Goal: Task Accomplishment & Management: Manage account settings

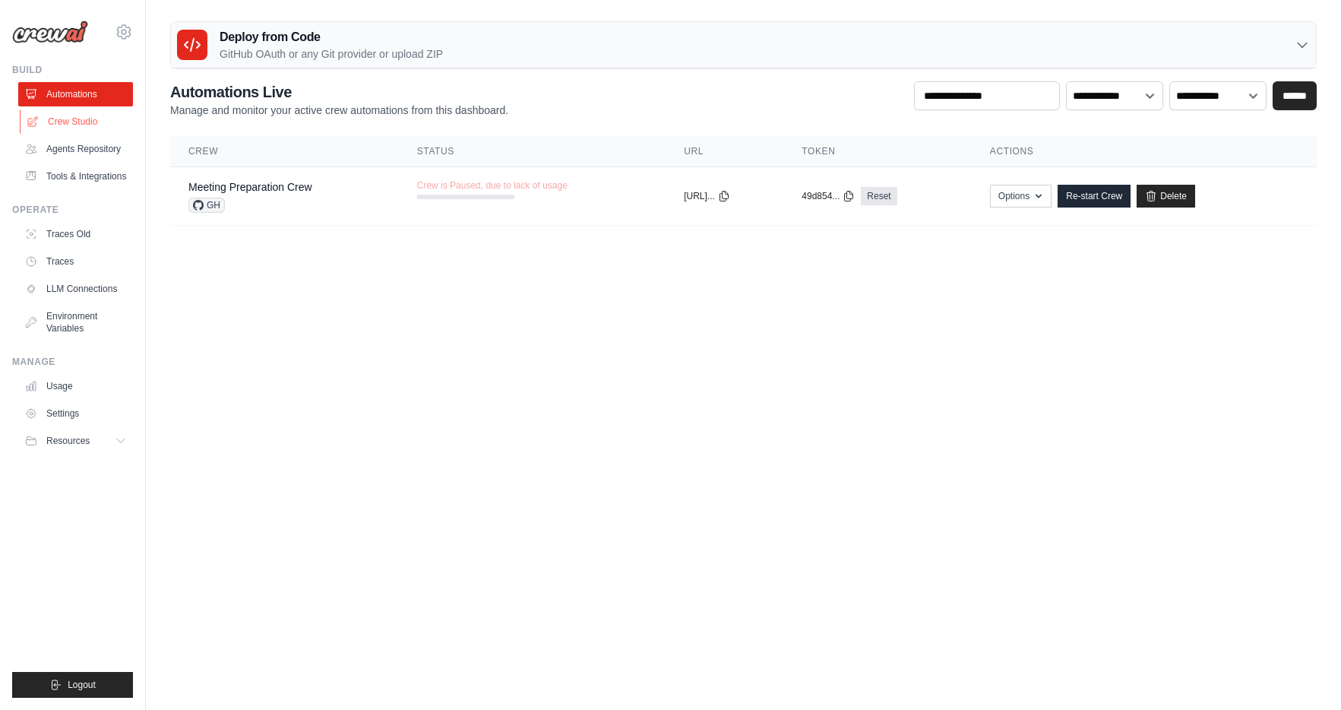
click at [97, 128] on link "Crew Studio" at bounding box center [77, 121] width 115 height 24
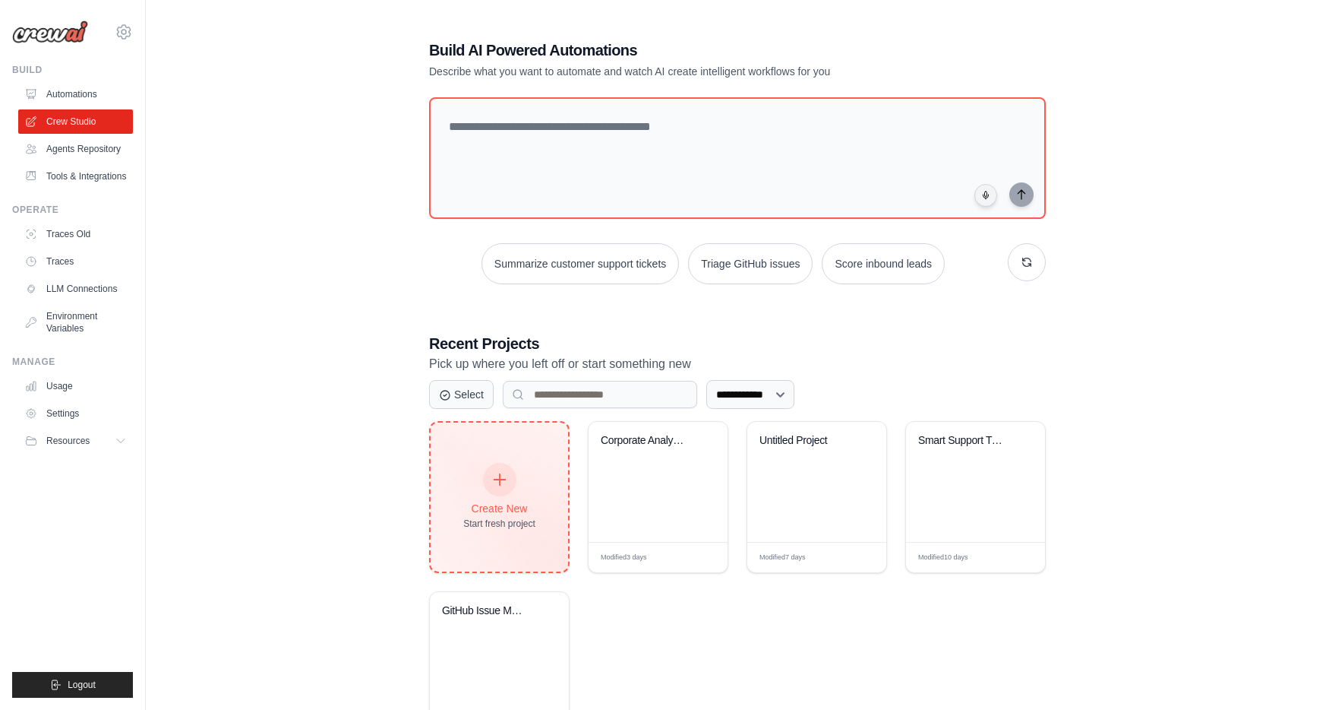
click at [523, 495] on div "Create New Start fresh project" at bounding box center [499, 496] width 72 height 65
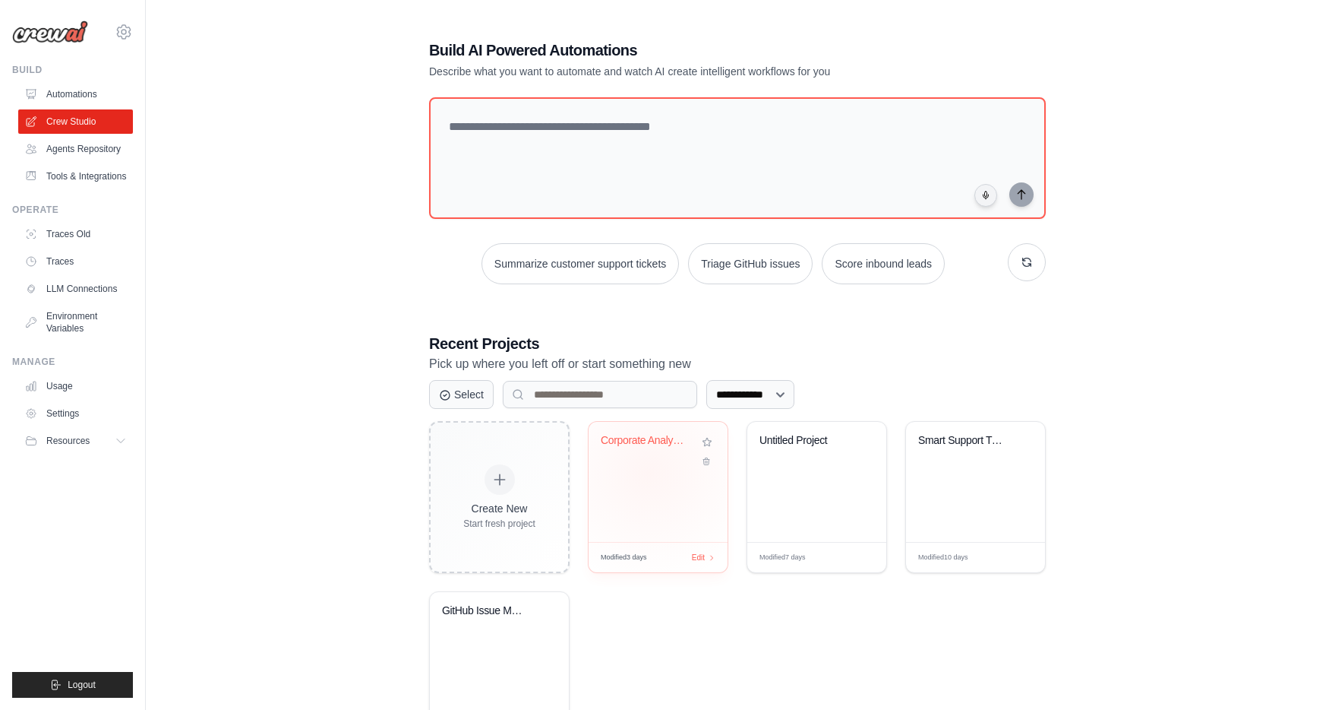
click at [650, 473] on div "Corporate Analysis Multi-Agent Syst..." at bounding box center [658, 482] width 139 height 120
click at [1026, 257] on icon "button" at bounding box center [1027, 262] width 12 height 12
click at [1016, 273] on button "button" at bounding box center [1027, 262] width 38 height 38
click at [964, 475] on div "Smart Support Ticket Automation" at bounding box center [975, 482] width 139 height 120
click at [534, 629] on div "GitHub Issue Manager" at bounding box center [499, 621] width 115 height 35
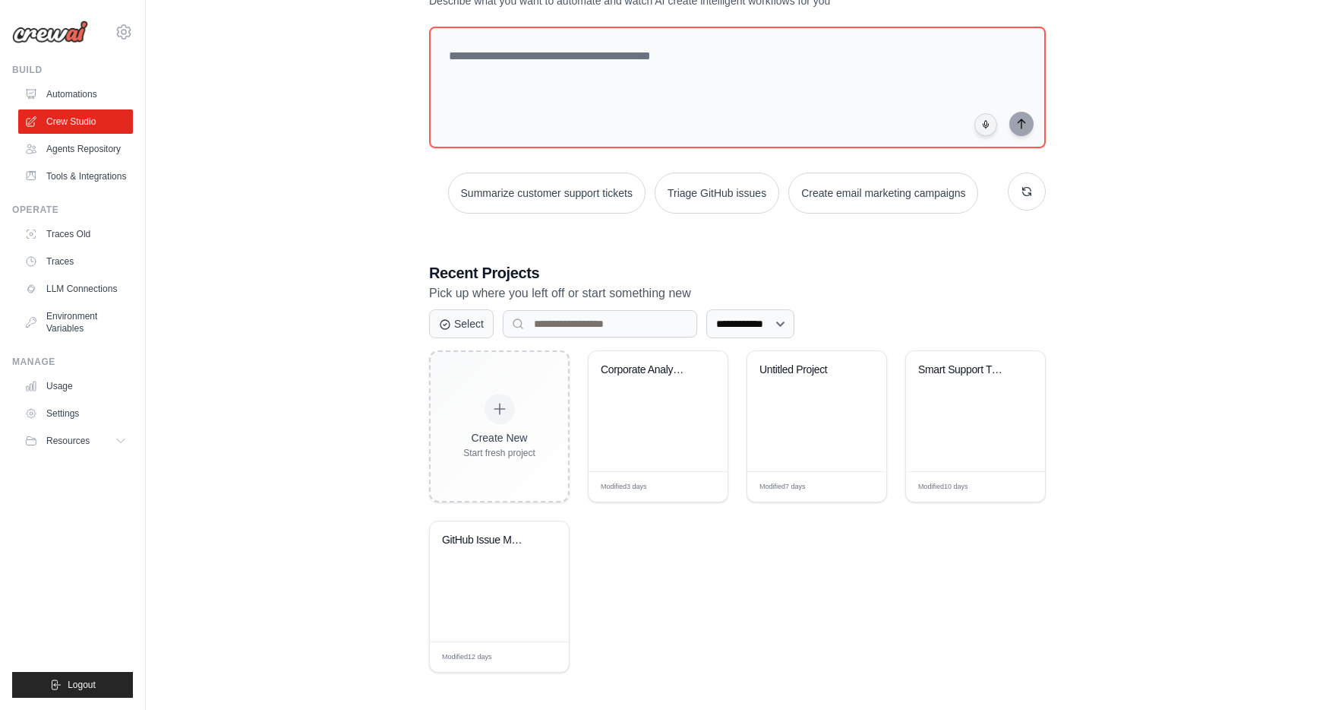
scroll to position [73, 0]
click at [96, 449] on button "Resources" at bounding box center [77, 440] width 115 height 24
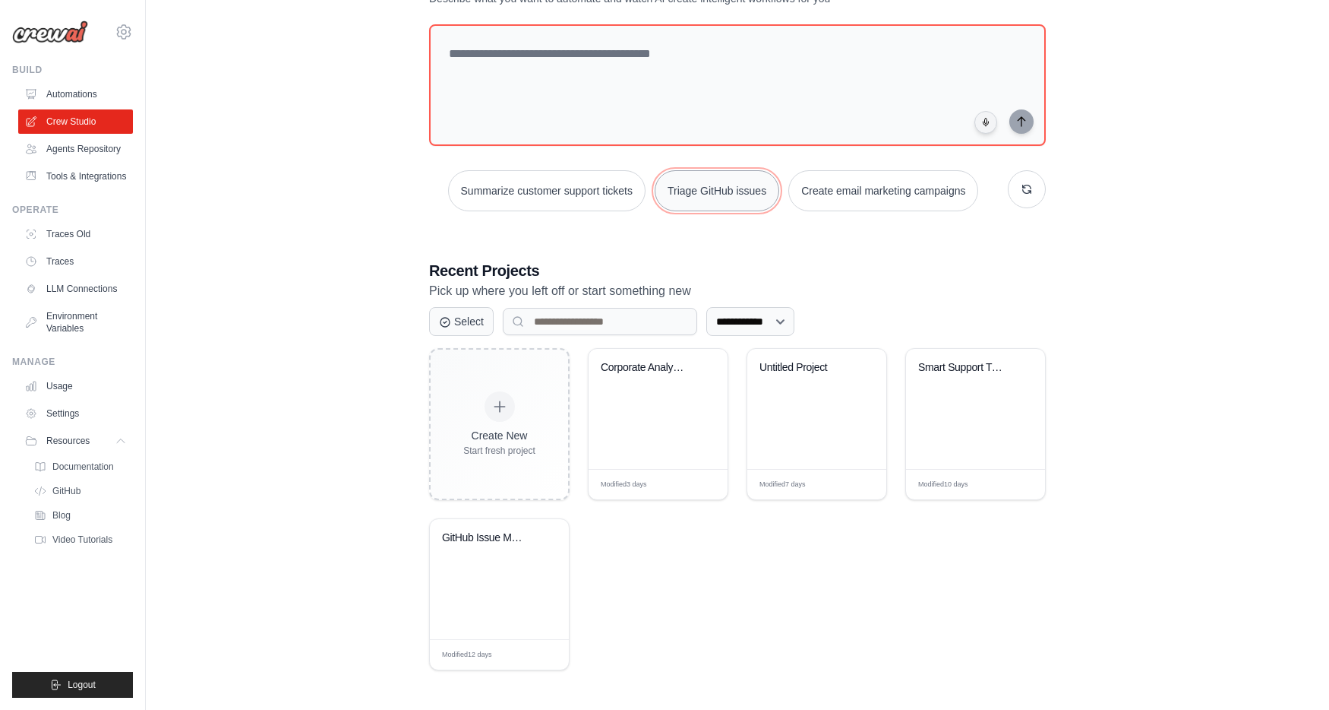
click at [747, 198] on button "Triage GitHub issues" at bounding box center [717, 190] width 125 height 41
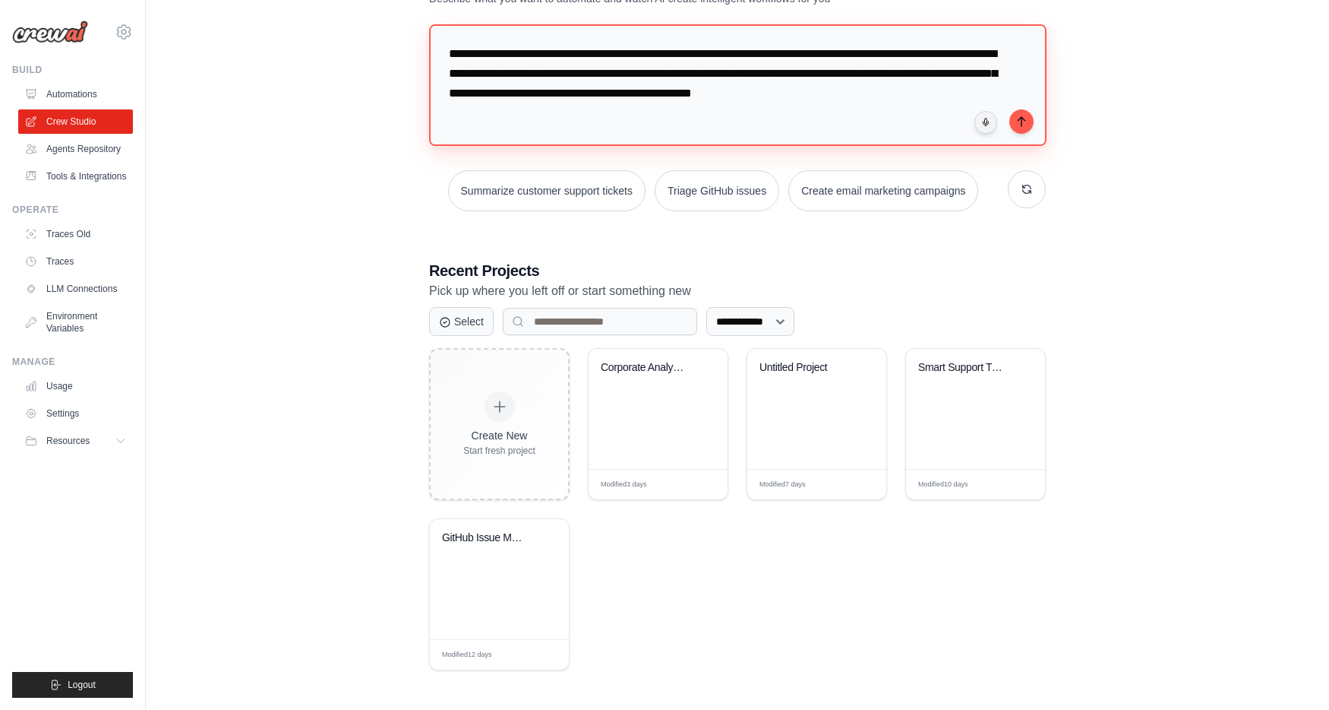
click at [1014, 134] on textarea "**********" at bounding box center [738, 85] width 618 height 122
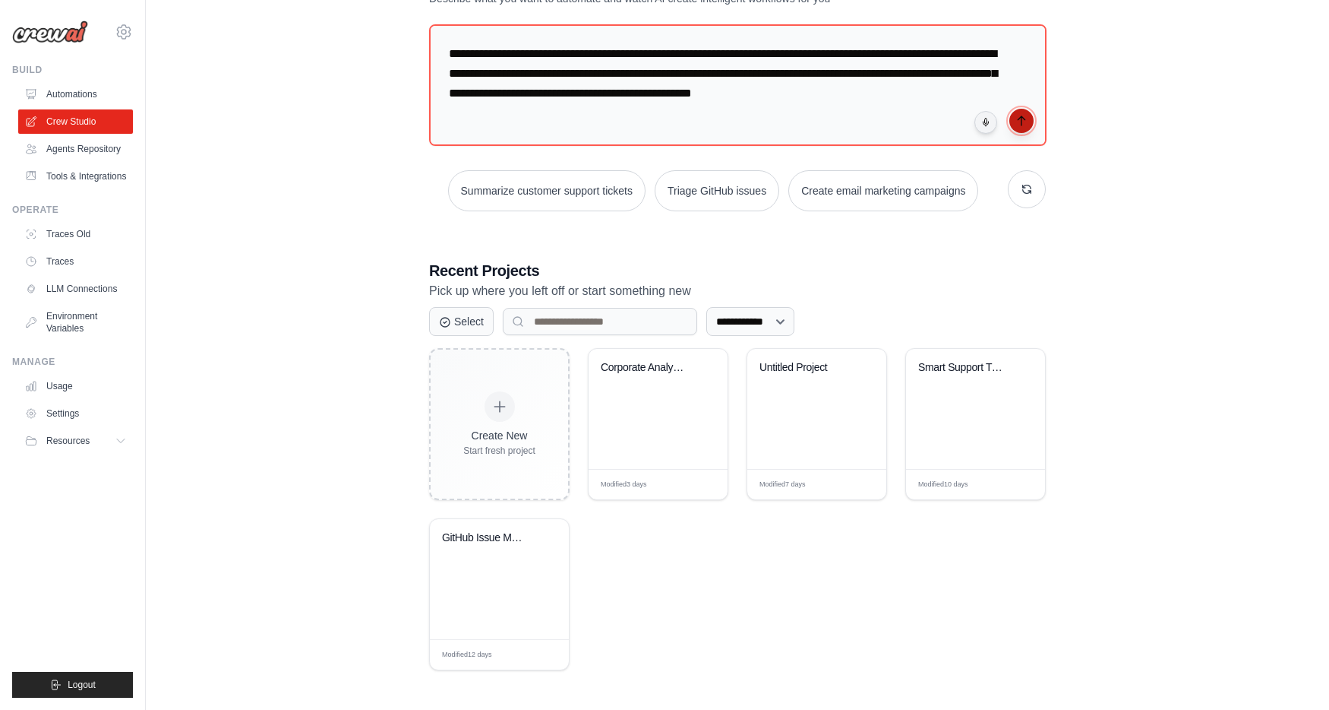
click at [1019, 130] on button "submit" at bounding box center [1022, 121] width 24 height 24
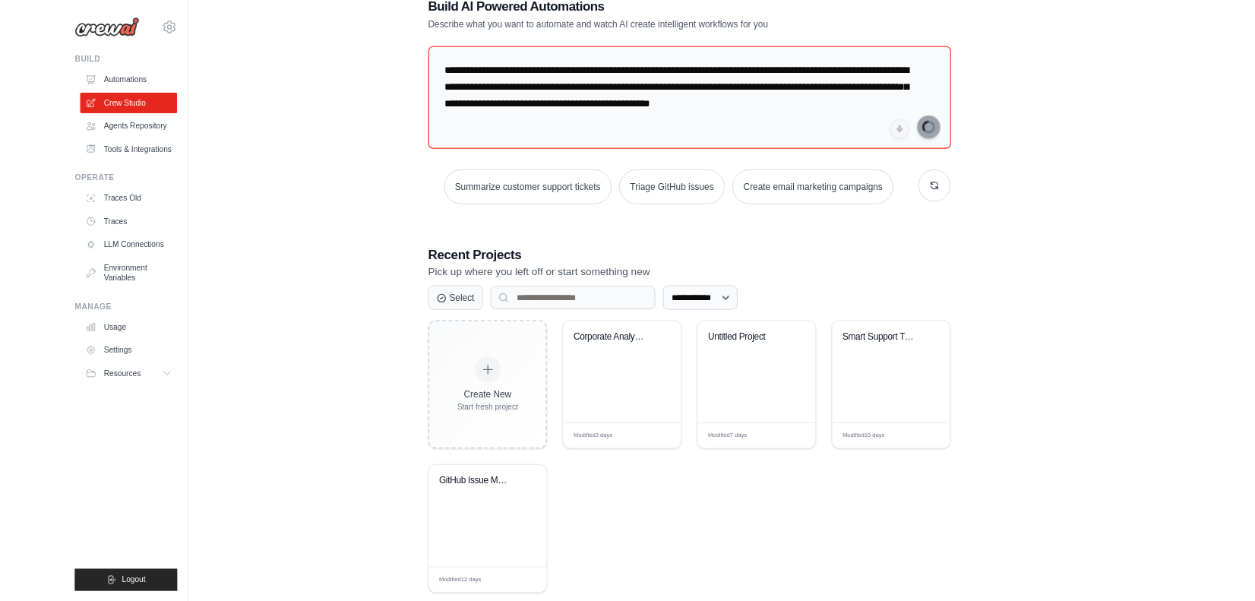
scroll to position [0, 0]
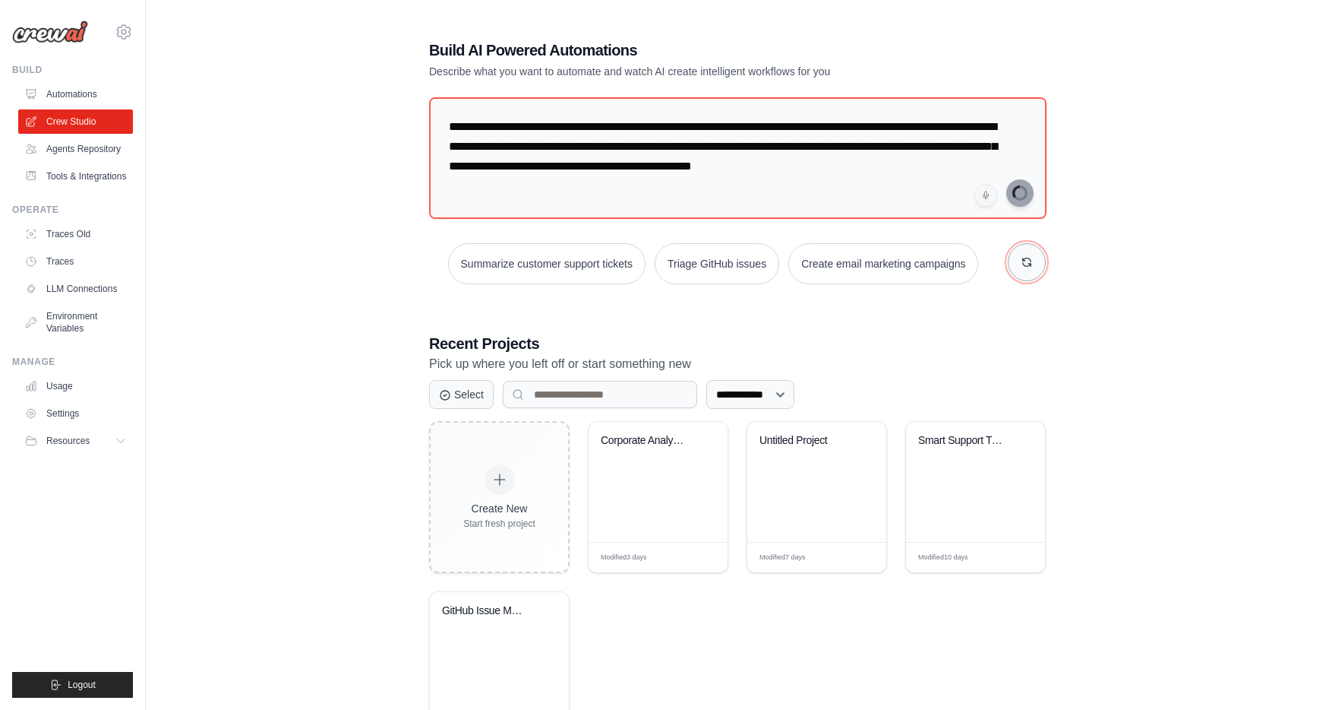
click at [1037, 267] on button "button" at bounding box center [1027, 262] width 38 height 38
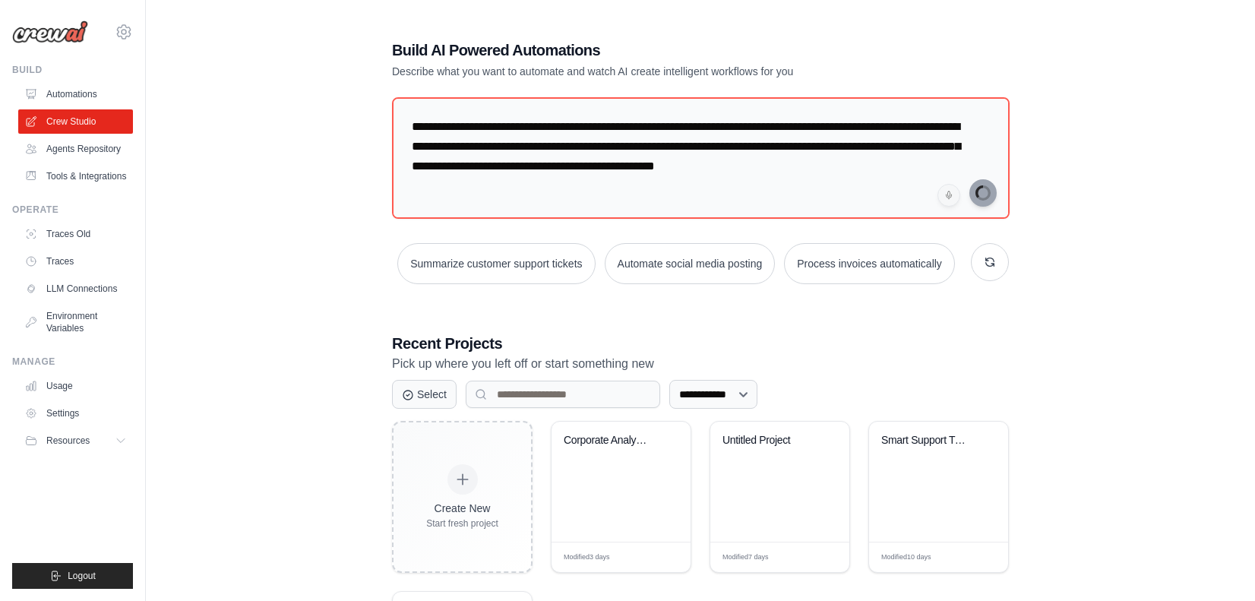
click at [344, 279] on div "**********" at bounding box center [700, 391] width 1061 height 752
click at [912, 153] on textarea "**********" at bounding box center [701, 158] width 618 height 122
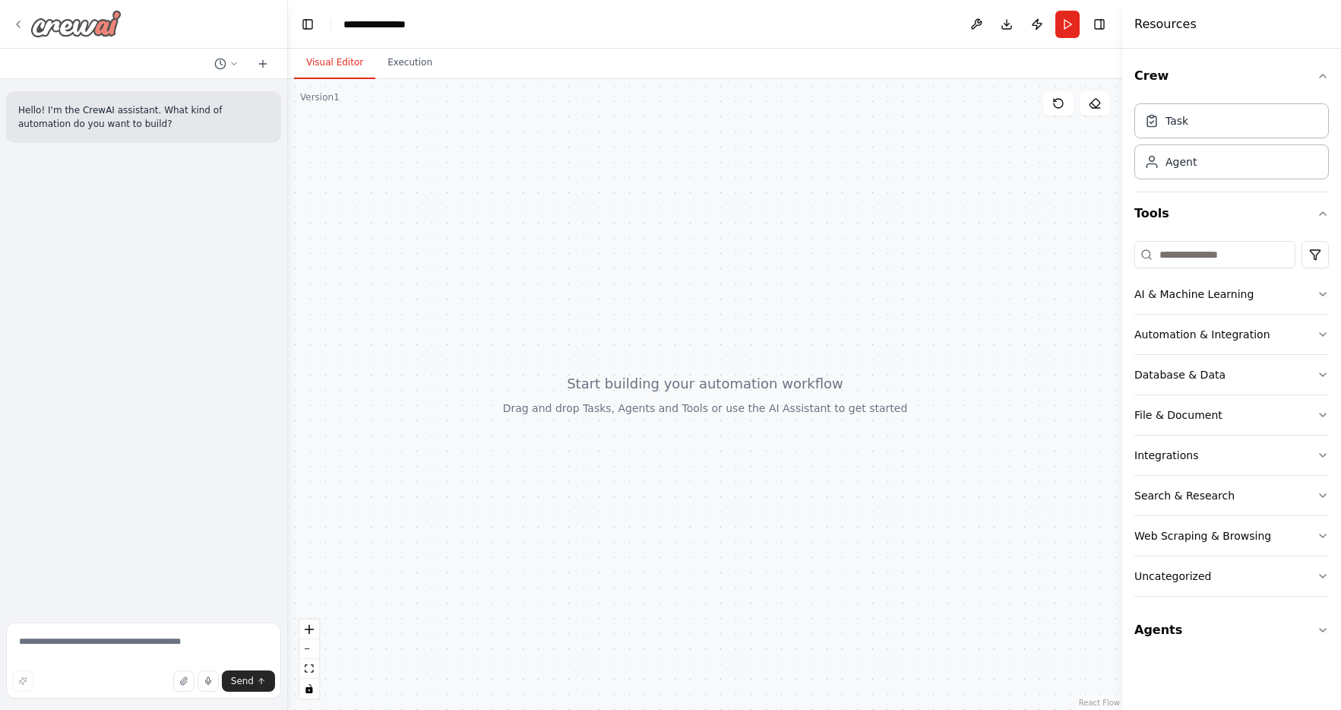
click at [23, 27] on icon at bounding box center [18, 24] width 12 height 12
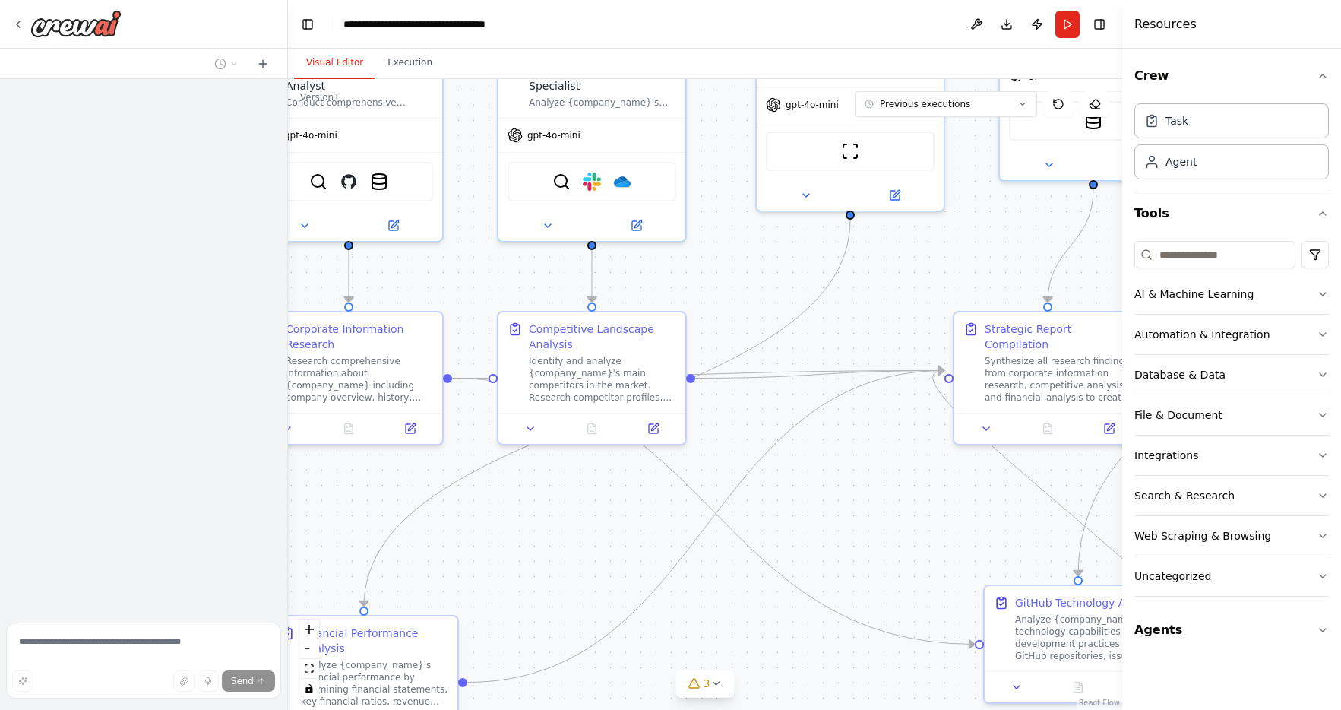
drag, startPoint x: 859, startPoint y: 432, endPoint x: 762, endPoint y: 280, distance: 180.4
click at [763, 282] on div ".deletable-edge-delete-btn { width: 20px; height: 20px; border: 0px solid #ffff…" at bounding box center [705, 394] width 834 height 631
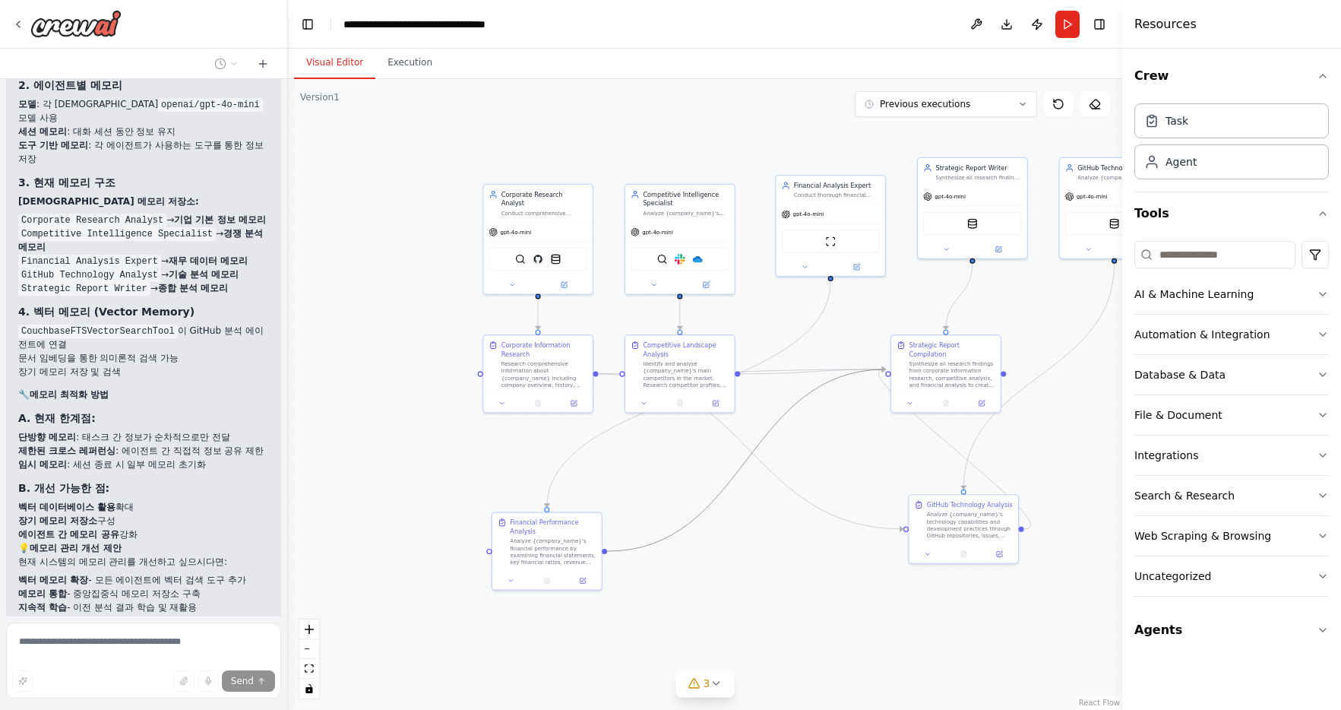
scroll to position [7670, 0]
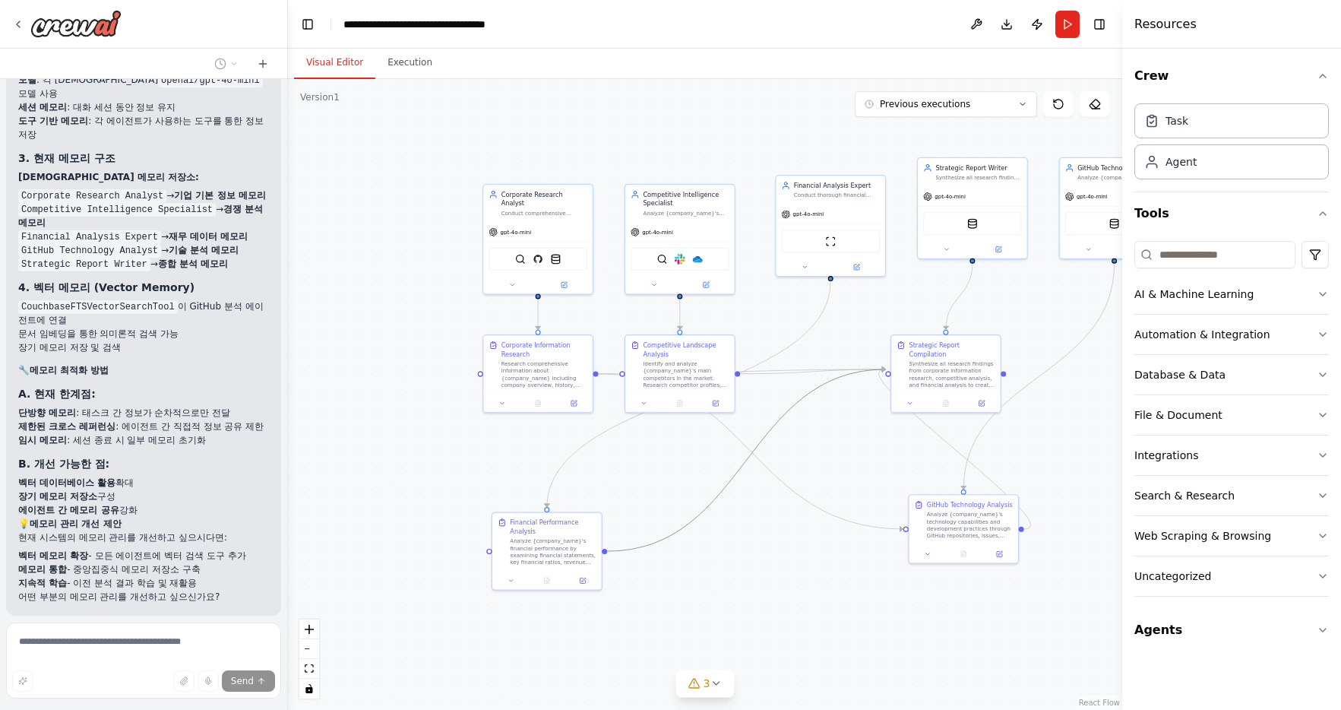
drag, startPoint x: 814, startPoint y: 390, endPoint x: 777, endPoint y: 402, distance: 38.9
click at [777, 402] on div ".deletable-edge-delete-btn { width: 20px; height: 20px; border: 0px solid #ffff…" at bounding box center [705, 394] width 834 height 631
click at [19, 27] on icon at bounding box center [18, 24] width 12 height 12
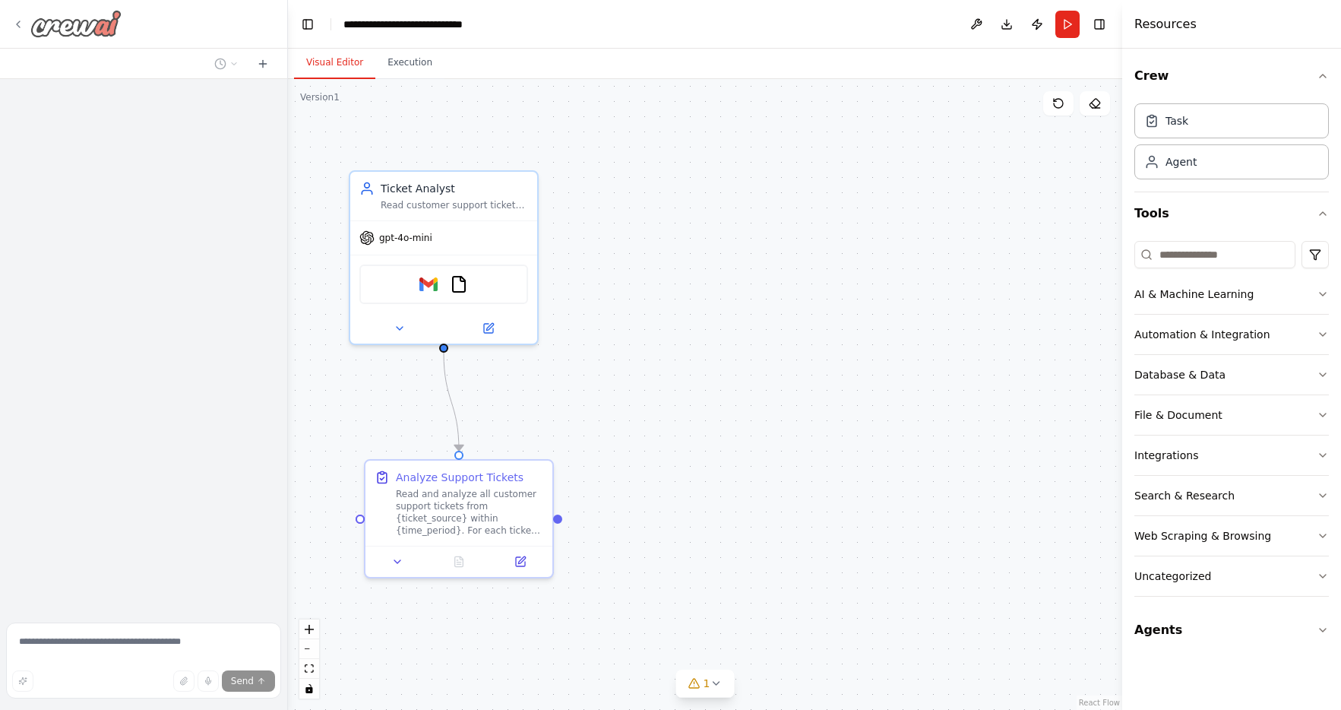
click at [87, 33] on img at bounding box center [75, 23] width 91 height 27
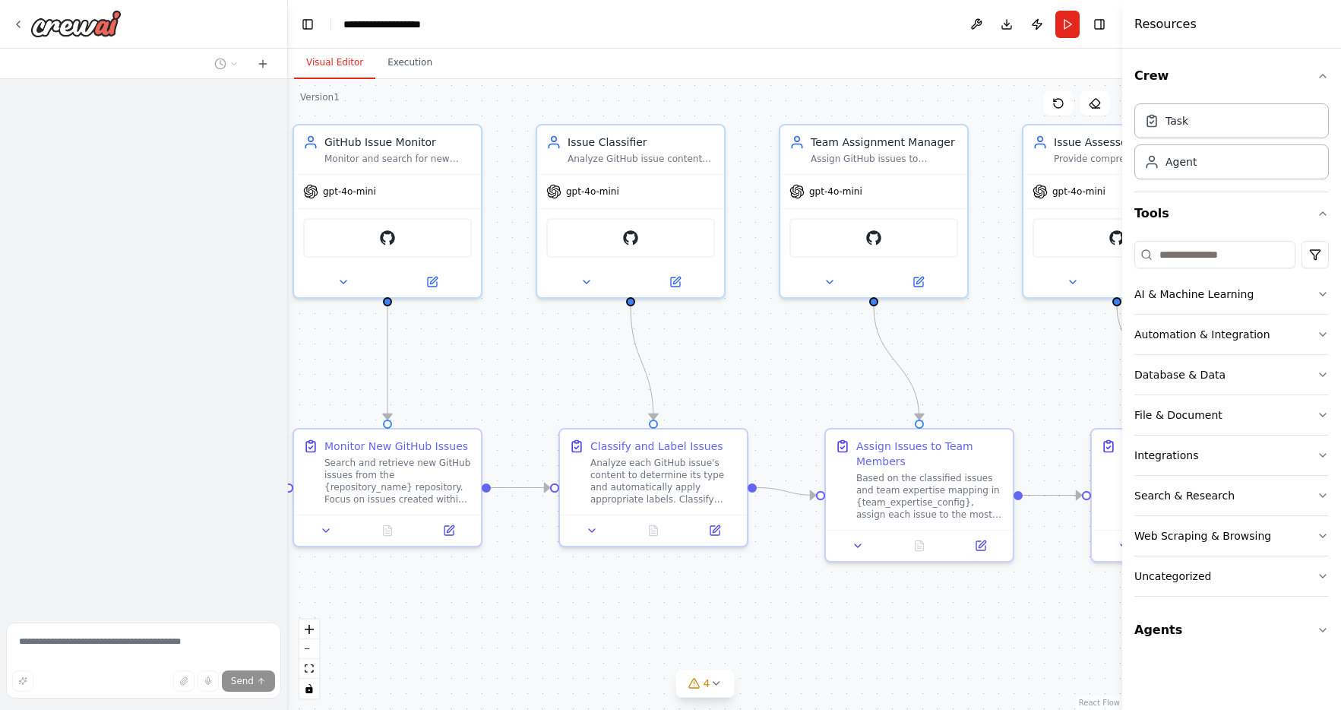
drag, startPoint x: 853, startPoint y: 420, endPoint x: 553, endPoint y: 389, distance: 301.7
click at [553, 389] on div ".deletable-edge-delete-btn { width: 20px; height: 20px; border: 0px solid #ffff…" at bounding box center [705, 394] width 834 height 631
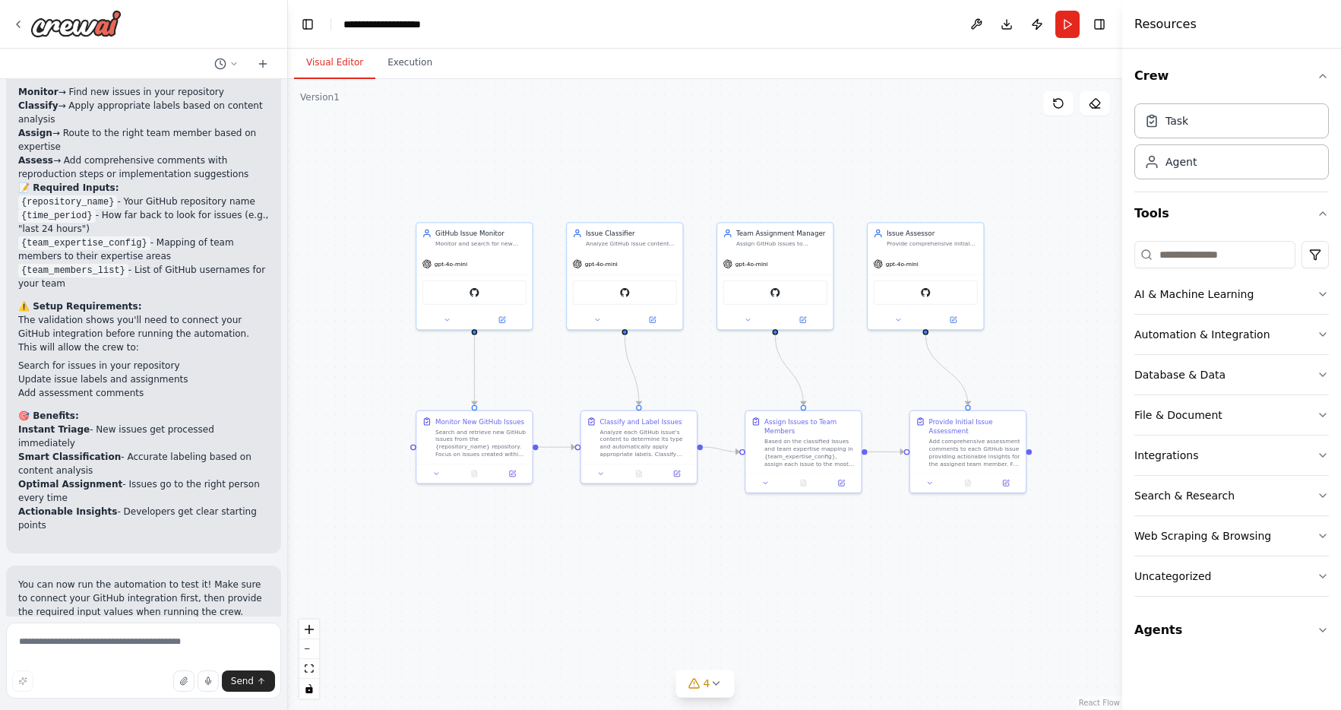
drag, startPoint x: 820, startPoint y: 395, endPoint x: 742, endPoint y: 390, distance: 77.7
click at [742, 390] on div ".deletable-edge-delete-btn { width: 20px; height: 20px; border: 0px solid #ffff…" at bounding box center [705, 394] width 834 height 631
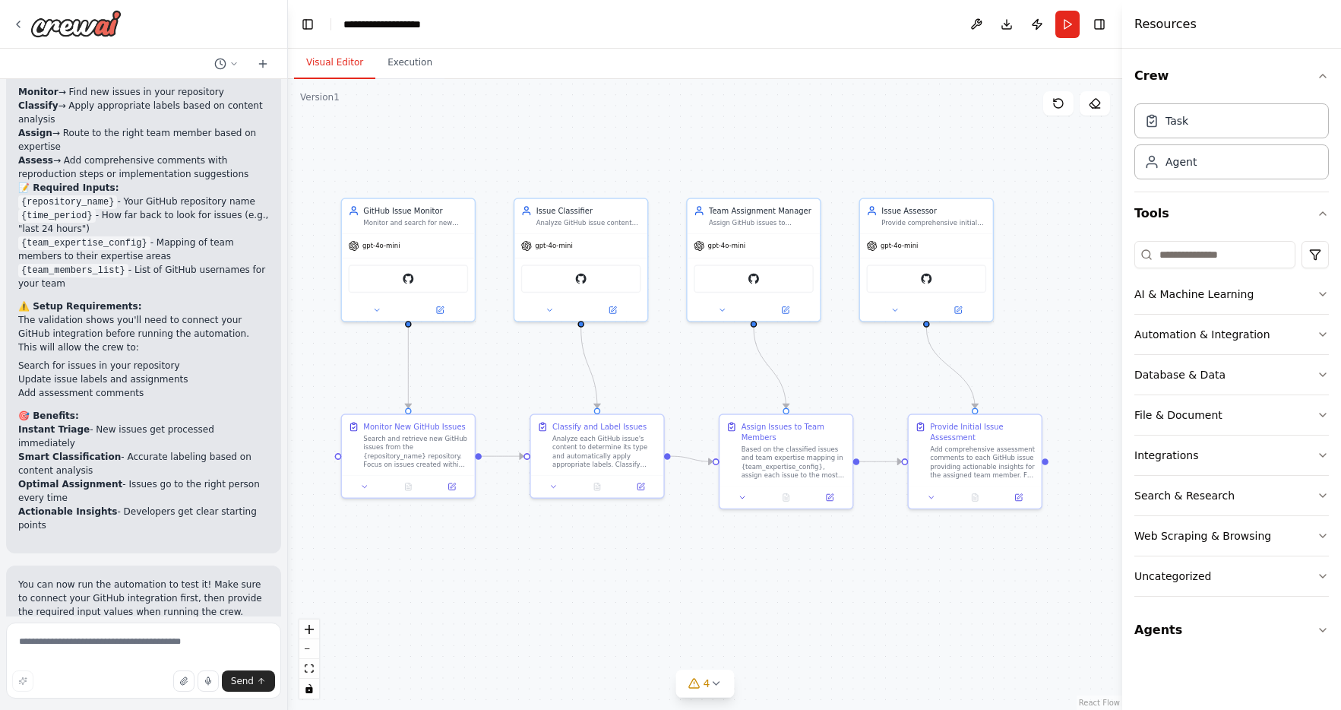
drag, startPoint x: 741, startPoint y: 393, endPoint x: 716, endPoint y: 394, distance: 25.1
click at [716, 394] on div ".deletable-edge-delete-btn { width: 20px; height: 20px; border: 0px solid #ffff…" at bounding box center [705, 394] width 834 height 631
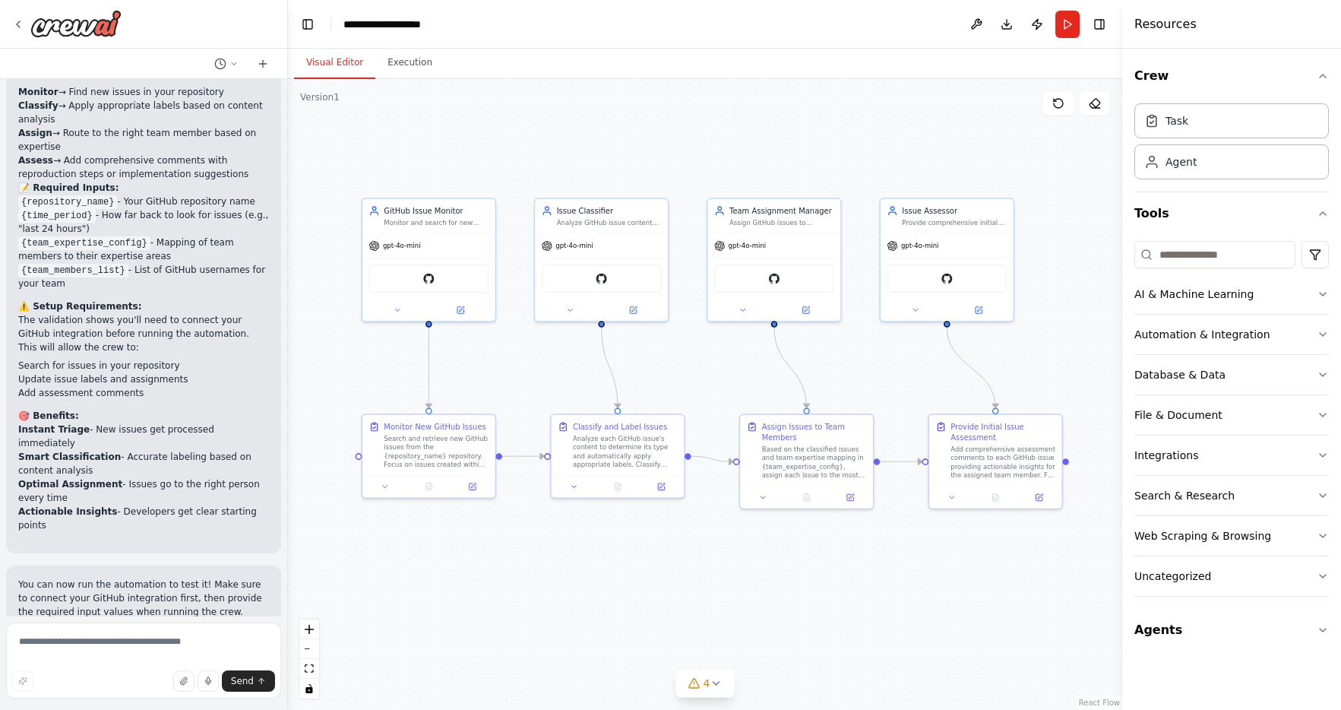
drag, startPoint x: 529, startPoint y: 593, endPoint x: 550, endPoint y: 593, distance: 20.5
click at [550, 593] on div ".deletable-edge-delete-btn { width: 20px; height: 20px; border: 0px solid #ffff…" at bounding box center [705, 394] width 834 height 631
click at [91, 24] on img at bounding box center [75, 23] width 91 height 27
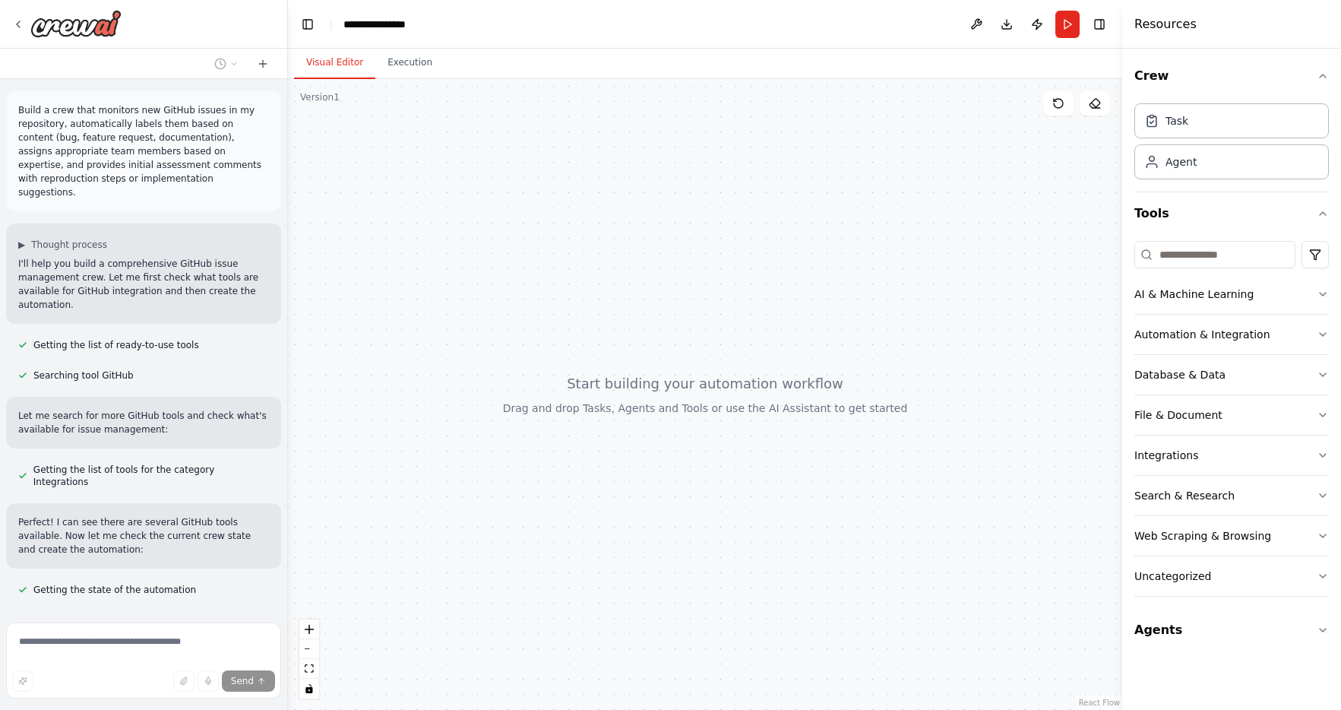
scroll to position [27, 0]
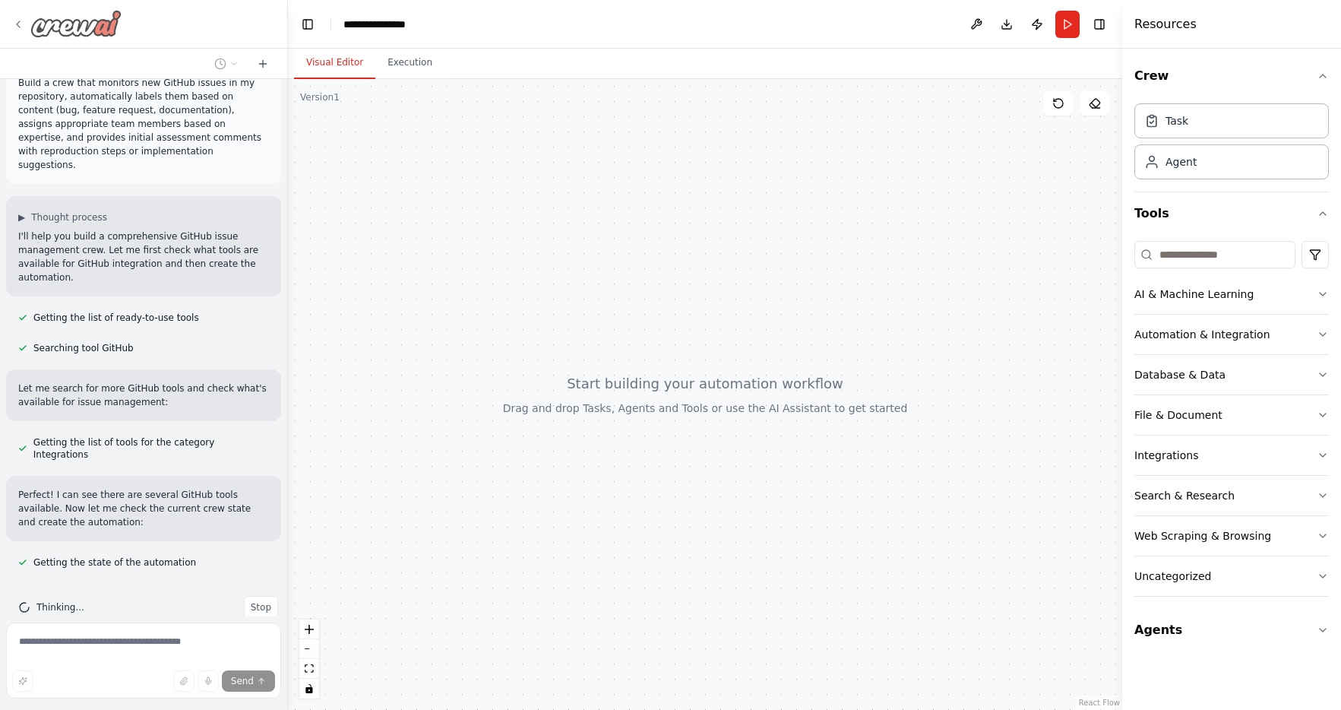
click at [77, 24] on img at bounding box center [75, 23] width 91 height 27
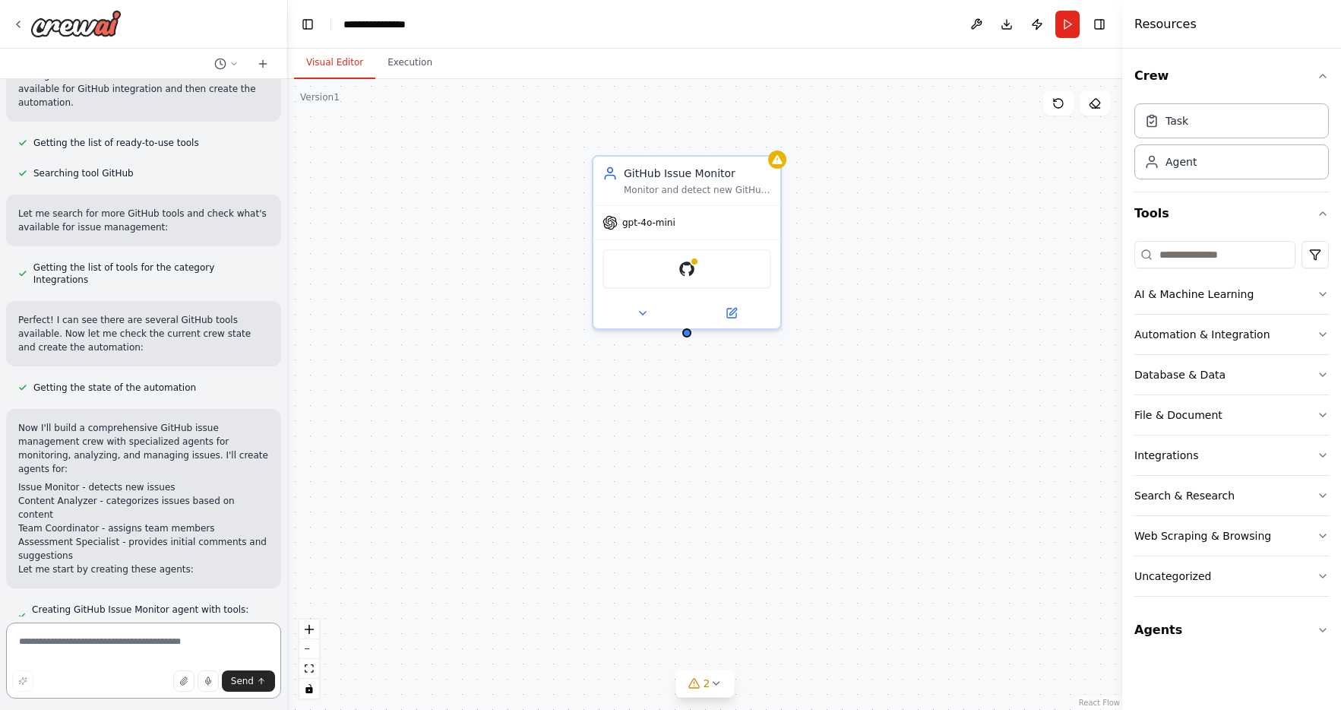
scroll to position [245, 0]
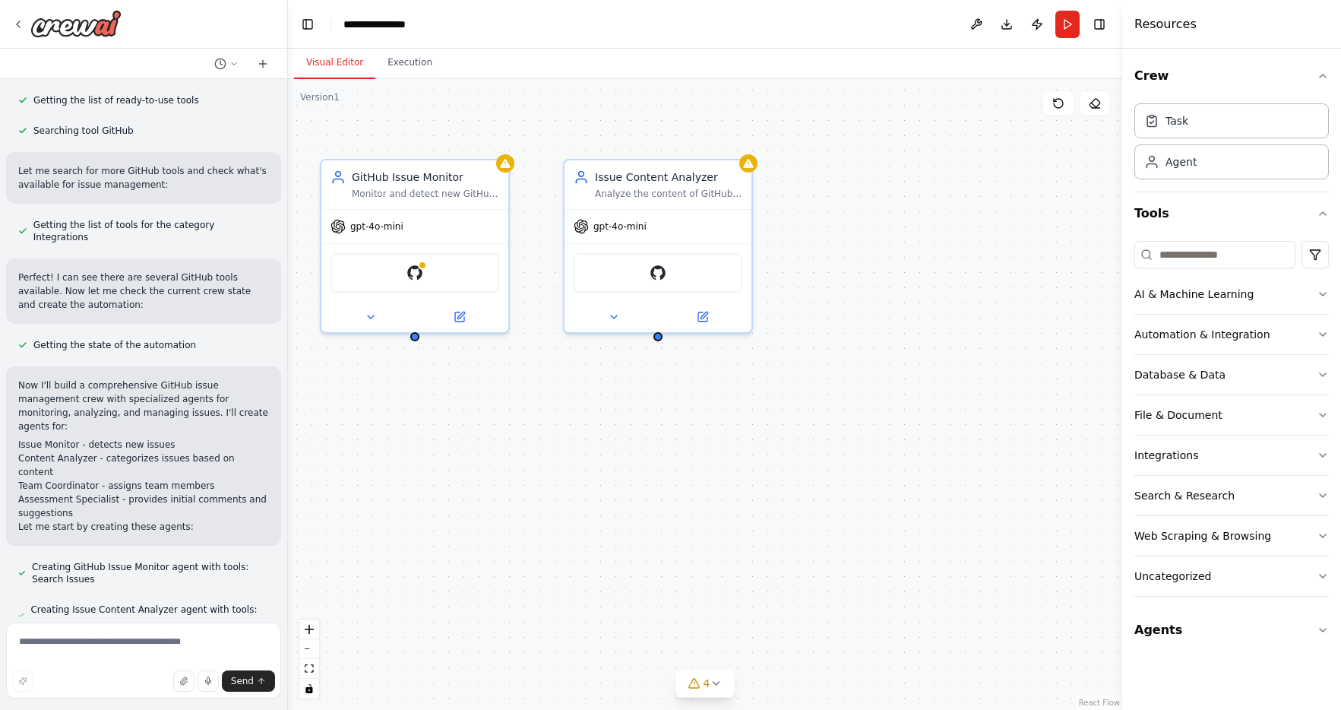
drag, startPoint x: 950, startPoint y: 431, endPoint x: 681, endPoint y: 432, distance: 268.9
click at [681, 432] on div "GitHub Issue Monitor Monitor and detect new GitHub issues in the {repository_na…" at bounding box center [705, 394] width 834 height 631
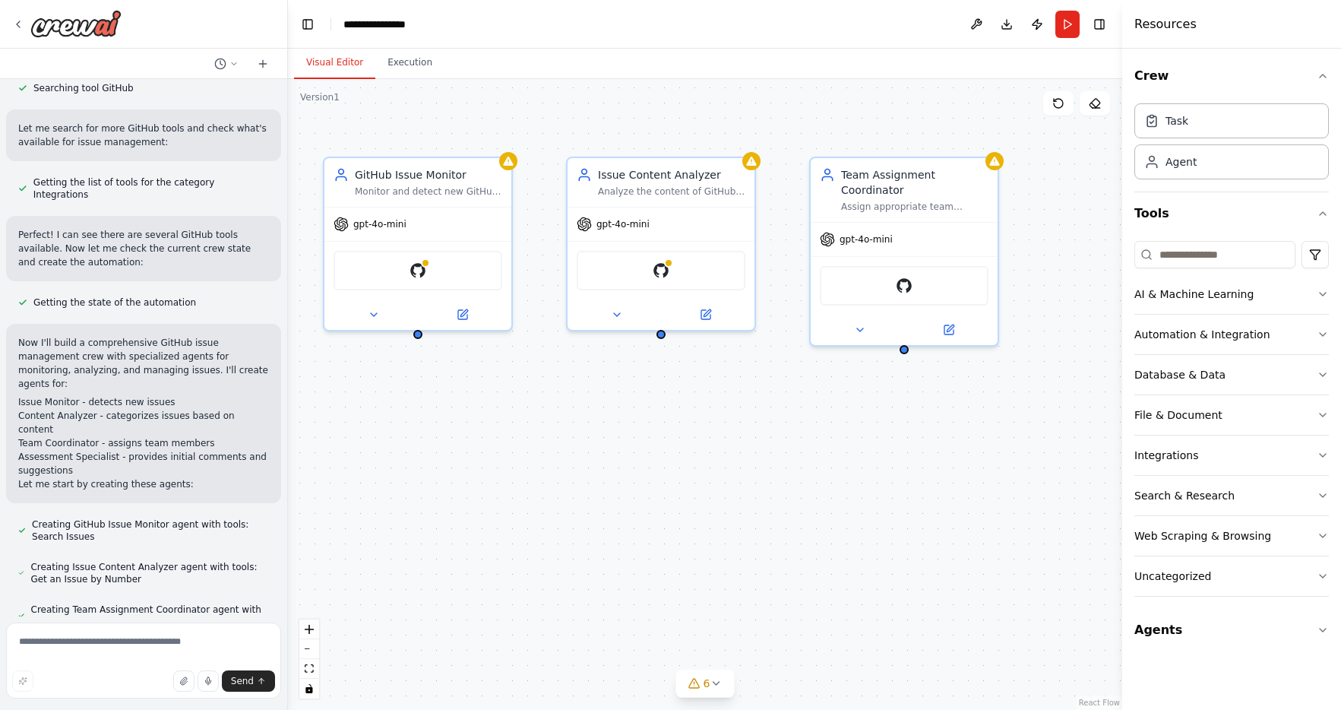
scroll to position [330, 0]
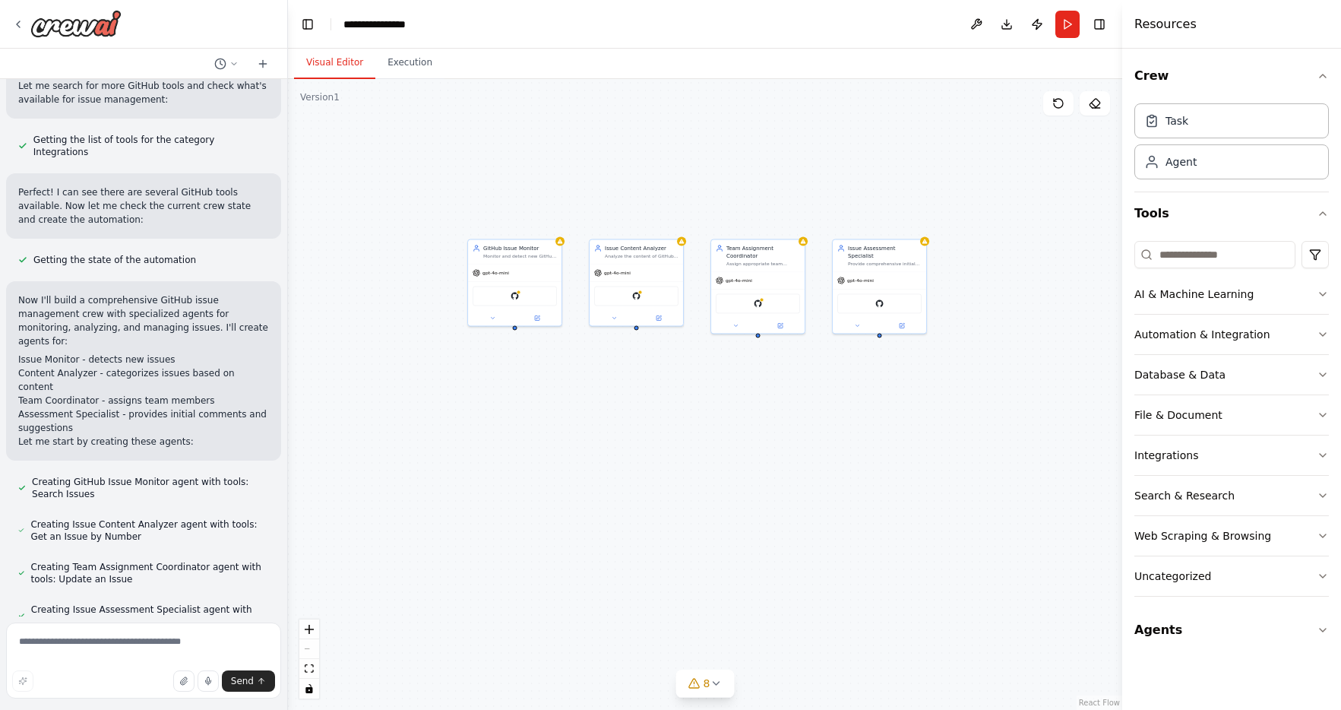
drag, startPoint x: 725, startPoint y: 564, endPoint x: 719, endPoint y: 482, distance: 83.1
click at [719, 482] on div "GitHub Issue Monitor Monitor and detect new GitHub issues in the {repository_na…" at bounding box center [705, 394] width 834 height 631
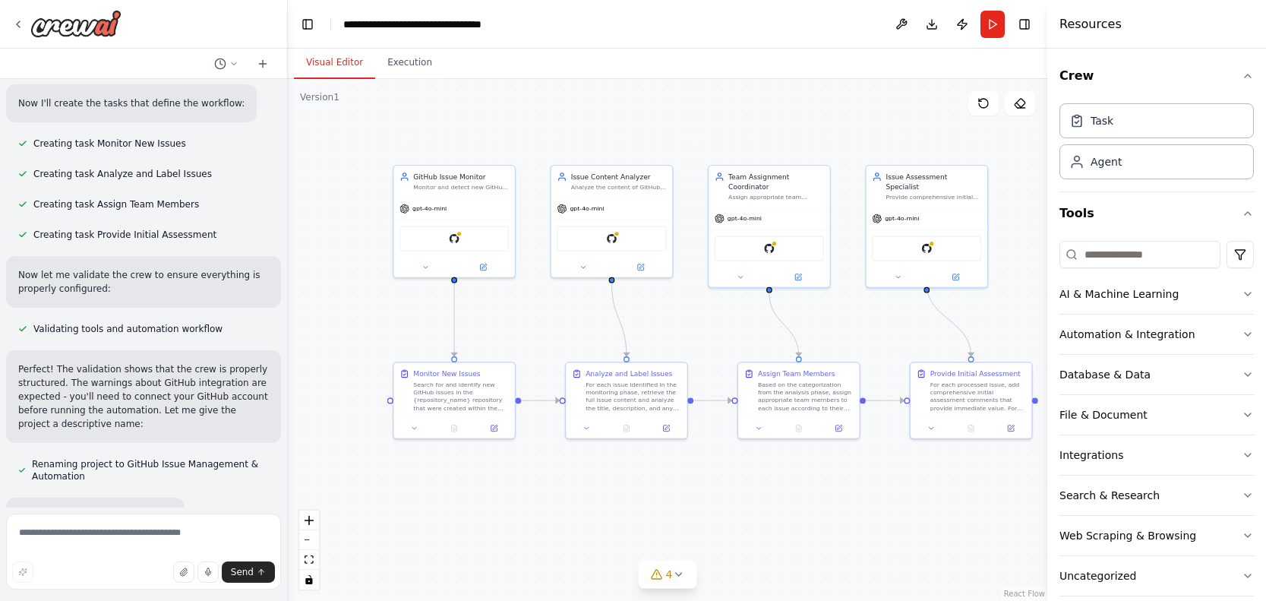
scroll to position [1025, 0]
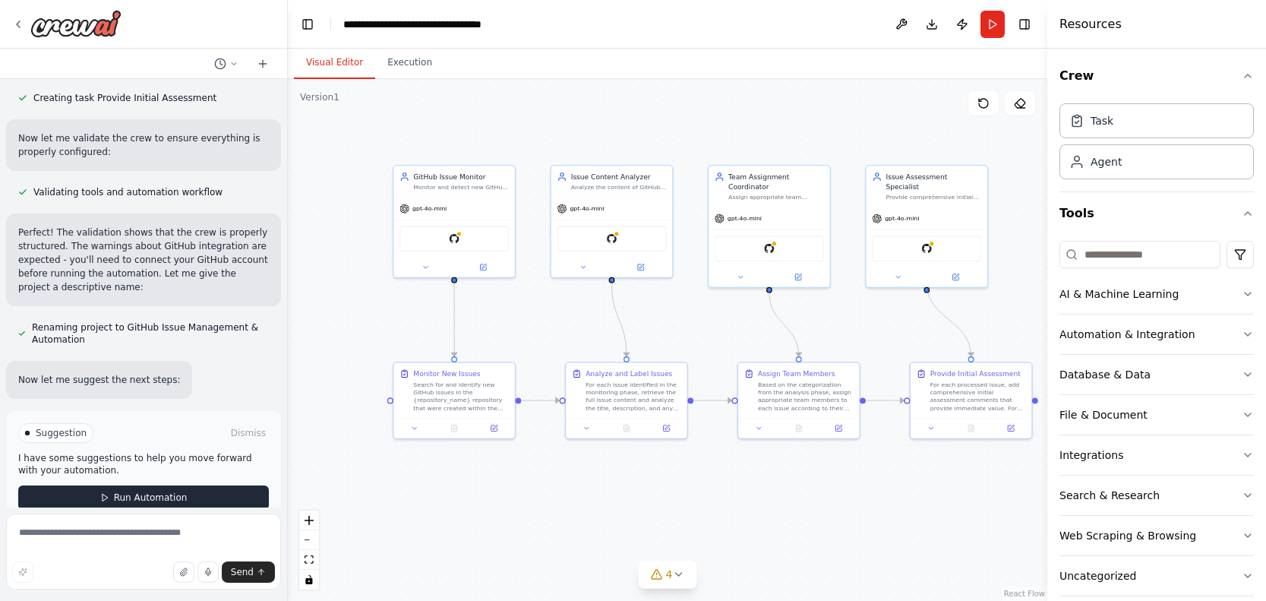
click at [97, 485] on button "Run Automation" at bounding box center [143, 497] width 251 height 24
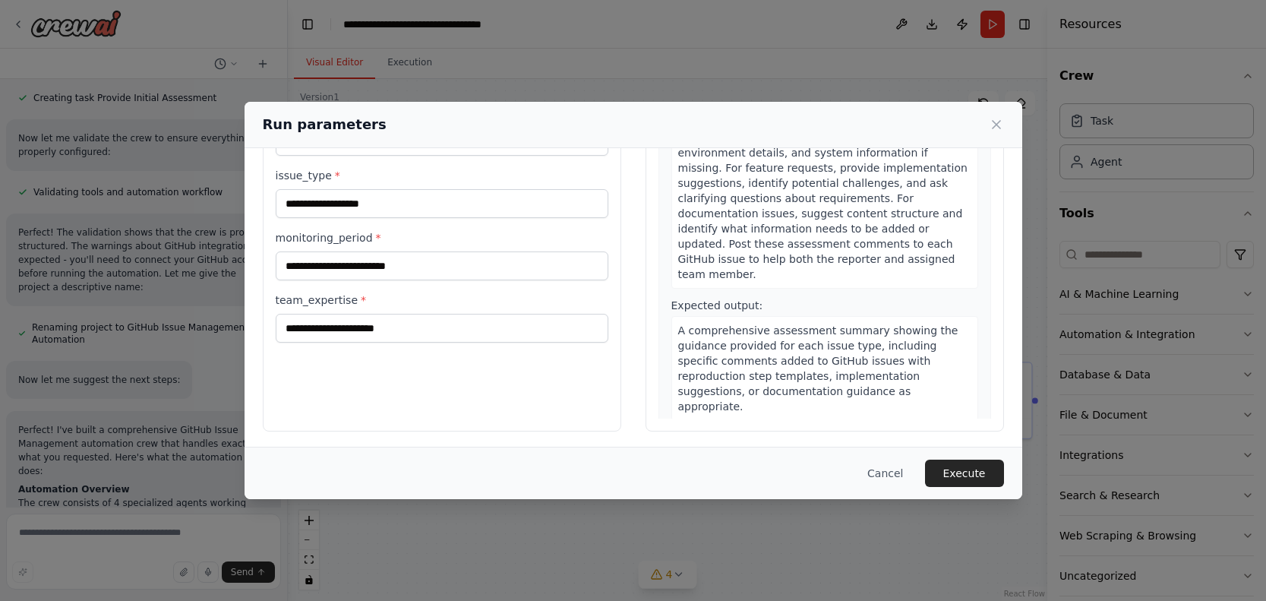
scroll to position [99, 0]
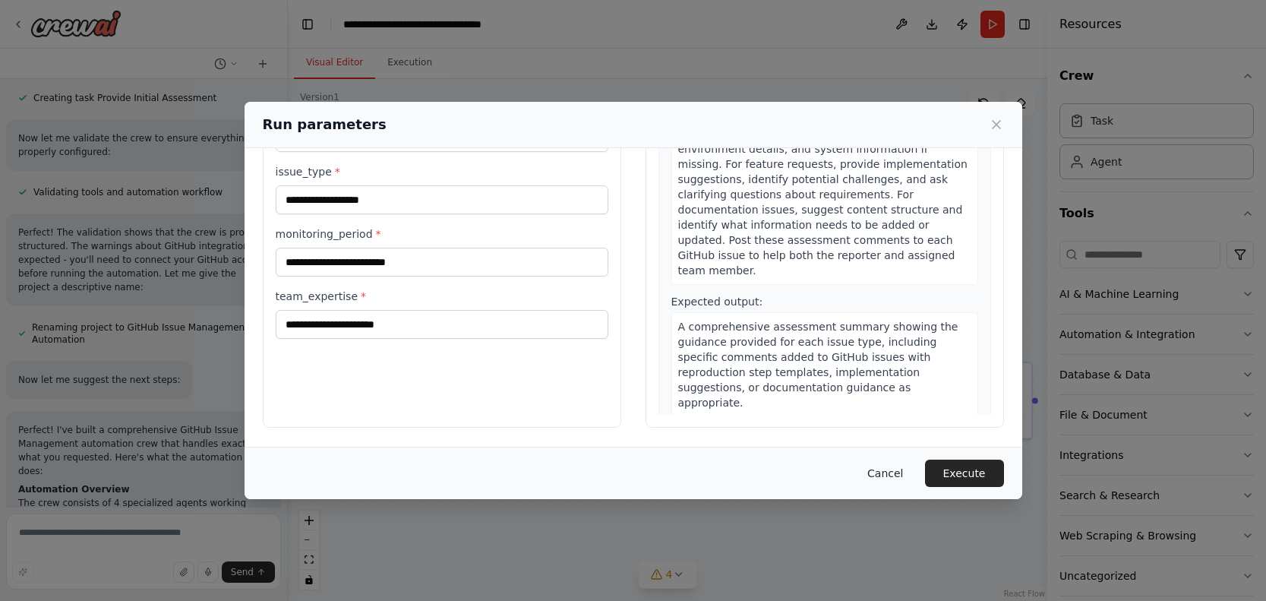
click at [915, 474] on button "Cancel" at bounding box center [885, 473] width 60 height 27
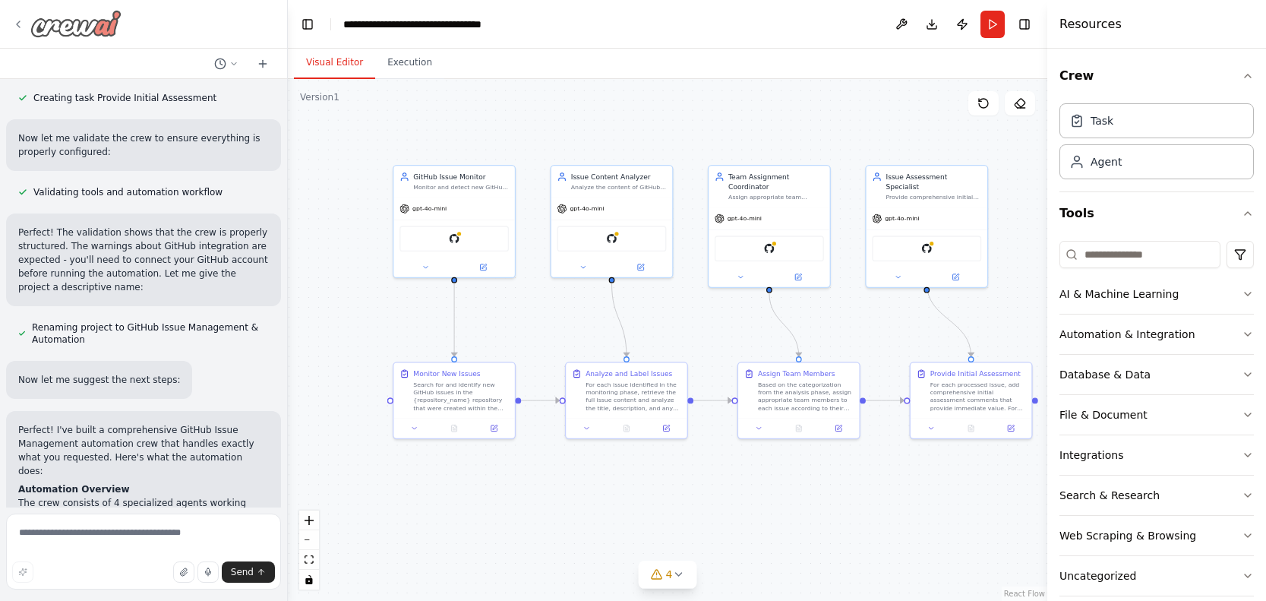
click at [77, 30] on img at bounding box center [75, 23] width 91 height 27
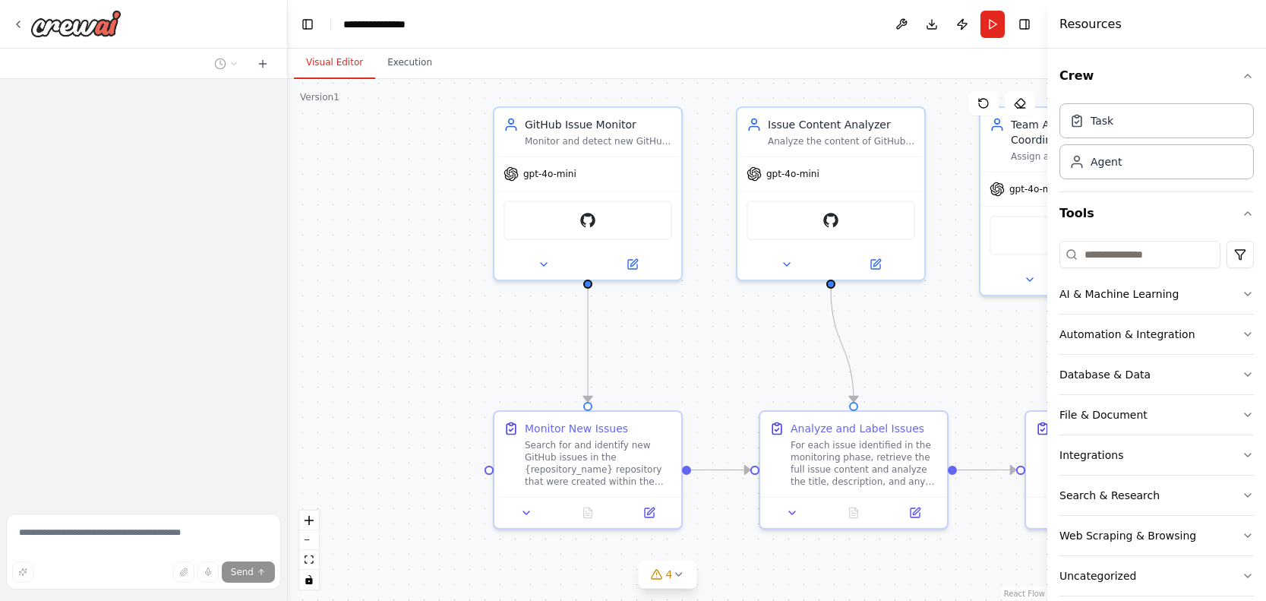
drag, startPoint x: 520, startPoint y: 365, endPoint x: 365, endPoint y: 261, distance: 187.1
click at [364, 261] on div ".deletable-edge-delete-btn { width: 20px; height: 20px; border: 0px solid #ffff…" at bounding box center [668, 340] width 760 height 522
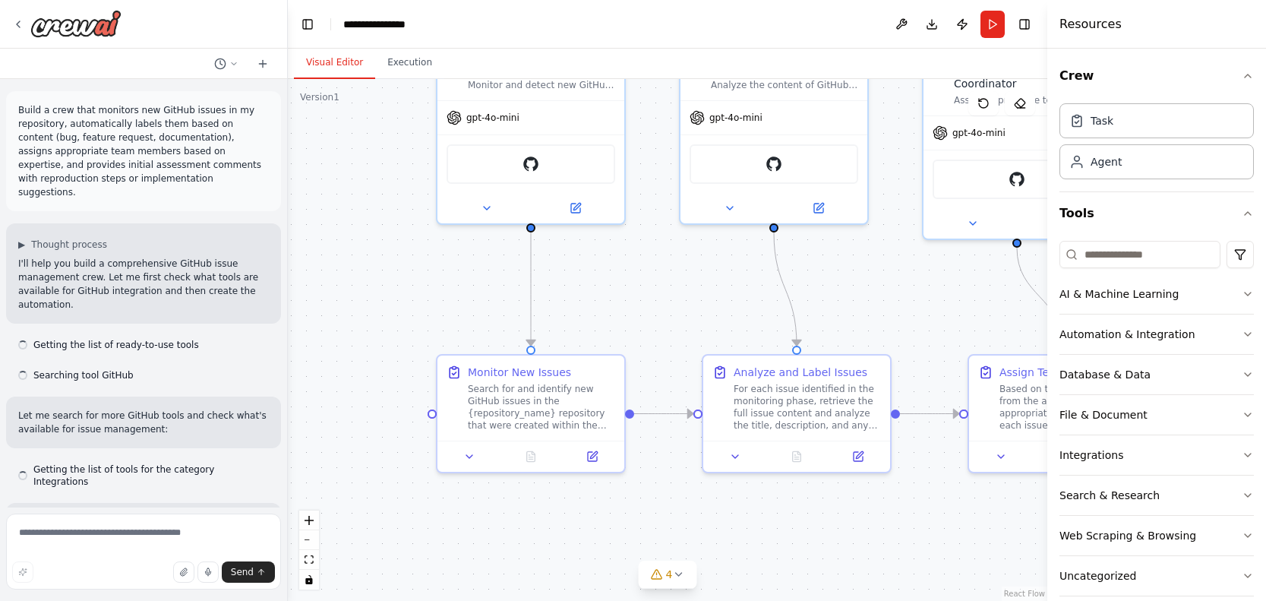
scroll to position [1724, 0]
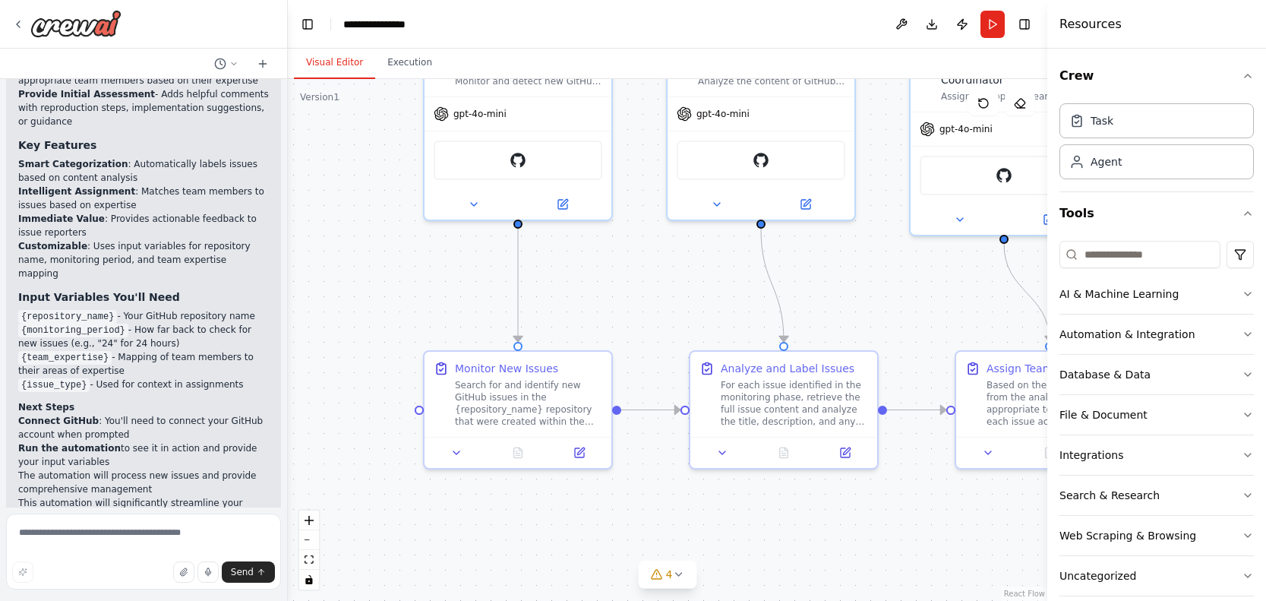
drag, startPoint x: 821, startPoint y: 293, endPoint x: 528, endPoint y: 233, distance: 299.3
click at [808, 289] on div ".deletable-edge-delete-btn { width: 20px; height: 20px; border: 0px solid #ffff…" at bounding box center [668, 340] width 760 height 522
click at [84, 33] on img at bounding box center [75, 23] width 91 height 27
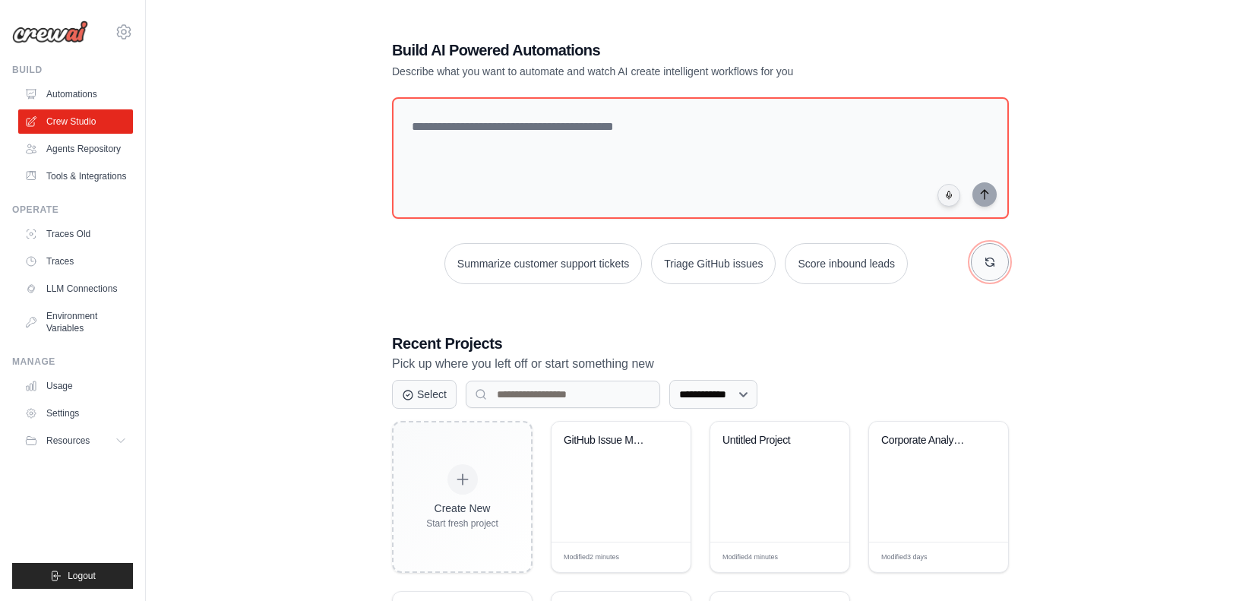
click at [999, 267] on button "button" at bounding box center [990, 262] width 38 height 38
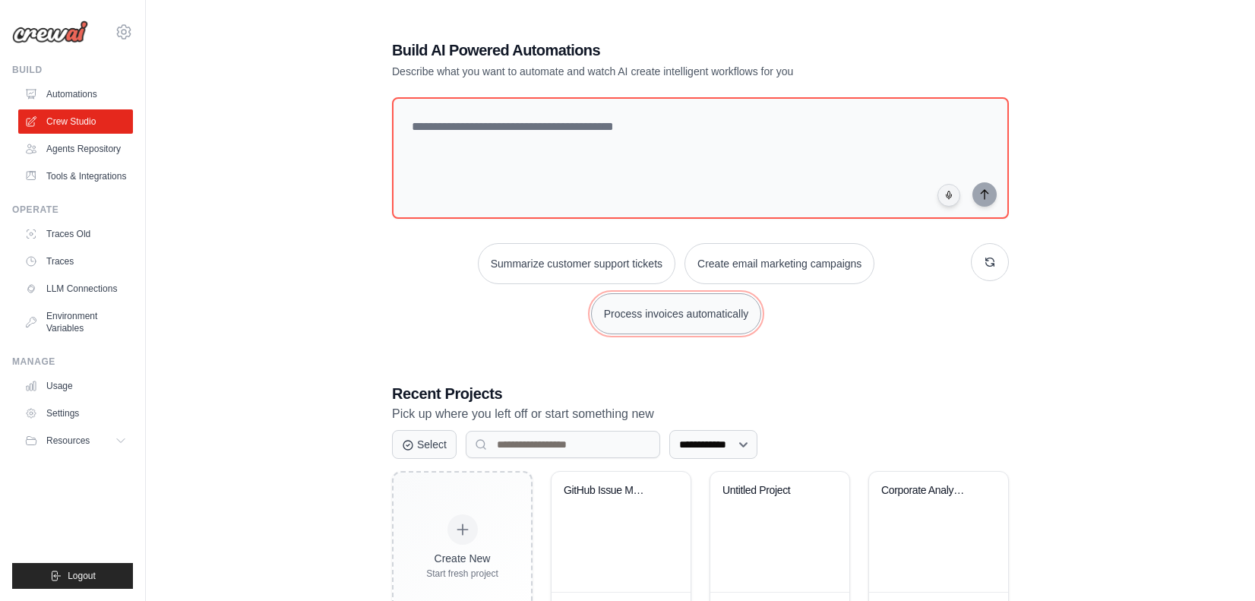
click at [762, 293] on button "Process invoices automatically" at bounding box center [676, 313] width 171 height 41
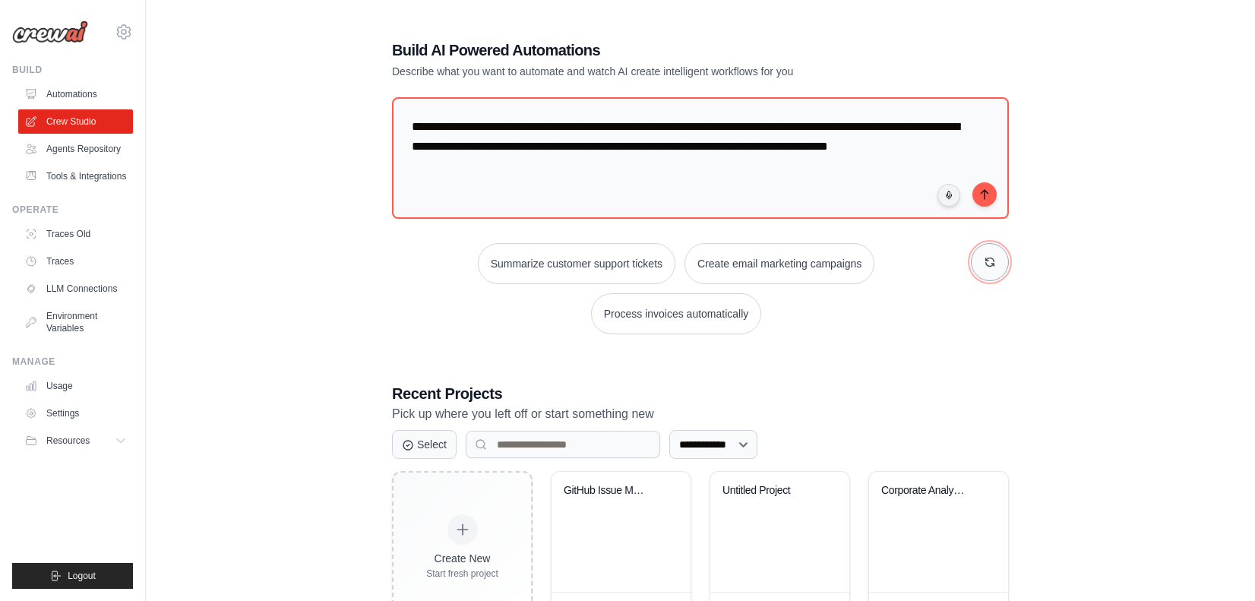
click at [988, 258] on icon "button" at bounding box center [990, 262] width 8 height 8
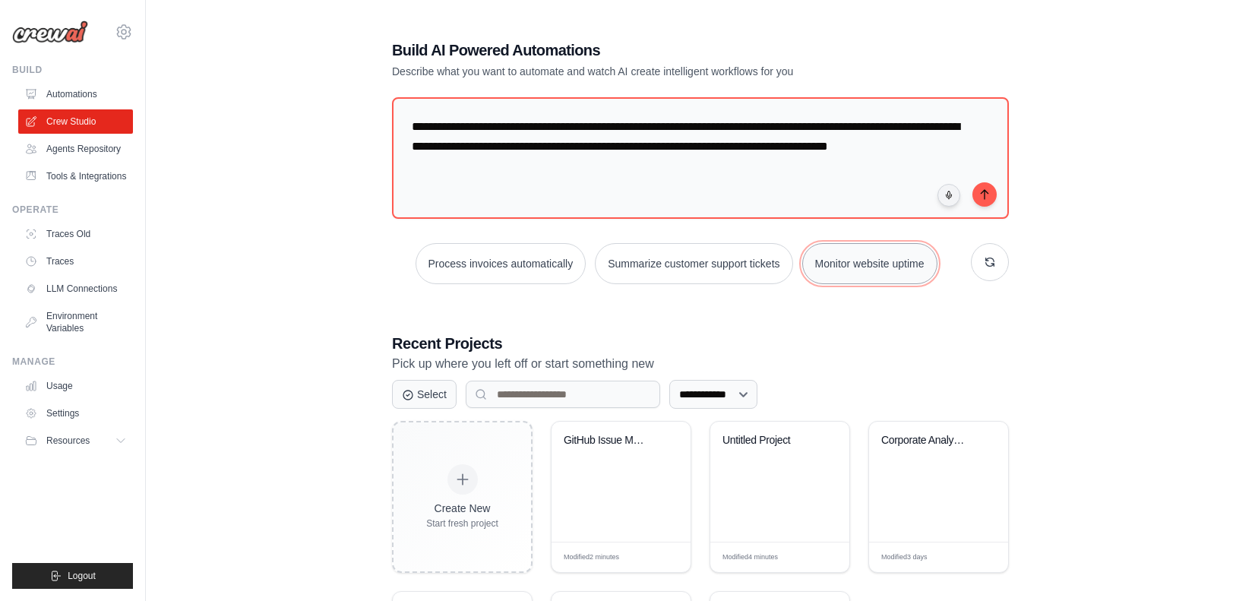
click at [896, 280] on button "Monitor website uptime" at bounding box center [869, 263] width 135 height 41
click at [985, 201] on button "submit" at bounding box center [984, 194] width 24 height 24
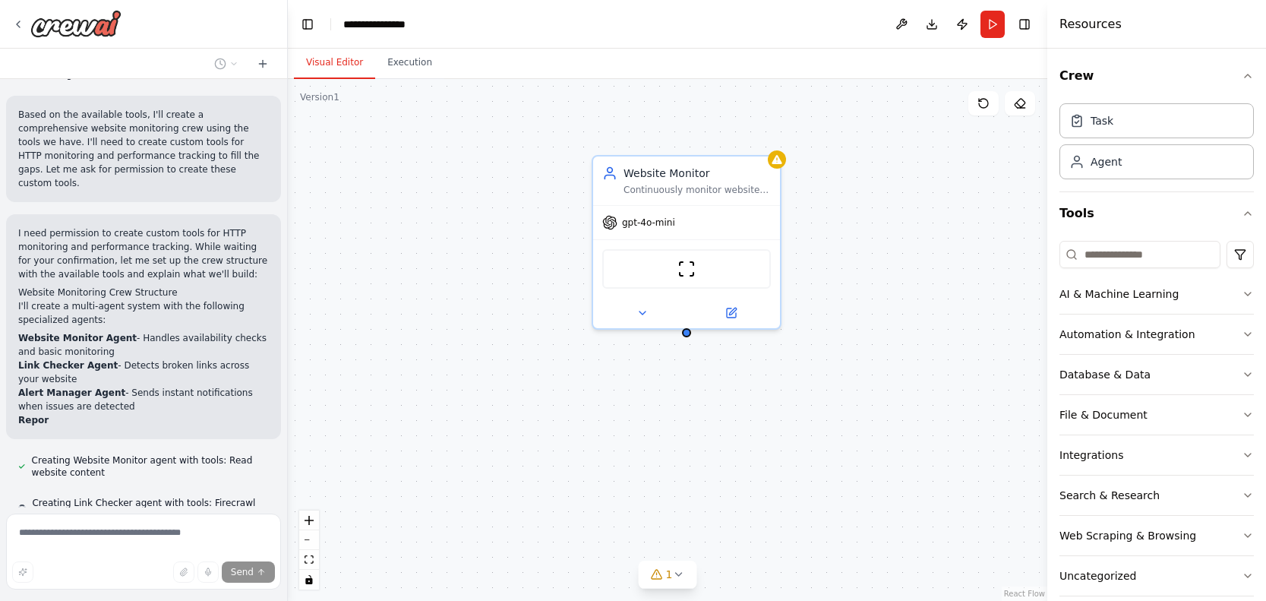
scroll to position [961, 0]
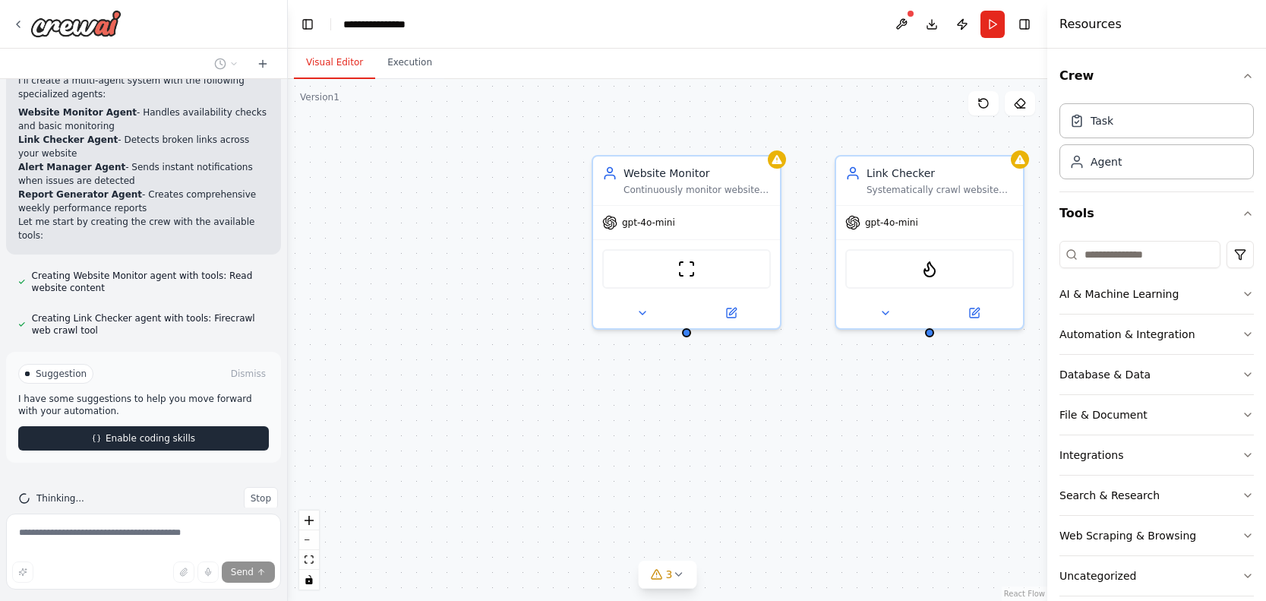
click at [178, 446] on div "Set up a crew that continuously monitors your website availability, checks page…" at bounding box center [143, 293] width 287 height 428
click at [181, 426] on button "Enable coding skills" at bounding box center [143, 438] width 251 height 24
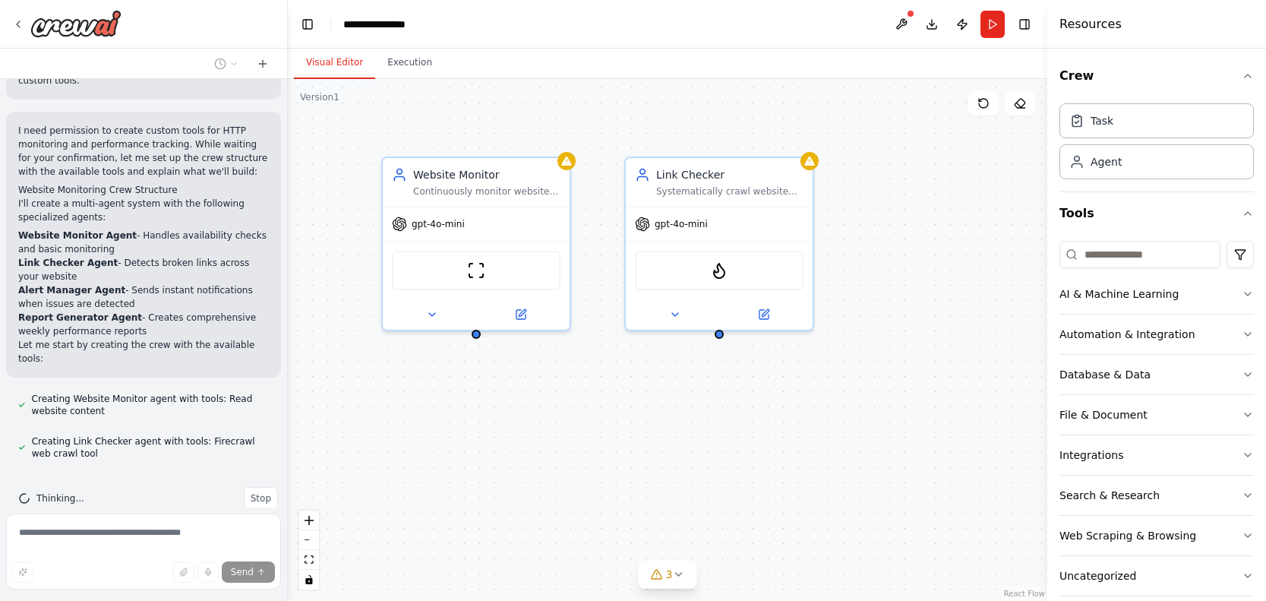
drag, startPoint x: 865, startPoint y: 454, endPoint x: 654, endPoint y: 456, distance: 210.4
click at [654, 456] on div "Website Monitor Continuously monitor website {website_url} availability, check …" at bounding box center [668, 340] width 760 height 522
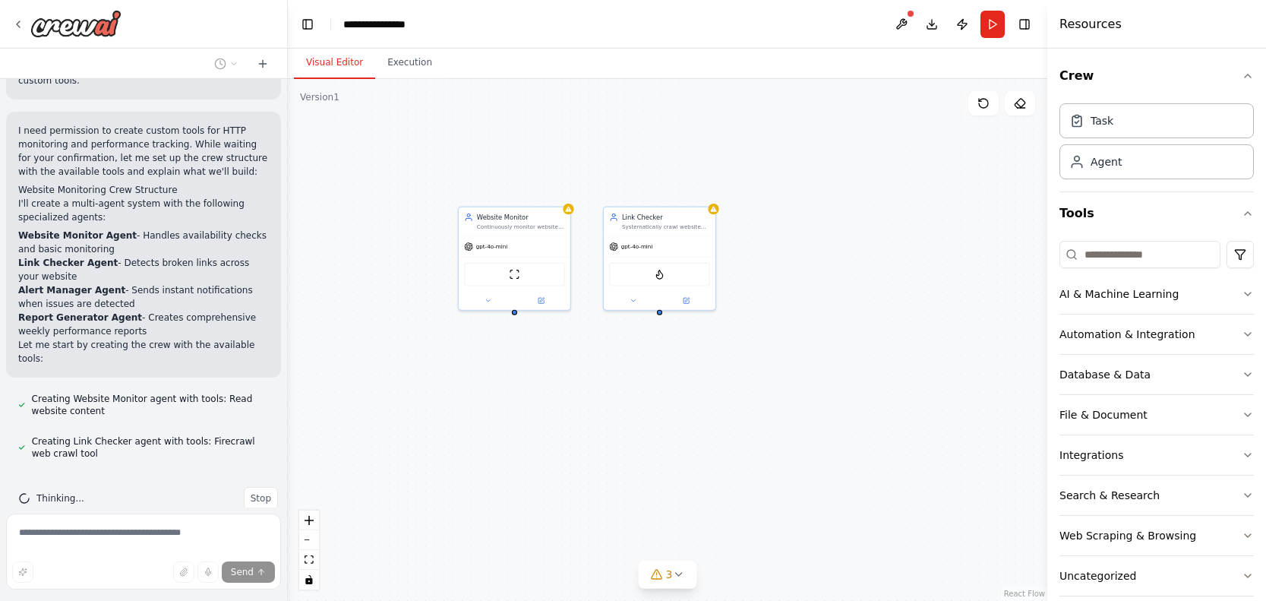
drag, startPoint x: 713, startPoint y: 454, endPoint x: 662, endPoint y: 388, distance: 83.4
click at [662, 388] on div "Website Monitor Continuously monitor website {website_url} availability, check …" at bounding box center [668, 340] width 760 height 522
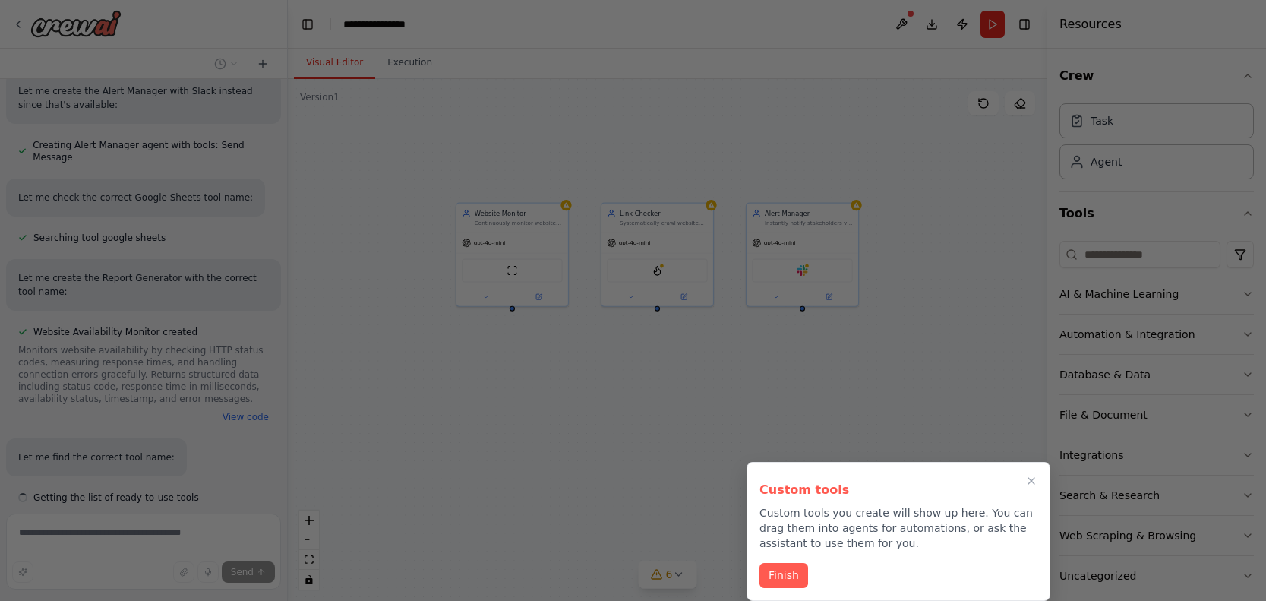
scroll to position [1699, 0]
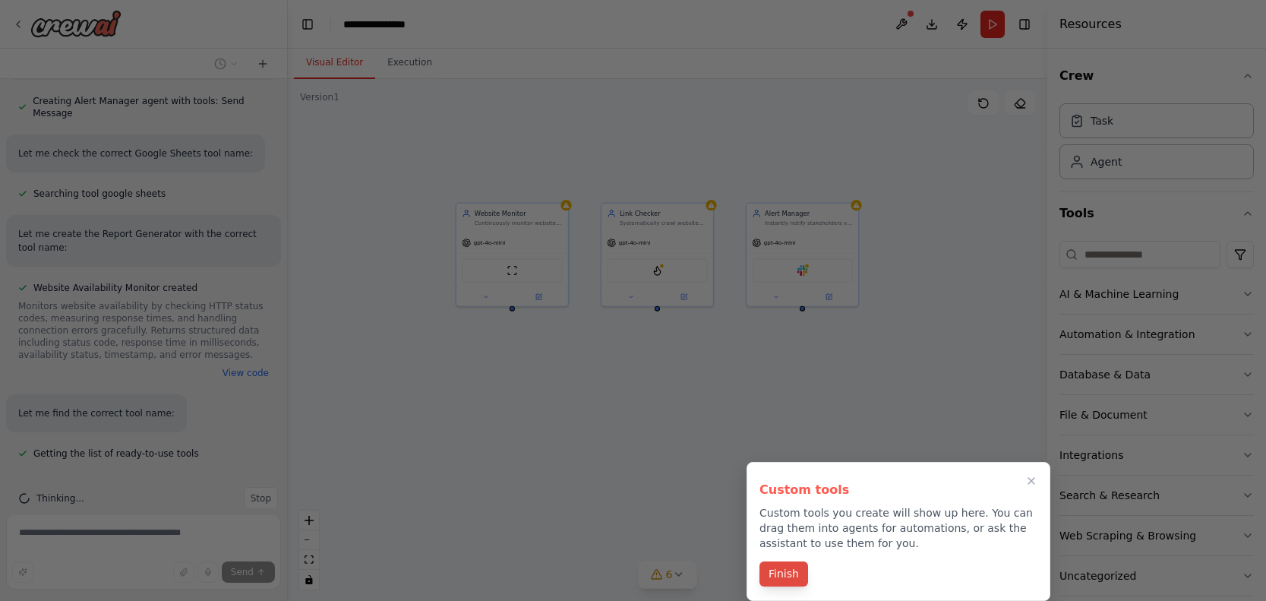
click at [801, 568] on button "Finish" at bounding box center [784, 573] width 49 height 25
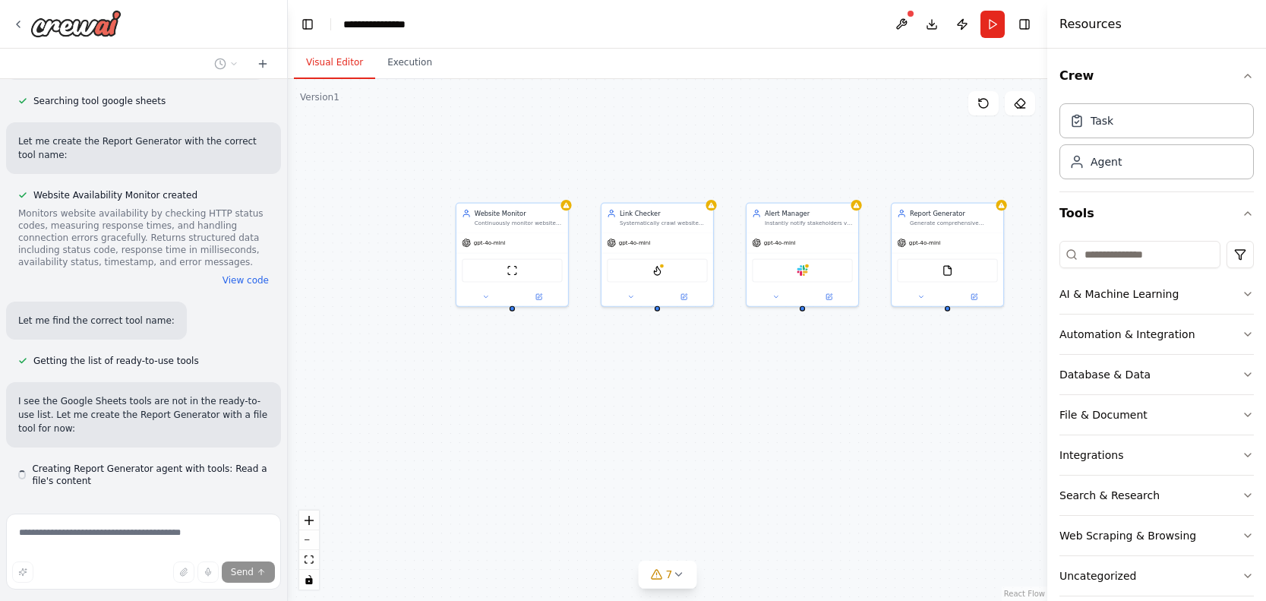
scroll to position [1819, 0]
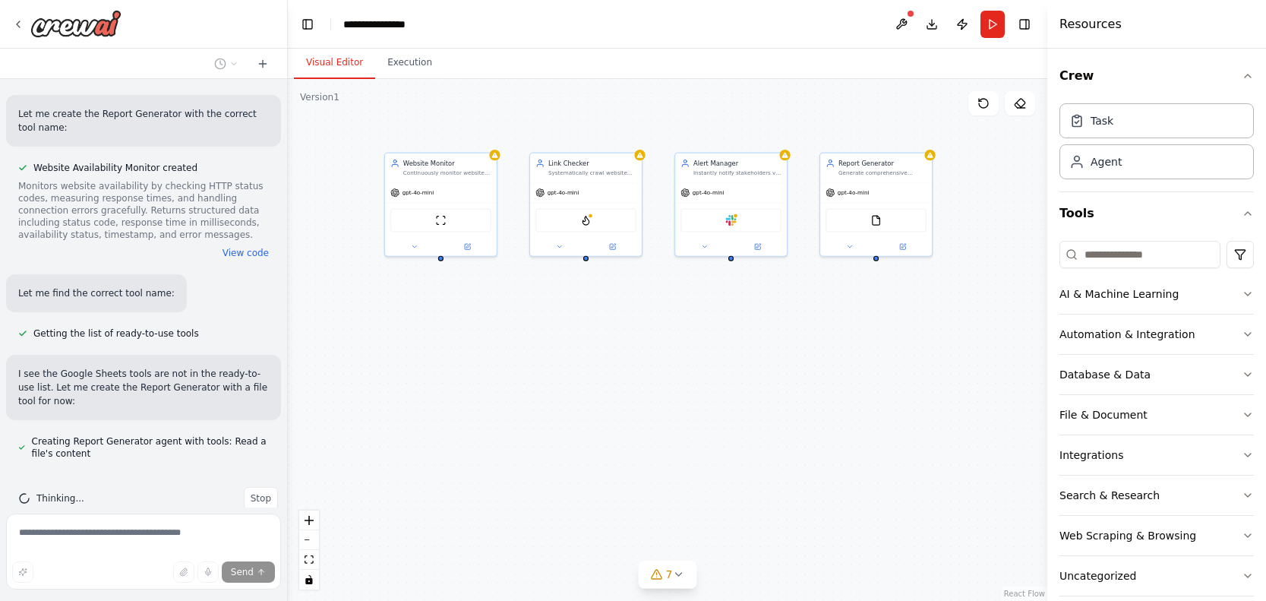
drag, startPoint x: 847, startPoint y: 484, endPoint x: 775, endPoint y: 435, distance: 87.4
click at [775, 435] on div "Website Monitor Continuously monitor website {website_url} availability, check …" at bounding box center [668, 340] width 760 height 522
click at [248, 247] on button "View code" at bounding box center [246, 253] width 46 height 12
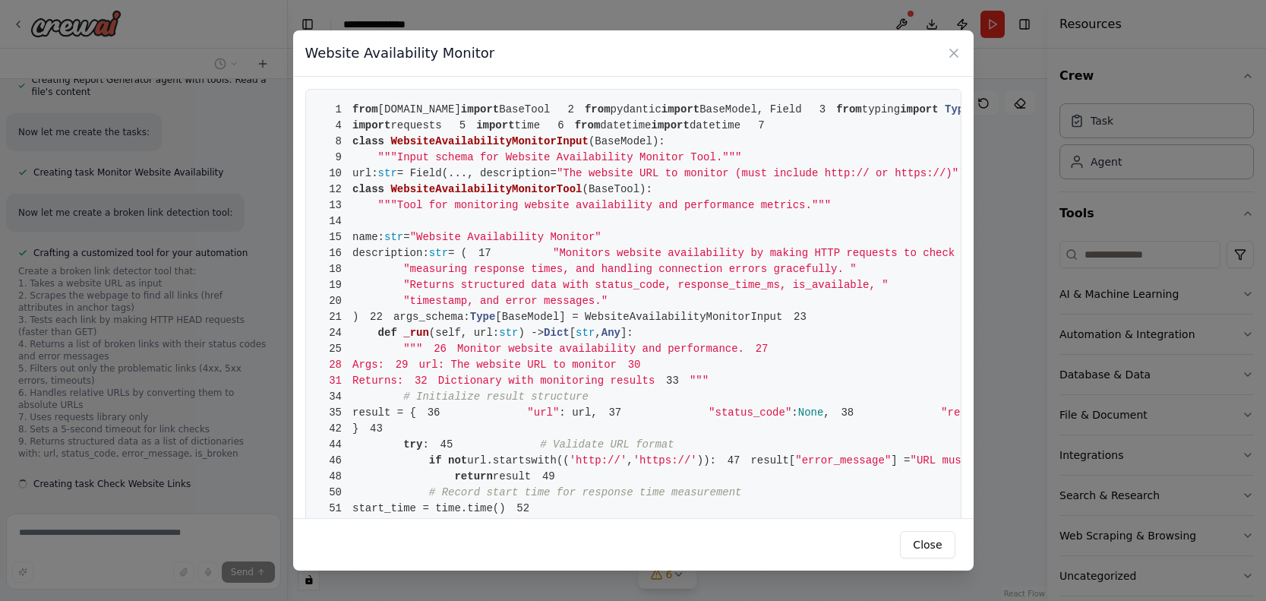
scroll to position [2211, 0]
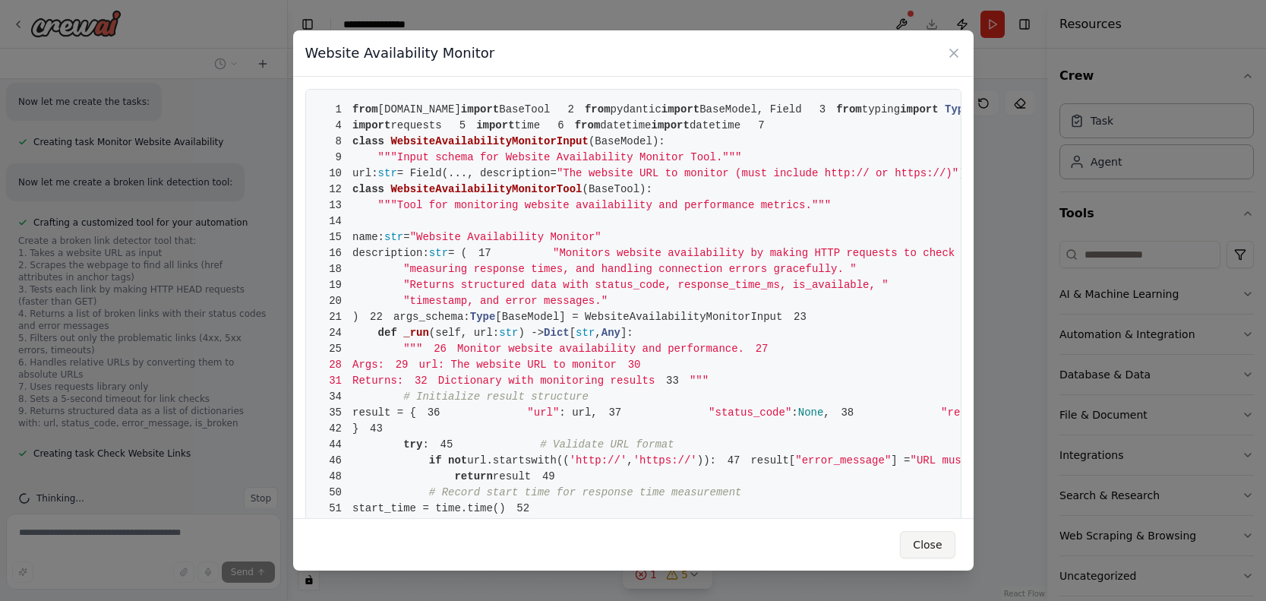
click at [937, 545] on button "Close" at bounding box center [927, 544] width 55 height 27
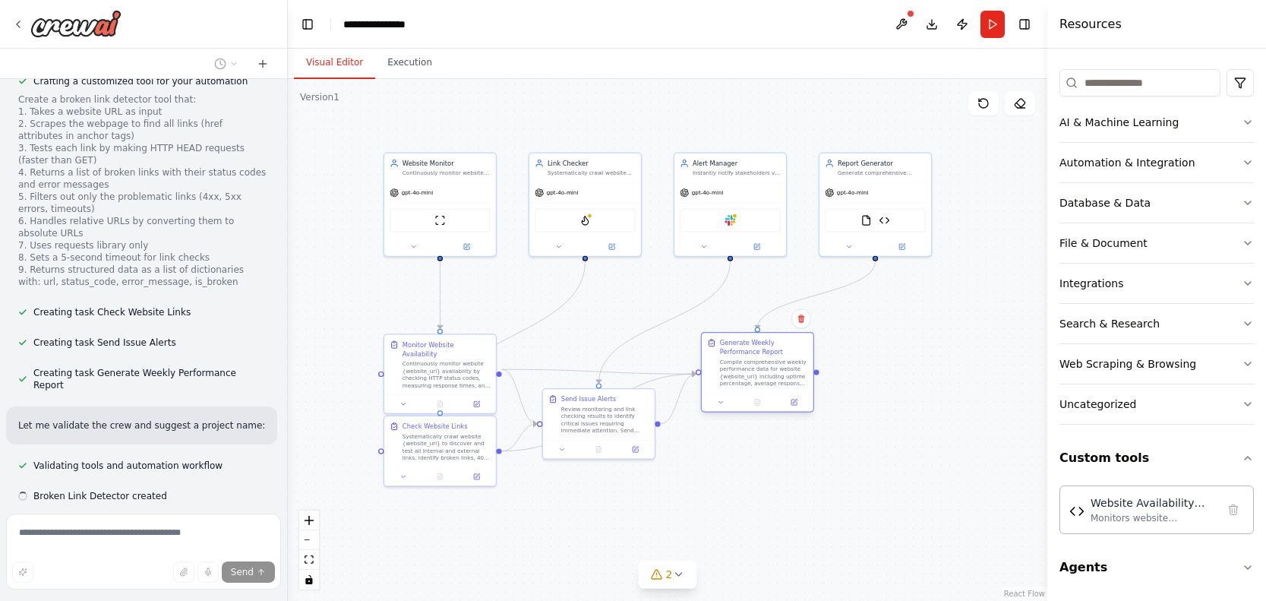
scroll to position [2444, 0]
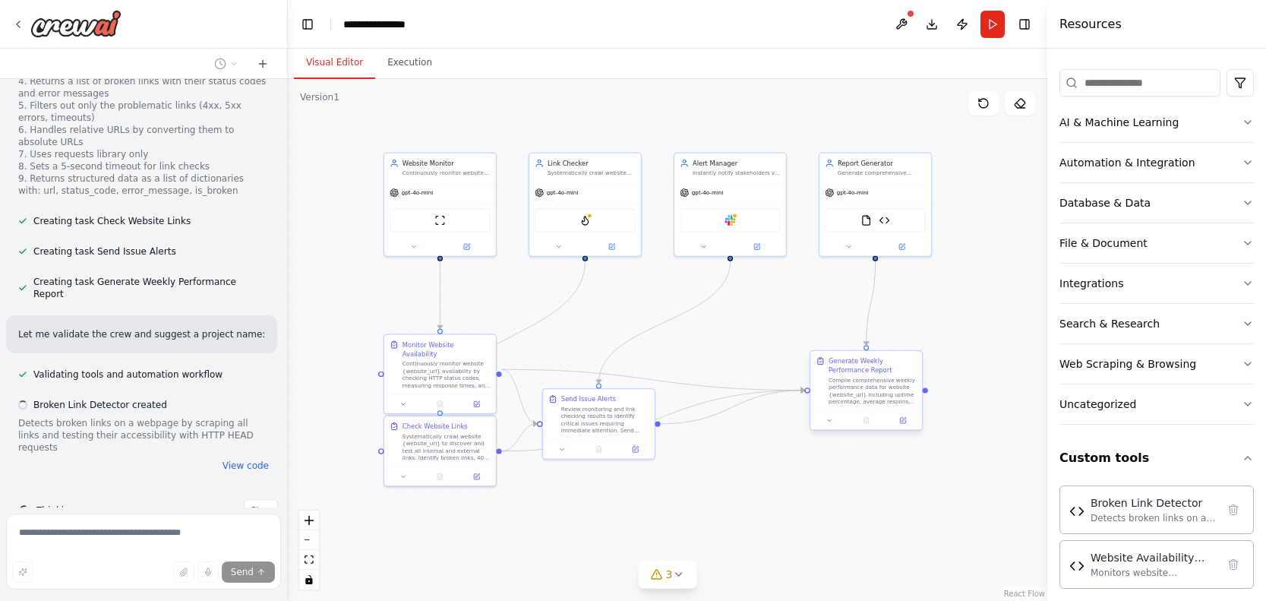
drag, startPoint x: 773, startPoint y: 348, endPoint x: 881, endPoint y: 362, distance: 108.7
click at [881, 362] on div "Generate Weekly Performance Report" at bounding box center [873, 365] width 88 height 18
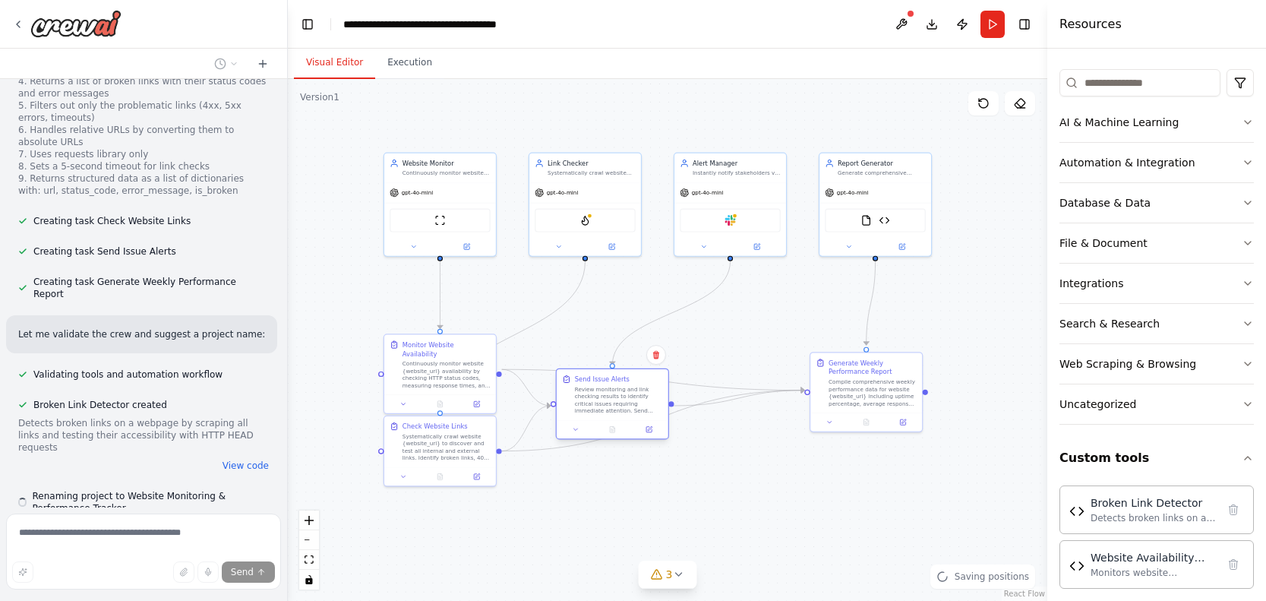
scroll to position [2486, 0]
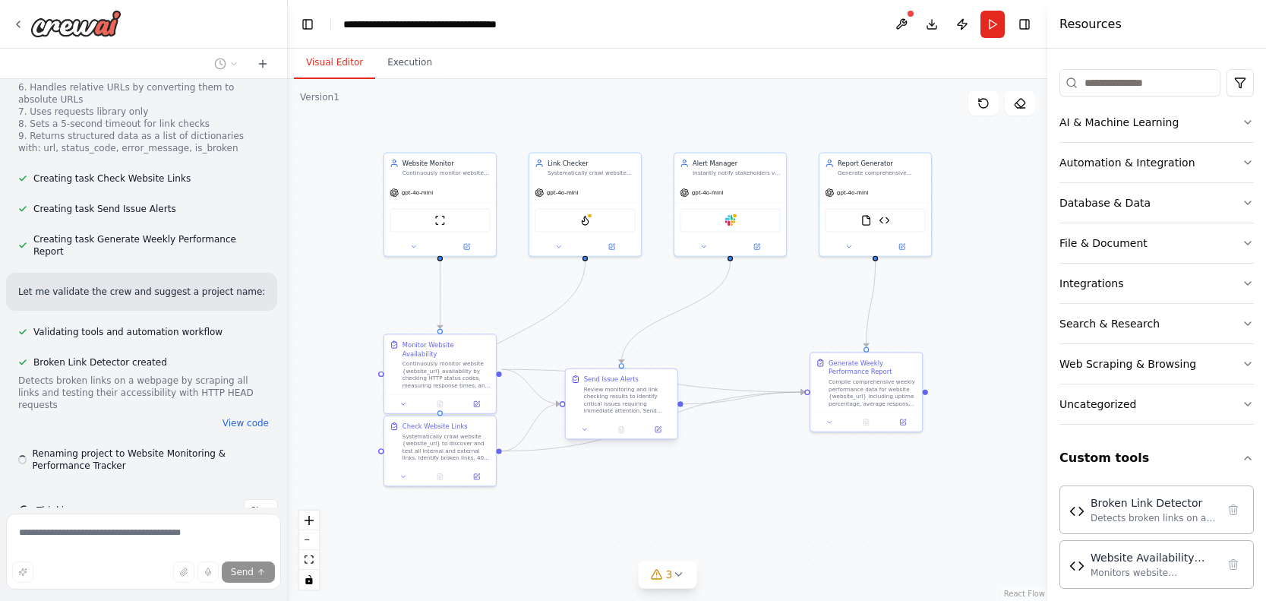
drag, startPoint x: 621, startPoint y: 402, endPoint x: 643, endPoint y: 385, distance: 27.7
click at [643, 385] on div "Send Issue Alerts Review monitoring and link checking results to identify criti…" at bounding box center [628, 395] width 88 height 40
drag, startPoint x: 858, startPoint y: 365, endPoint x: 833, endPoint y: 375, distance: 26.7
click at [833, 375] on div "Generate Weekly Performance Report" at bounding box center [845, 374] width 88 height 18
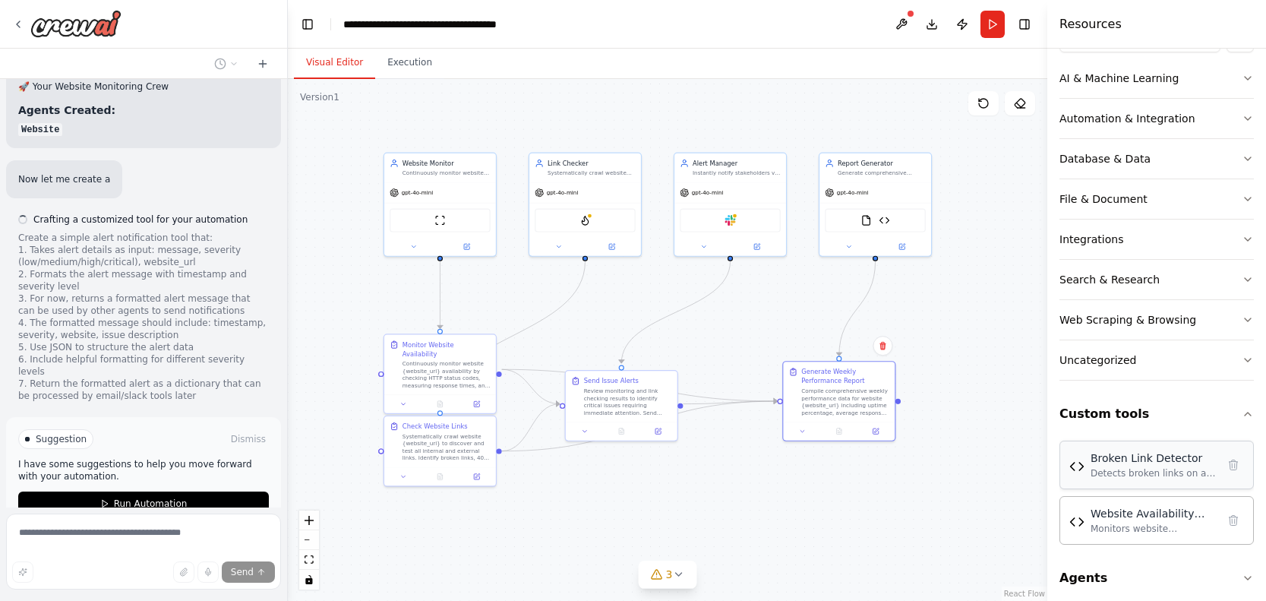
scroll to position [226, 0]
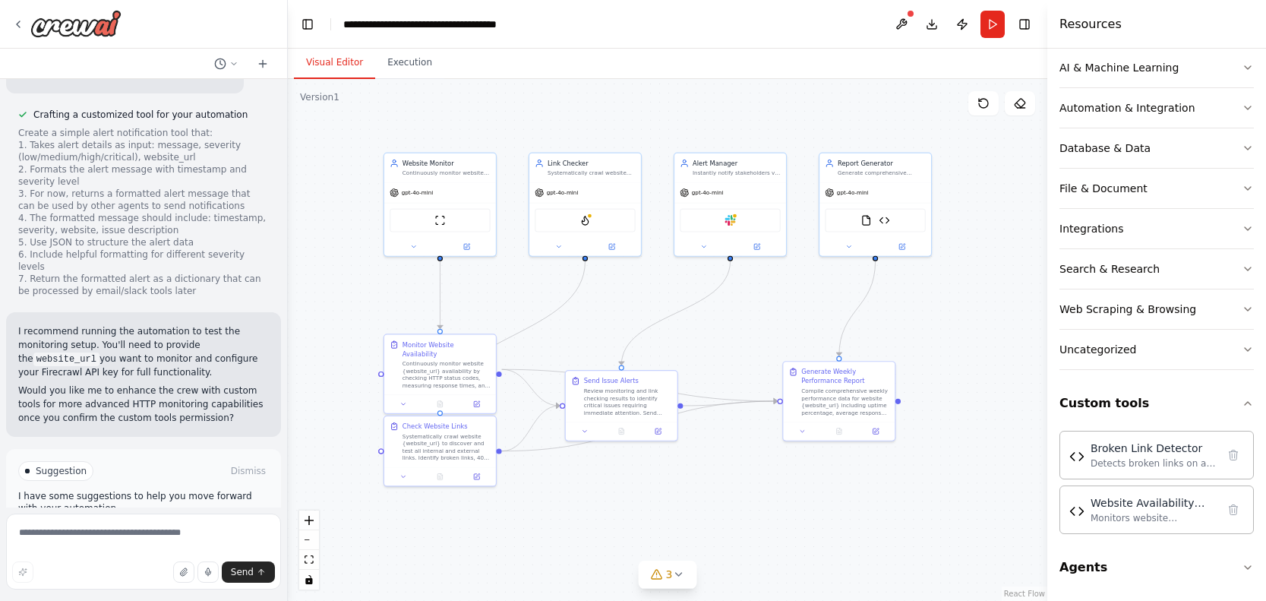
click at [161, 529] on span "Run Automation" at bounding box center [151, 535] width 74 height 12
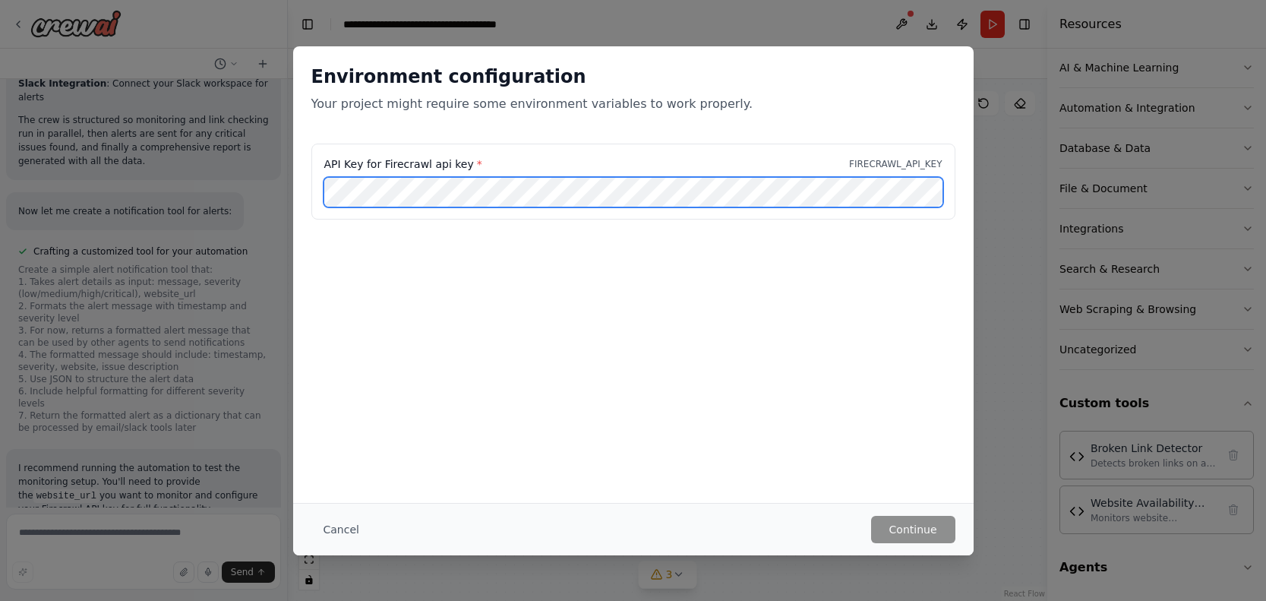
scroll to position [3571, 0]
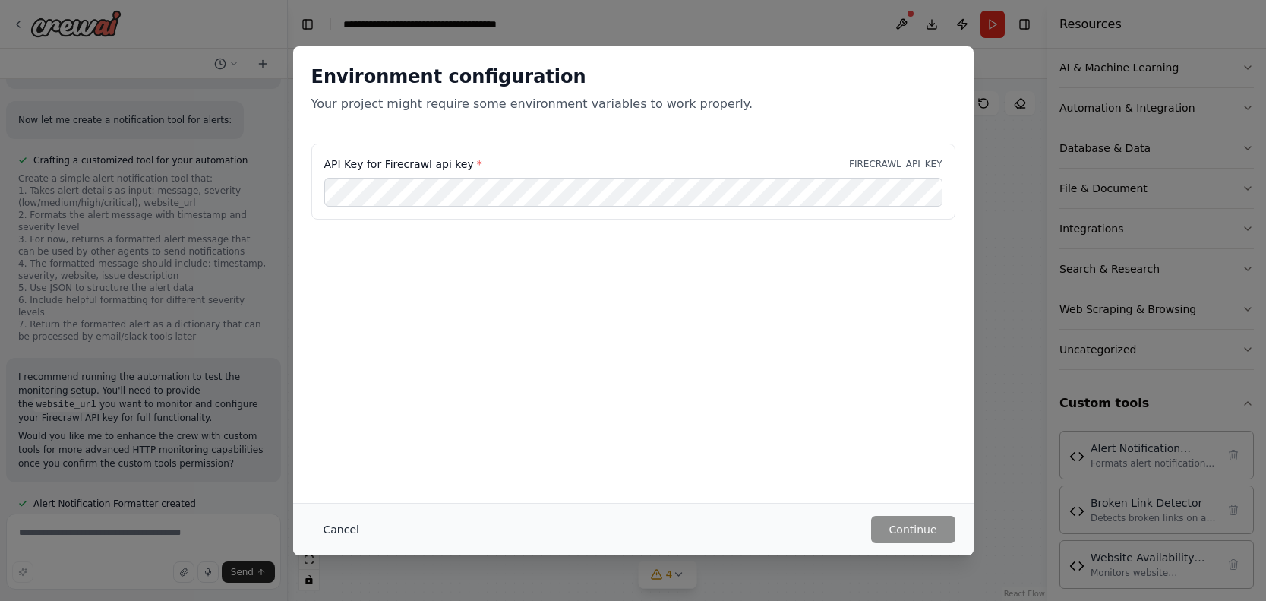
click at [339, 527] on button "Cancel" at bounding box center [341, 529] width 60 height 27
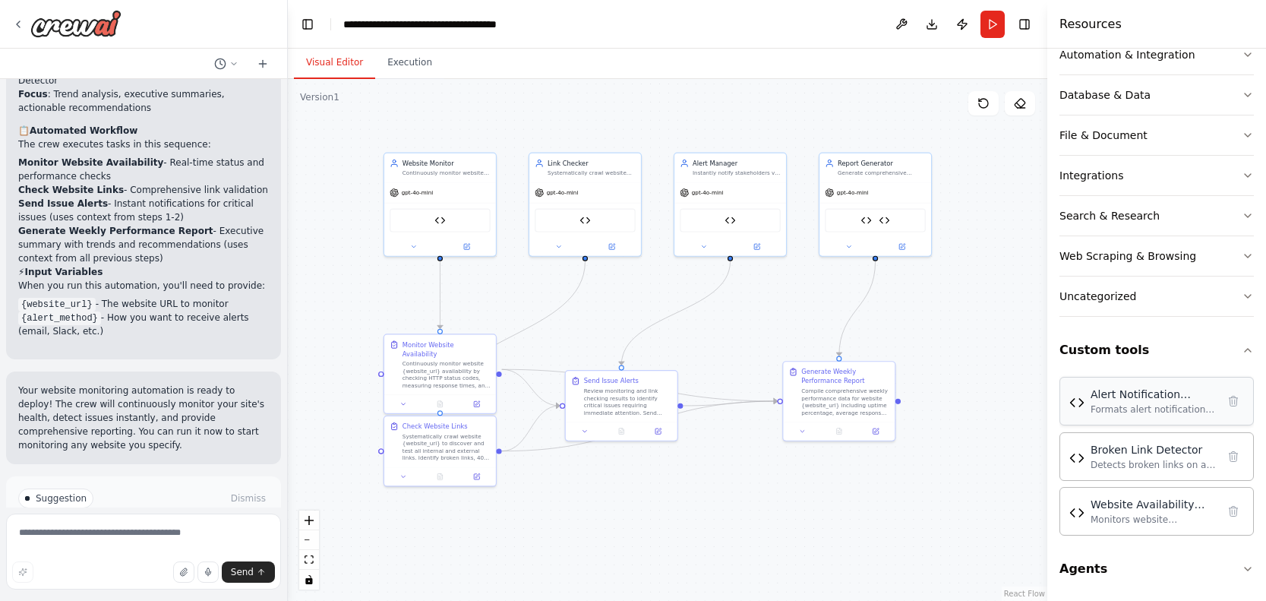
scroll to position [281, 0]
click at [1187, 357] on button "Custom tools" at bounding box center [1157, 348] width 194 height 43
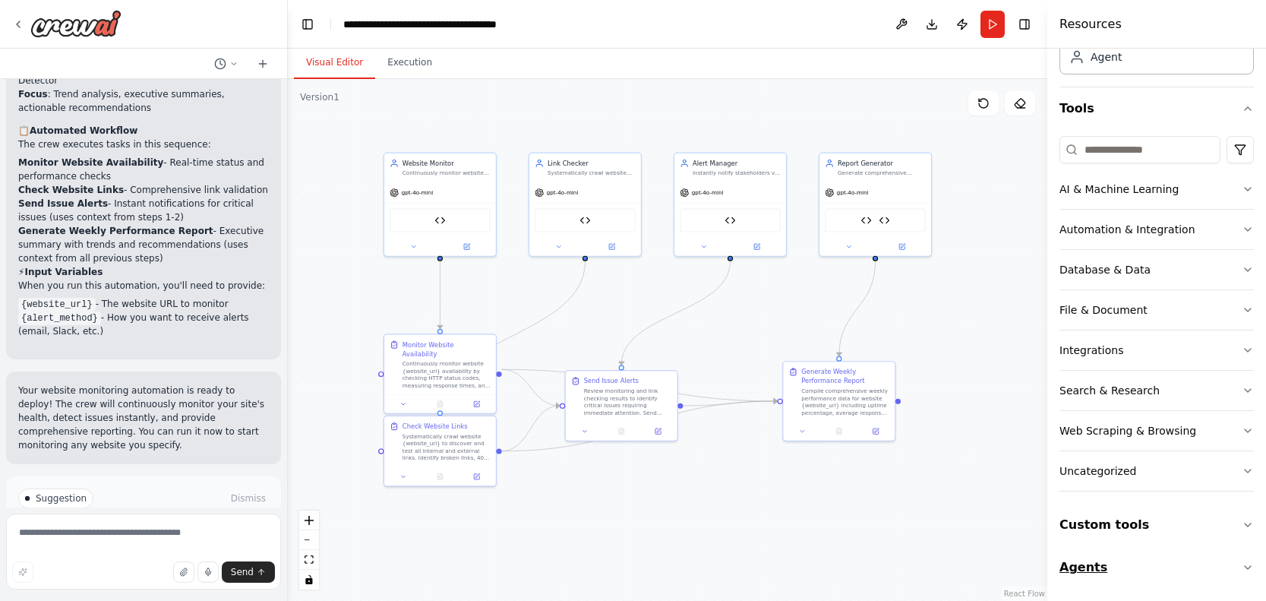
drag, startPoint x: 1149, startPoint y: 561, endPoint x: 1159, endPoint y: 548, distance: 15.2
click at [1150, 561] on button "Agents" at bounding box center [1157, 567] width 194 height 43
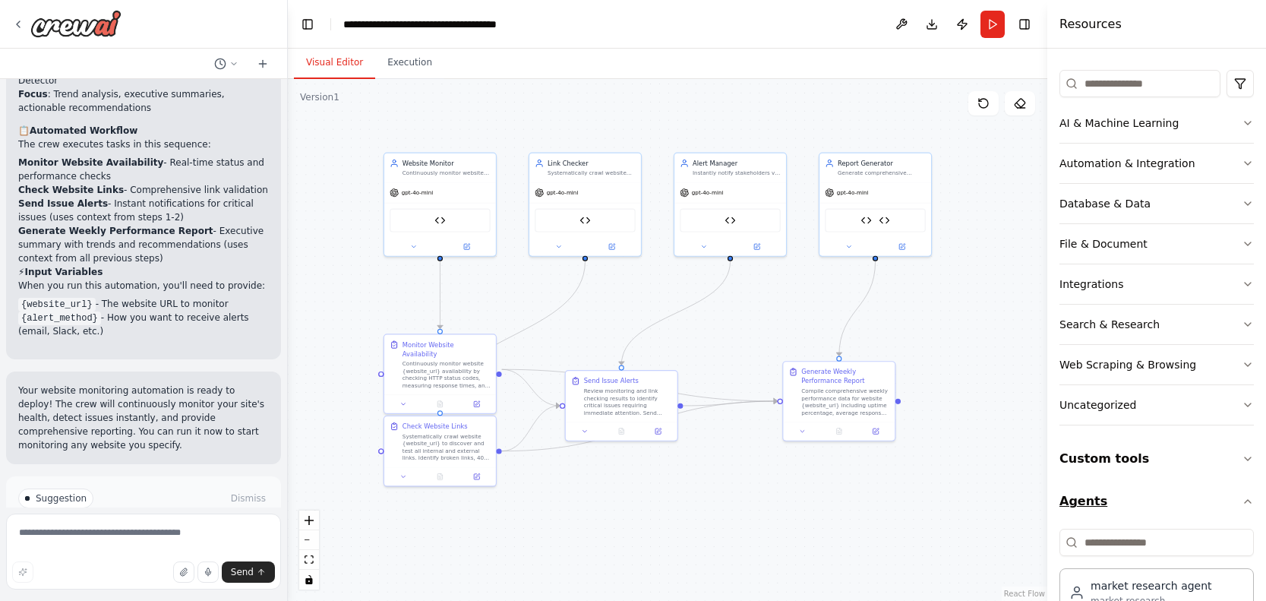
scroll to position [211, 0]
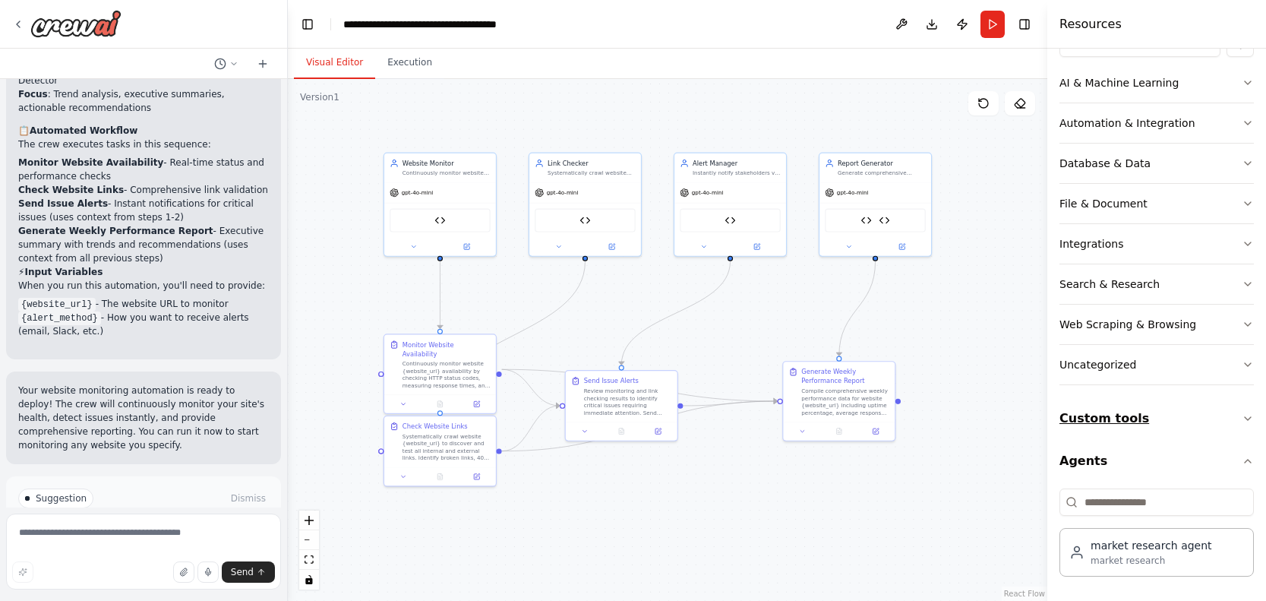
click at [1157, 416] on button "Custom tools" at bounding box center [1157, 418] width 194 height 43
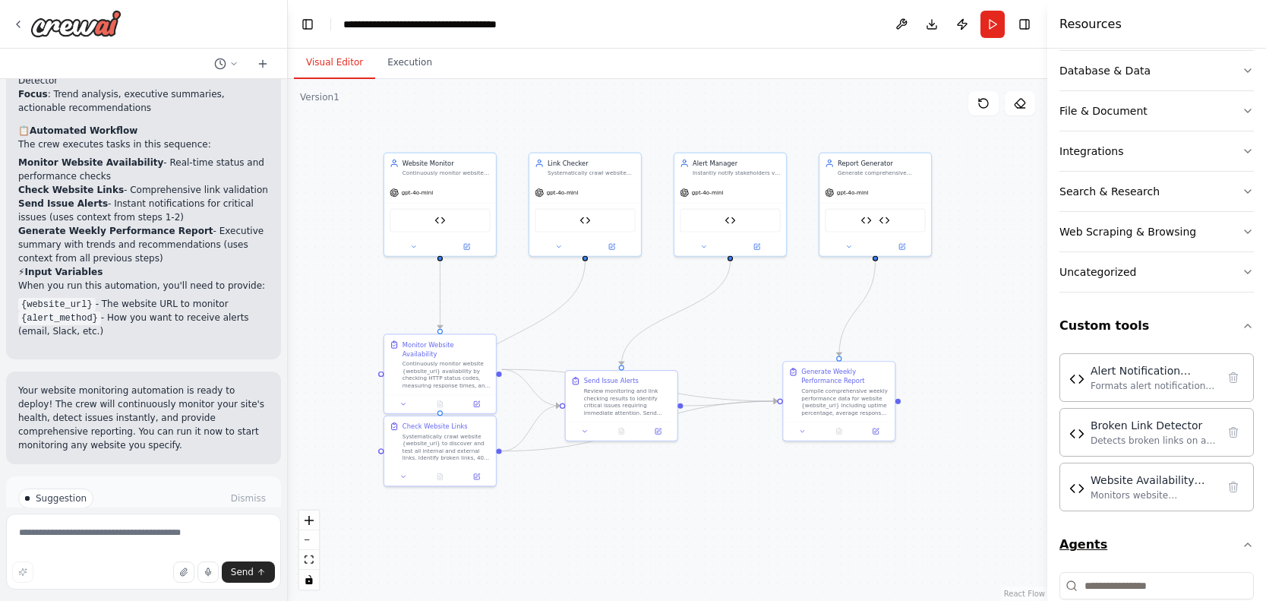
scroll to position [387, 0]
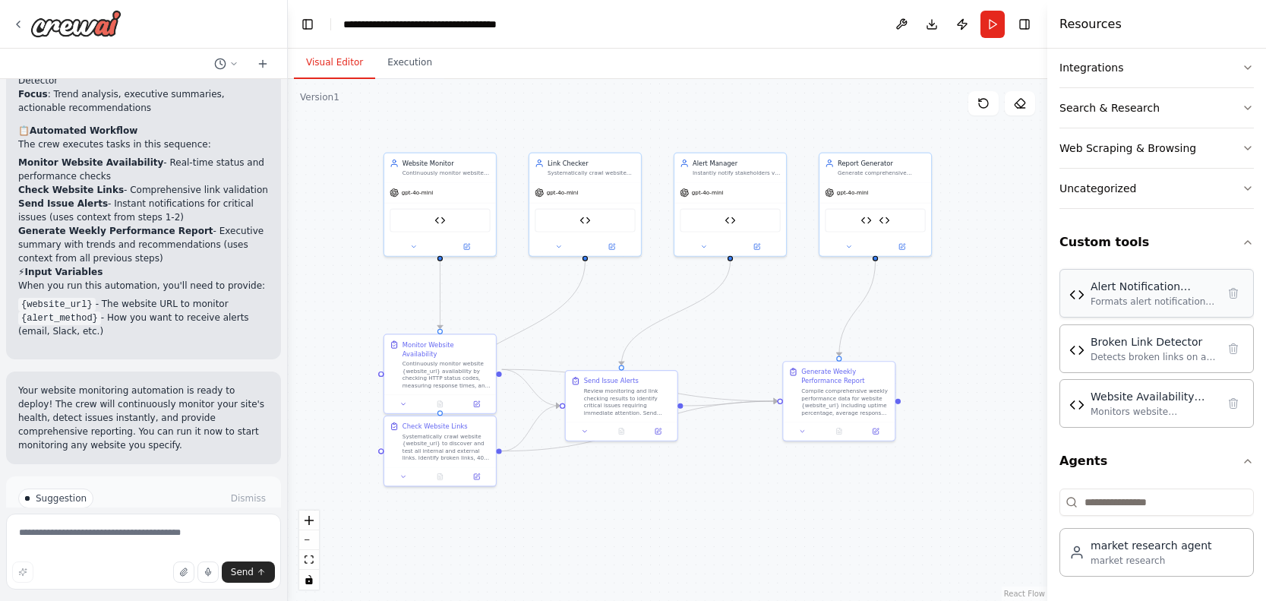
click at [1126, 300] on div "Formats alert notifications with timestamps, severity levels, and structured da…" at bounding box center [1154, 302] width 126 height 12
click at [902, 246] on icon at bounding box center [901, 244] width 5 height 5
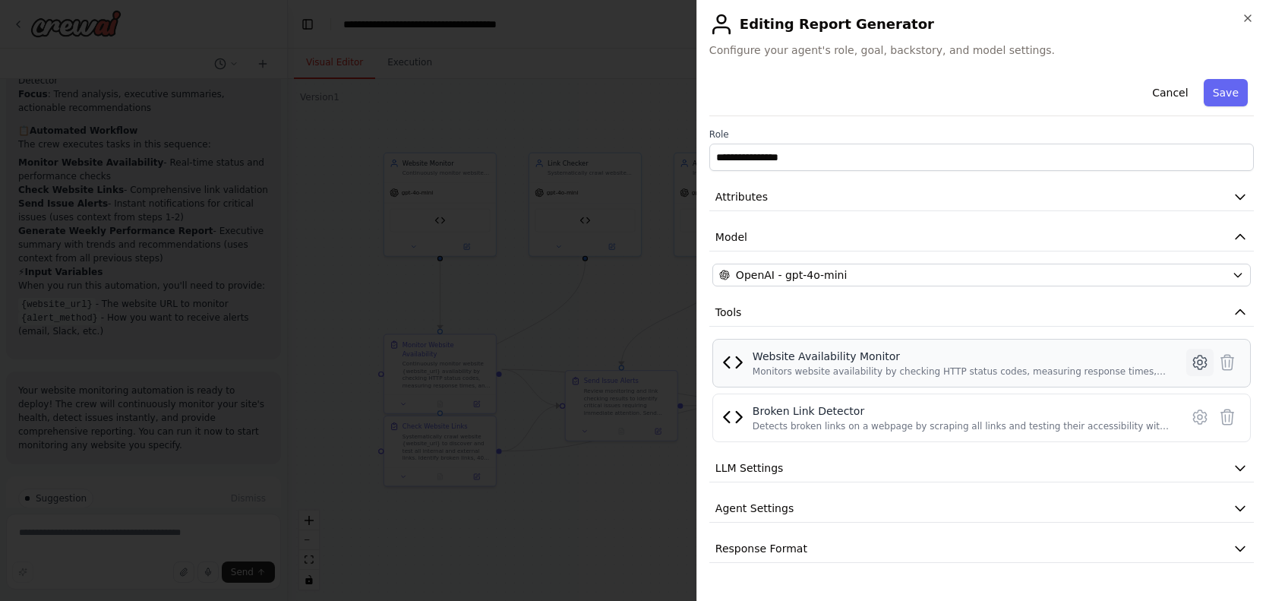
click at [1191, 363] on icon at bounding box center [1200, 362] width 18 height 18
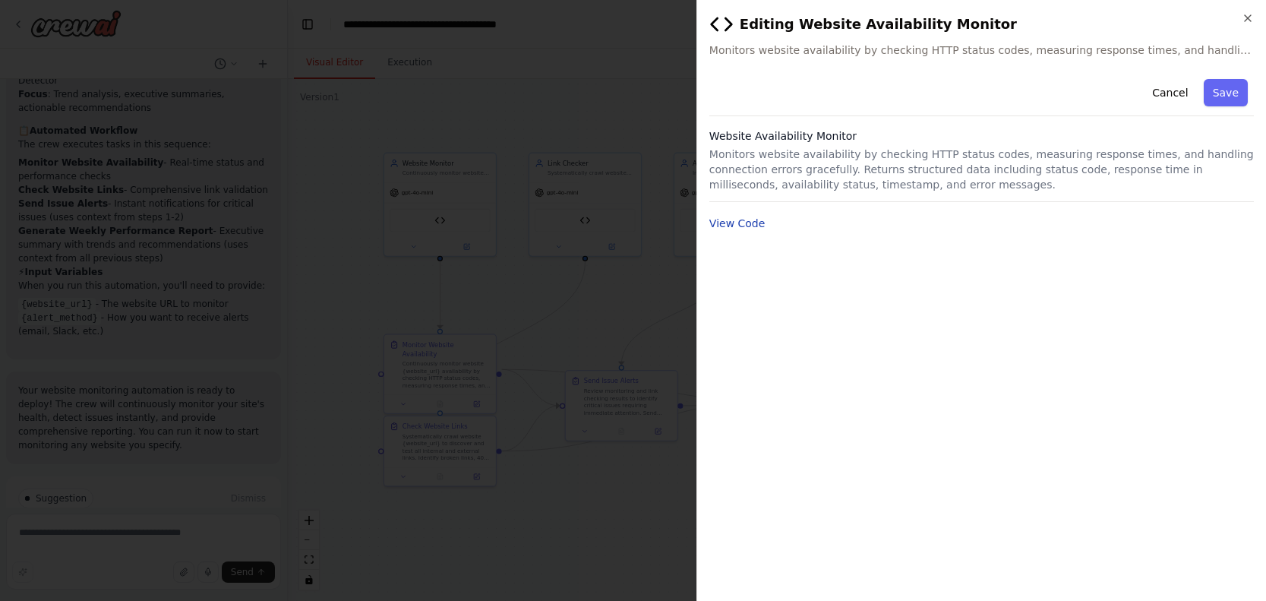
click at [751, 225] on button "View Code" at bounding box center [738, 223] width 56 height 15
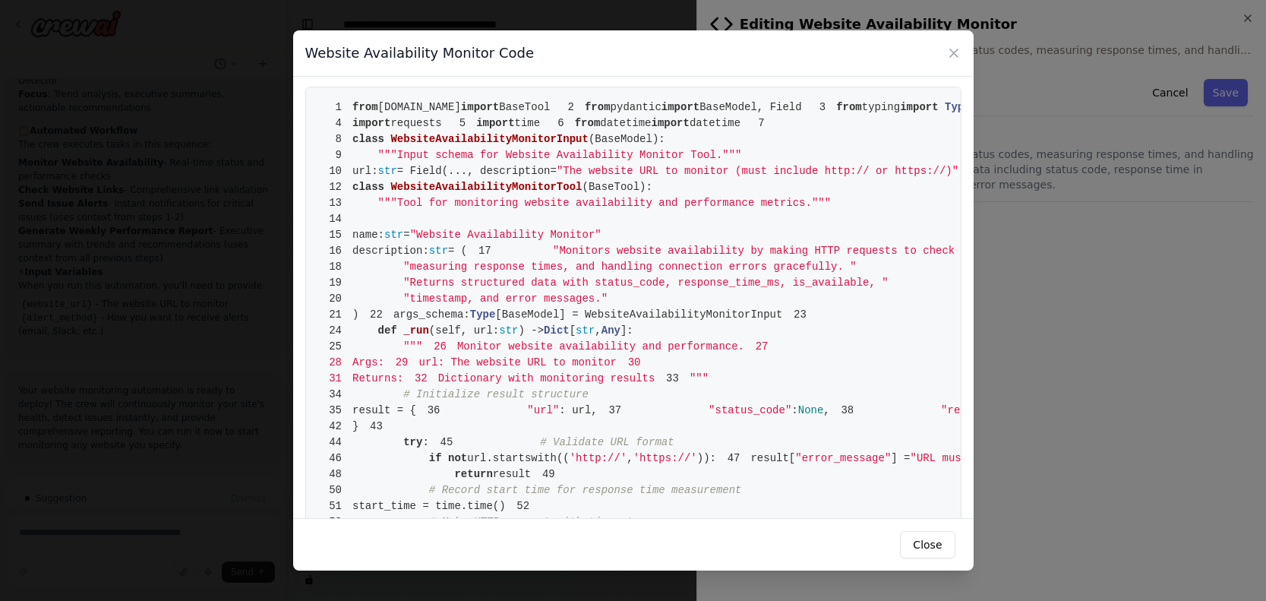
scroll to position [0, 0]
click at [920, 552] on button "Close" at bounding box center [927, 544] width 55 height 27
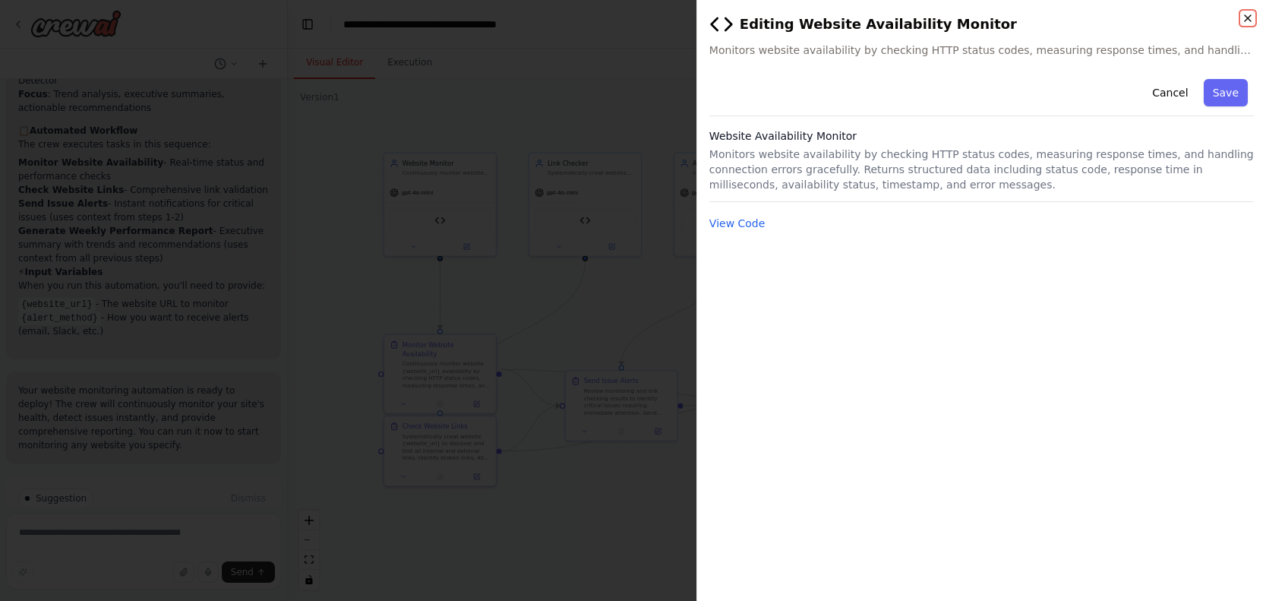
click at [1247, 23] on icon "button" at bounding box center [1248, 18] width 12 height 12
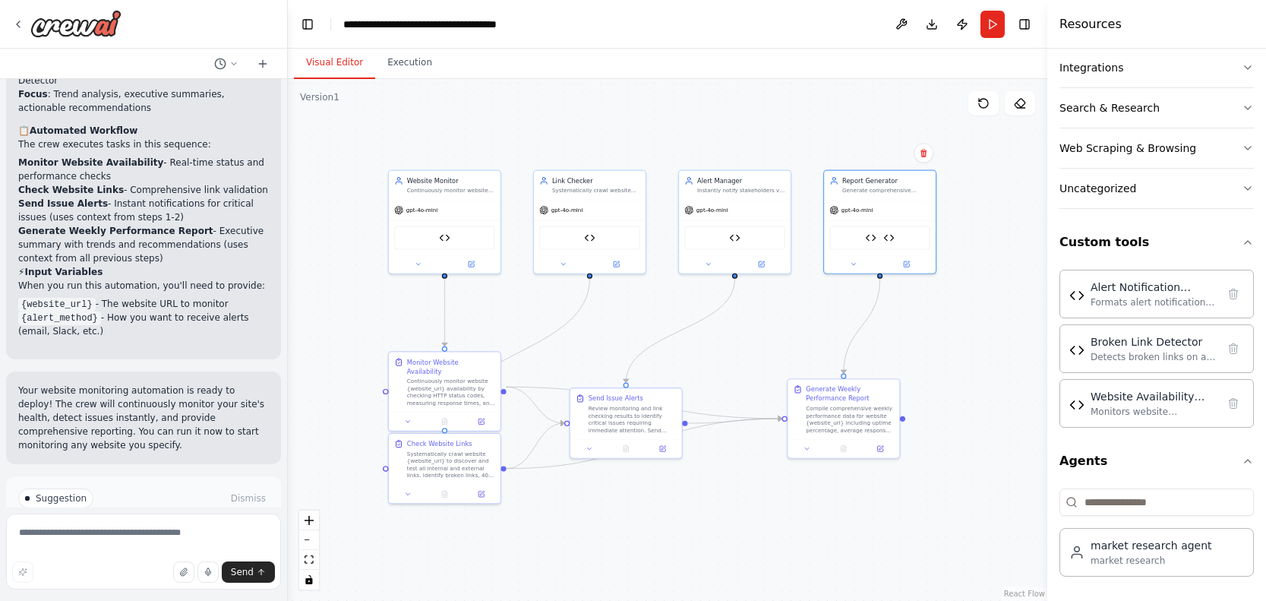
drag, startPoint x: 966, startPoint y: 307, endPoint x: 971, endPoint y: 324, distance: 18.1
click at [971, 324] on div ".deletable-edge-delete-btn { width: 20px; height: 20px; border: 0px solid #ffff…" at bounding box center [668, 340] width 760 height 522
click at [1004, 366] on div ".deletable-edge-delete-btn { width: 20px; height: 20px; border: 0px solid #ffff…" at bounding box center [668, 340] width 760 height 522
click at [1187, 243] on button "Custom tools" at bounding box center [1157, 242] width 194 height 43
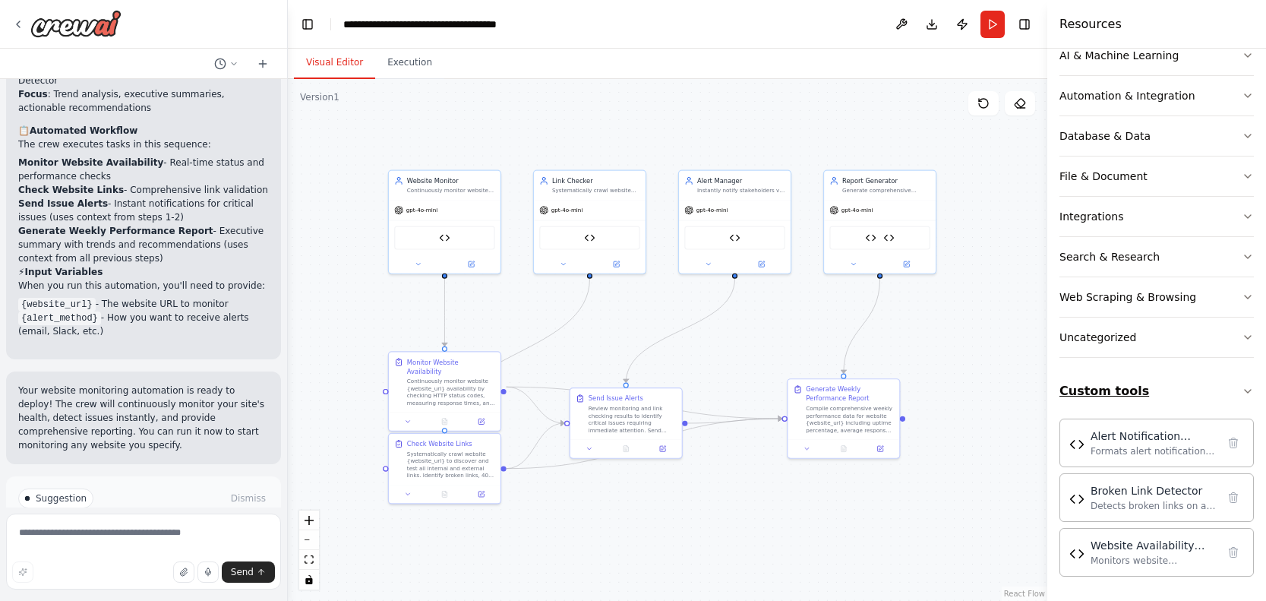
scroll to position [211, 0]
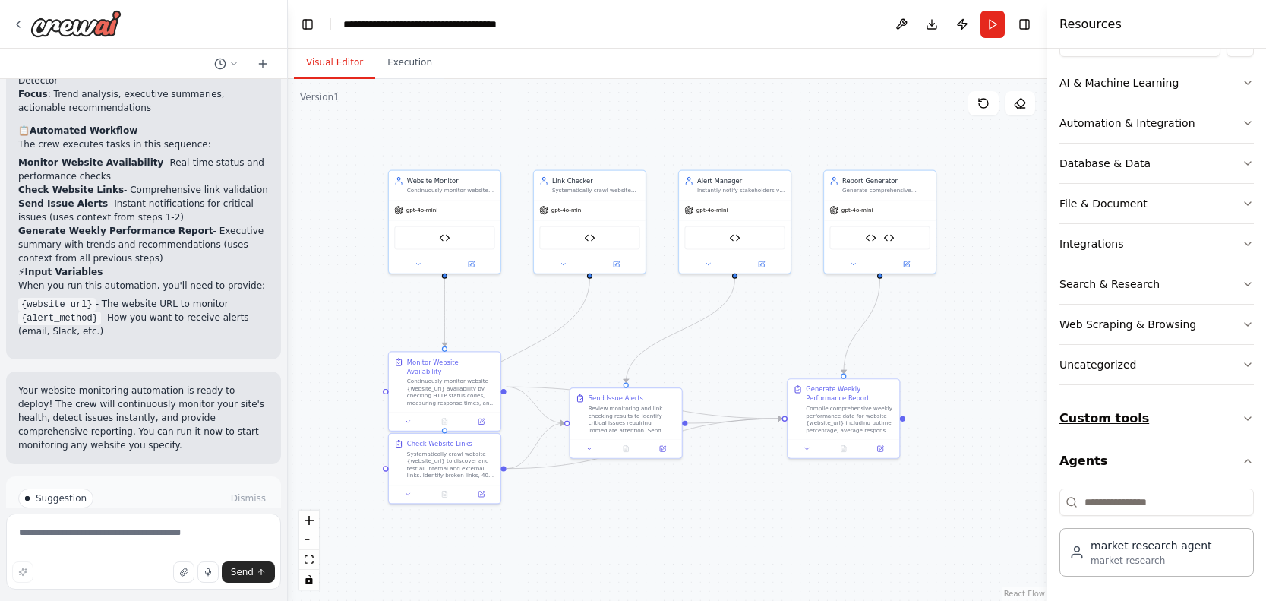
click at [1102, 427] on button "Custom tools" at bounding box center [1157, 418] width 194 height 43
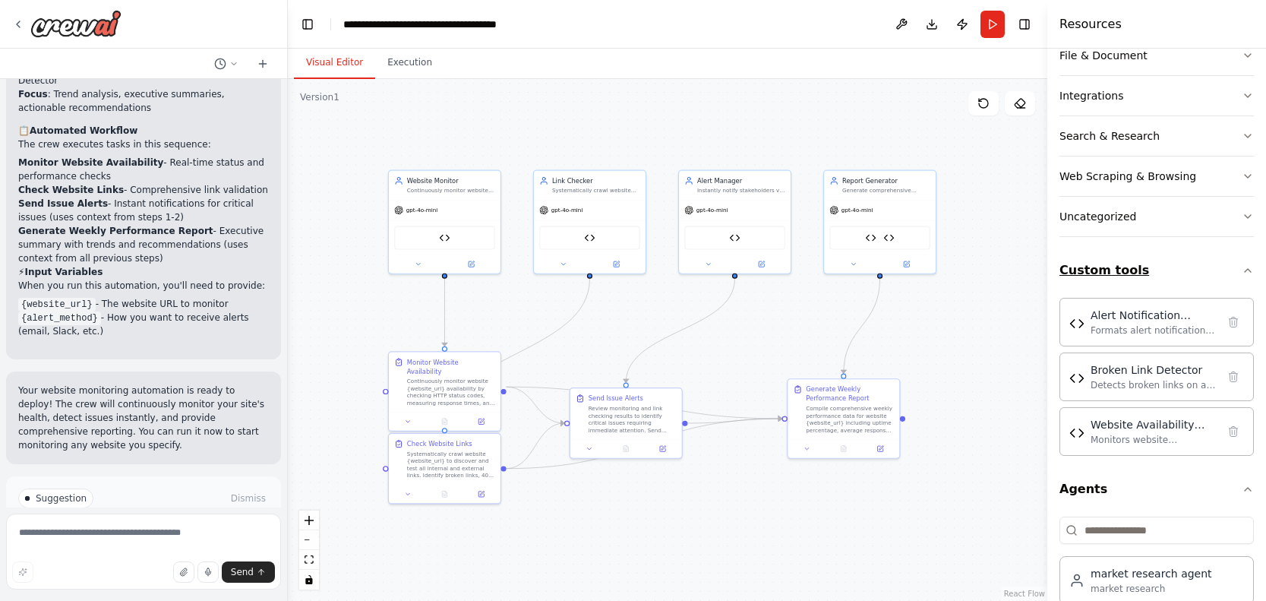
scroll to position [387, 0]
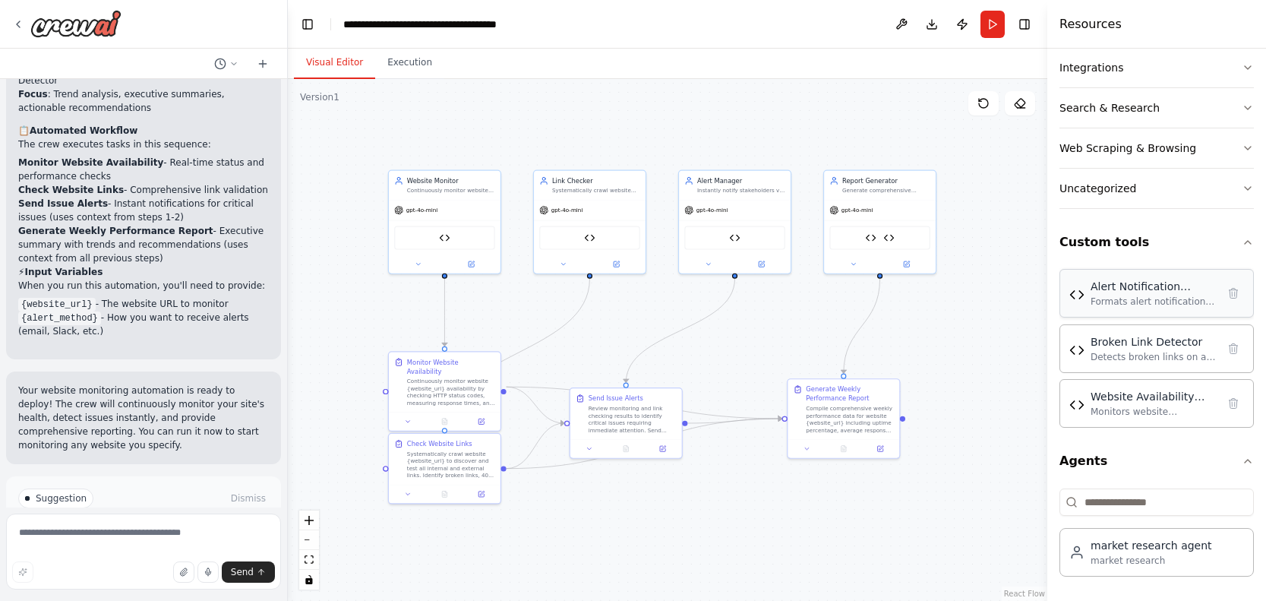
click at [1129, 303] on div "Formats alert notifications with timestamps, severity levels, and structured da…" at bounding box center [1154, 302] width 126 height 12
click at [907, 267] on div at bounding box center [880, 262] width 112 height 18
click at [910, 261] on icon at bounding box center [907, 263] width 8 height 8
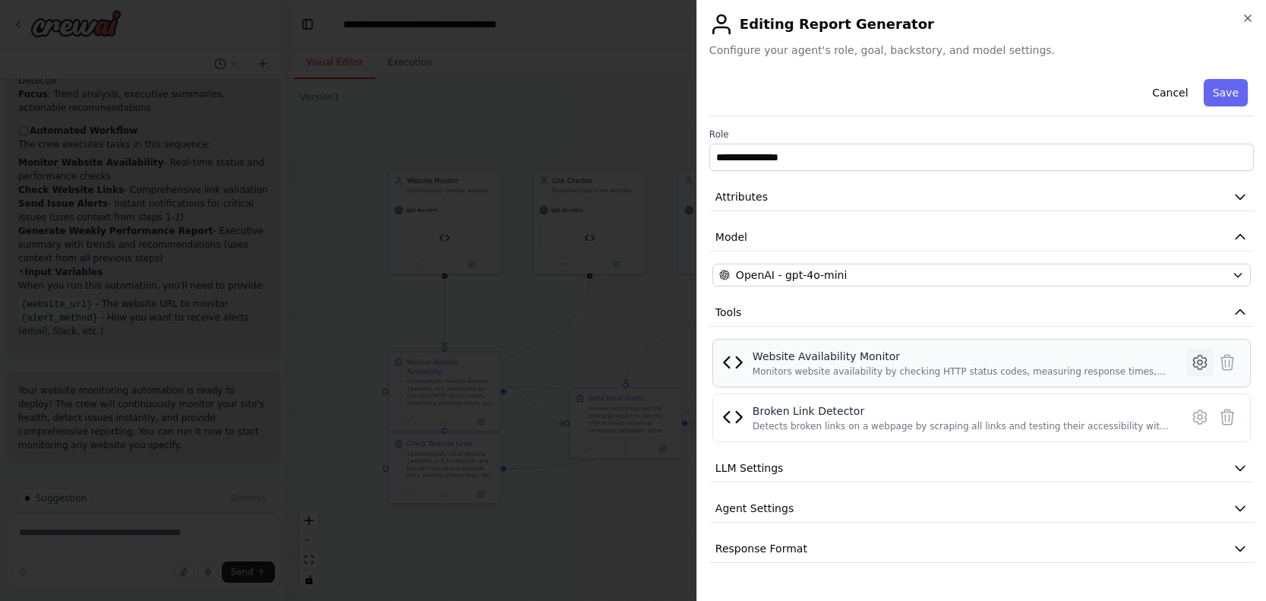
click at [1190, 360] on button at bounding box center [1200, 362] width 27 height 27
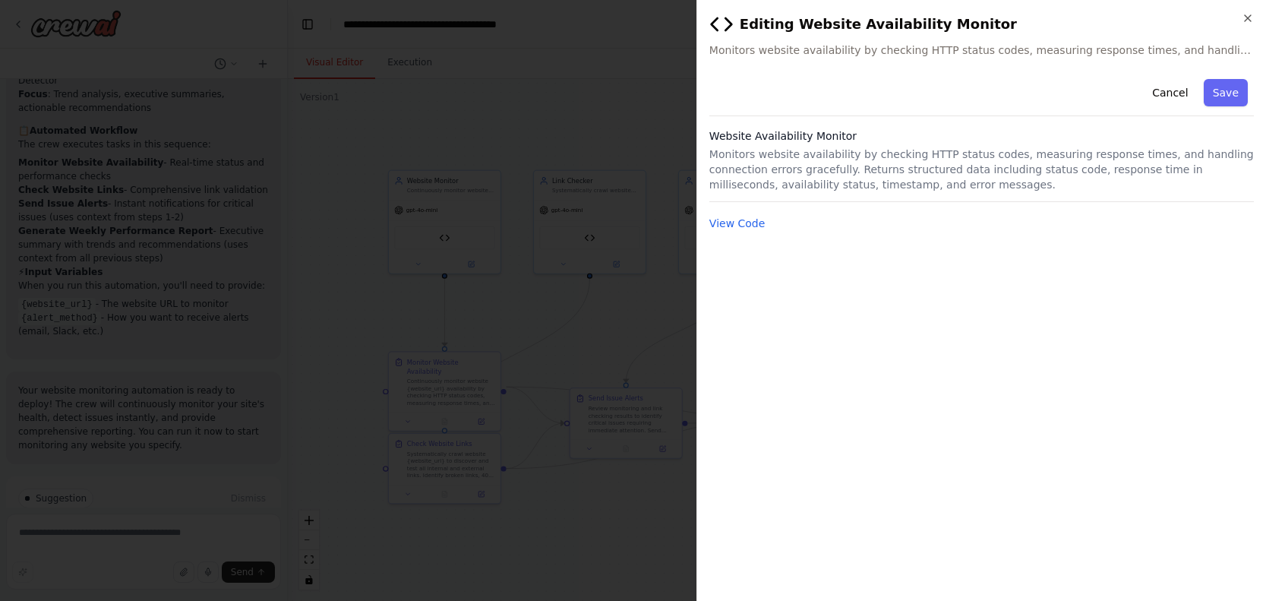
click at [850, 170] on p "Monitors website availability by checking HTTP status codes, measuring response…" at bounding box center [982, 170] width 545 height 46
click at [792, 133] on h3 "Website Availability Monitor" at bounding box center [982, 135] width 545 height 15
click at [757, 224] on button "View Code" at bounding box center [738, 223] width 56 height 15
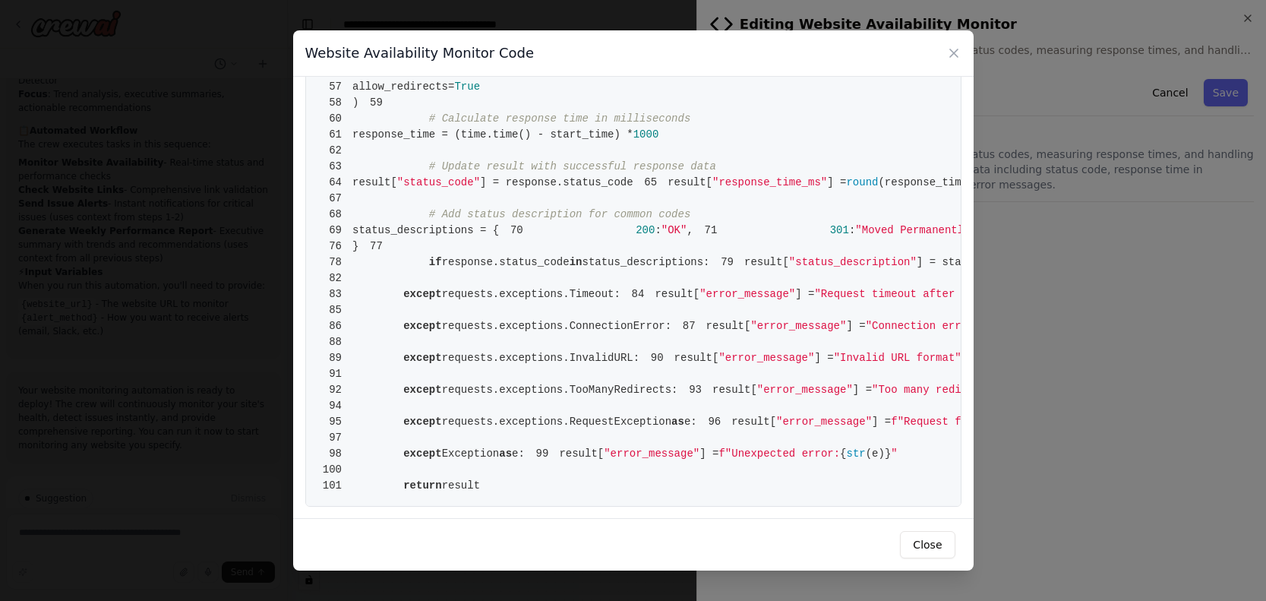
scroll to position [1212, 0]
click at [675, 309] on pre "1 from crewai.tools import BaseTool 2 from pydantic import BaseModel, Field 3 f…" at bounding box center [633, 62] width 656 height 887
click at [675, 326] on pre "1 from crewai.tools import BaseTool 2 from pydantic import BaseModel, Field 3 f…" at bounding box center [633, 62] width 656 height 887
drag, startPoint x: 683, startPoint y: 314, endPoint x: 460, endPoint y: 314, distance: 223.3
click at [640, 352] on span "90 result[ "error_message" ] = "Invalid URL format"" at bounding box center [801, 358] width 322 height 12
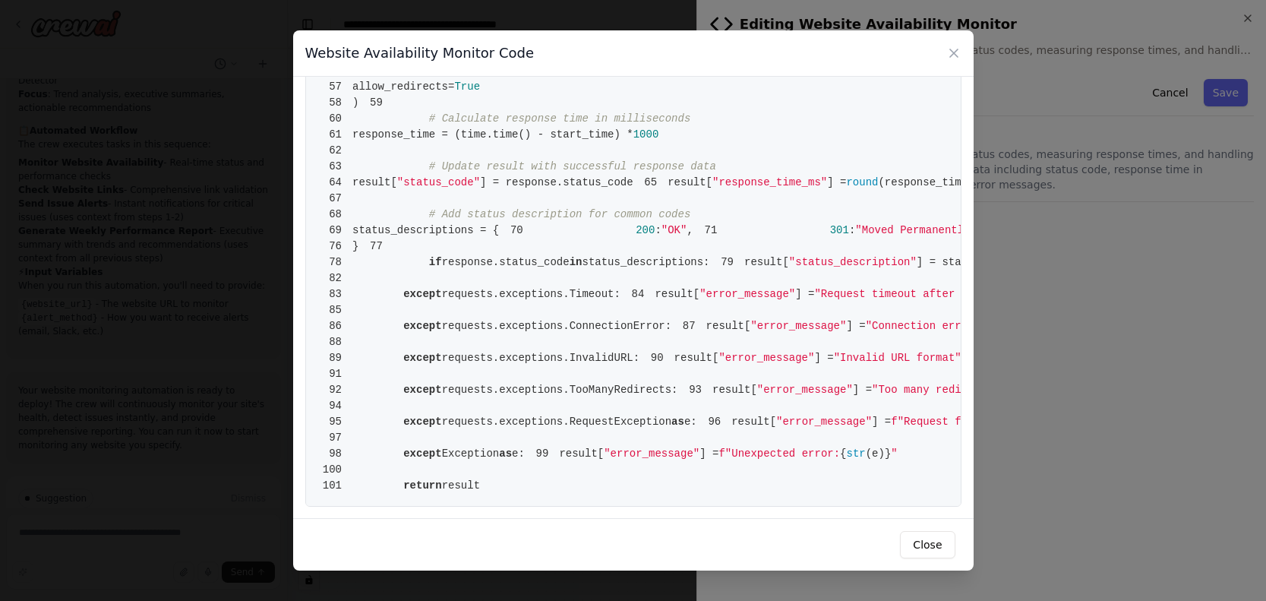
drag, startPoint x: 488, startPoint y: 498, endPoint x: 460, endPoint y: 194, distance: 304.5
click at [460, 194] on pre "1 from crewai.tools import BaseTool 2 from pydantic import BaseModel, Field 3 f…" at bounding box center [633, 62] width 656 height 887
click at [574, 485] on pre "1 from crewai.tools import BaseTool 2 from pydantic import BaseModel, Field 3 f…" at bounding box center [633, 62] width 656 height 887
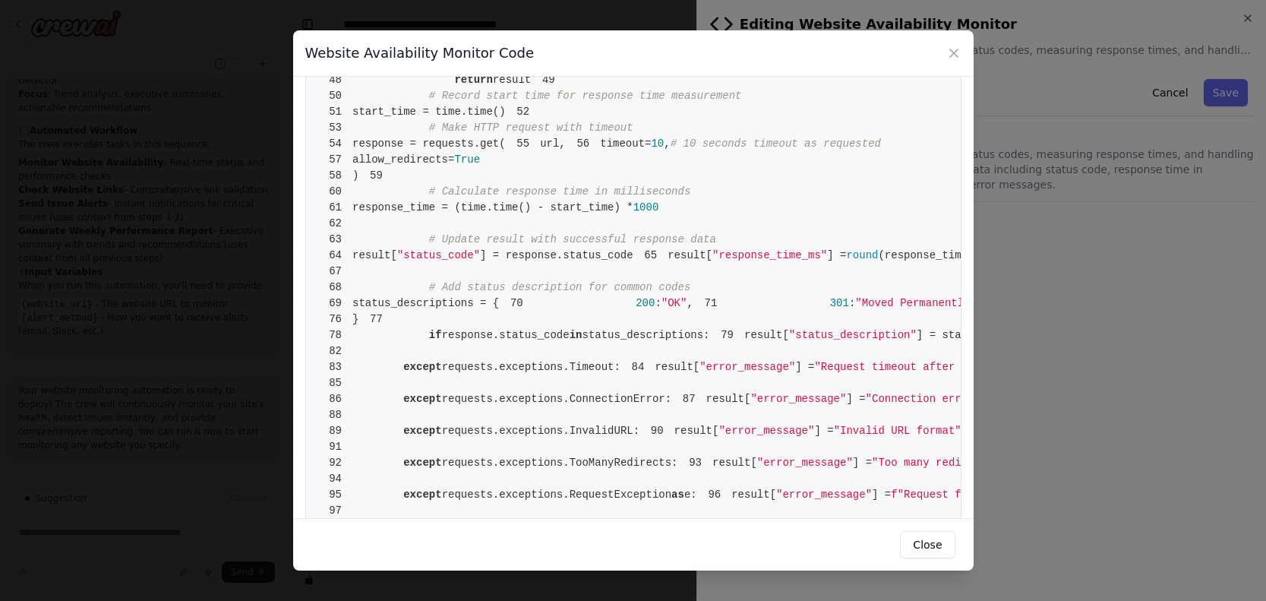
scroll to position [0, 0]
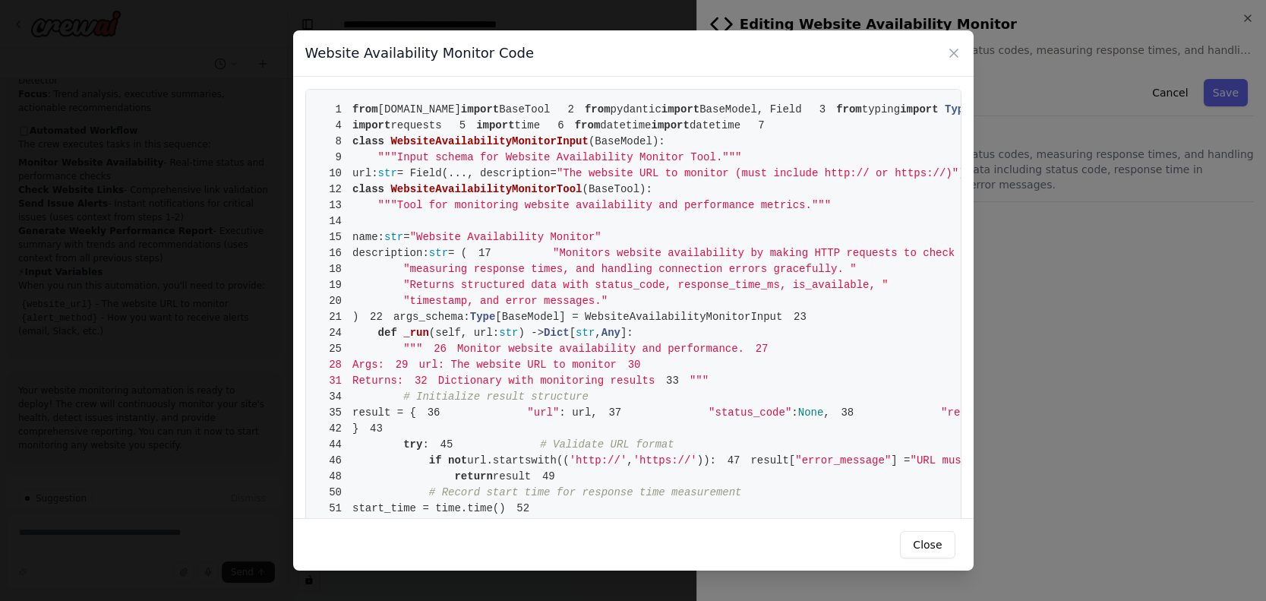
drag, startPoint x: 574, startPoint y: 498, endPoint x: 636, endPoint y: 73, distance: 429.1
click at [626, 80] on div "1 from crewai.tools import BaseTool 2 from pydantic import BaseModel, Field 3 f…" at bounding box center [633, 298] width 681 height 442
click at [957, 62] on div "Website Availability Monitor Code" at bounding box center [633, 53] width 681 height 46
click at [957, 55] on icon at bounding box center [954, 53] width 8 height 8
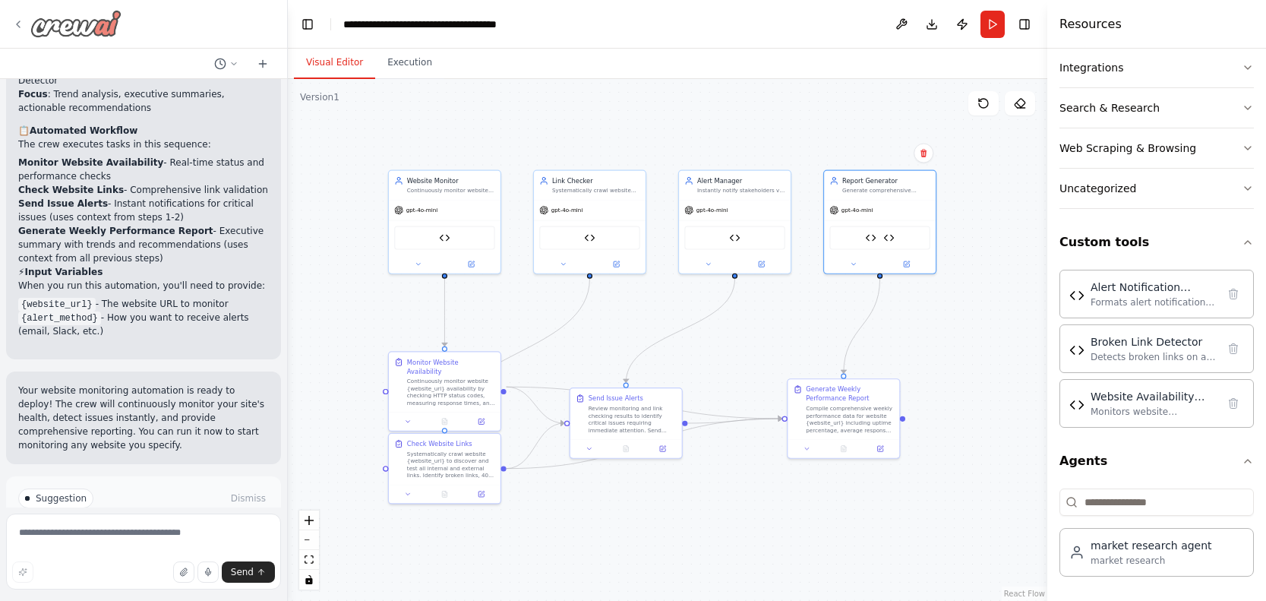
click at [62, 36] on img at bounding box center [75, 23] width 91 height 27
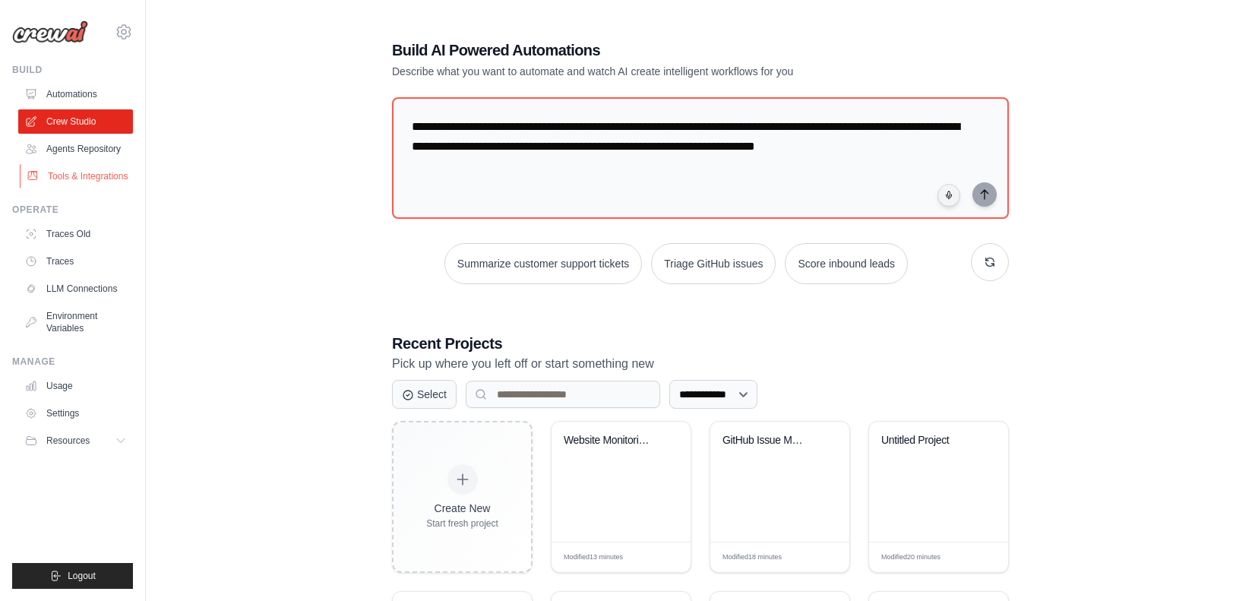
click at [99, 181] on link "Tools & Integrations" at bounding box center [77, 176] width 115 height 24
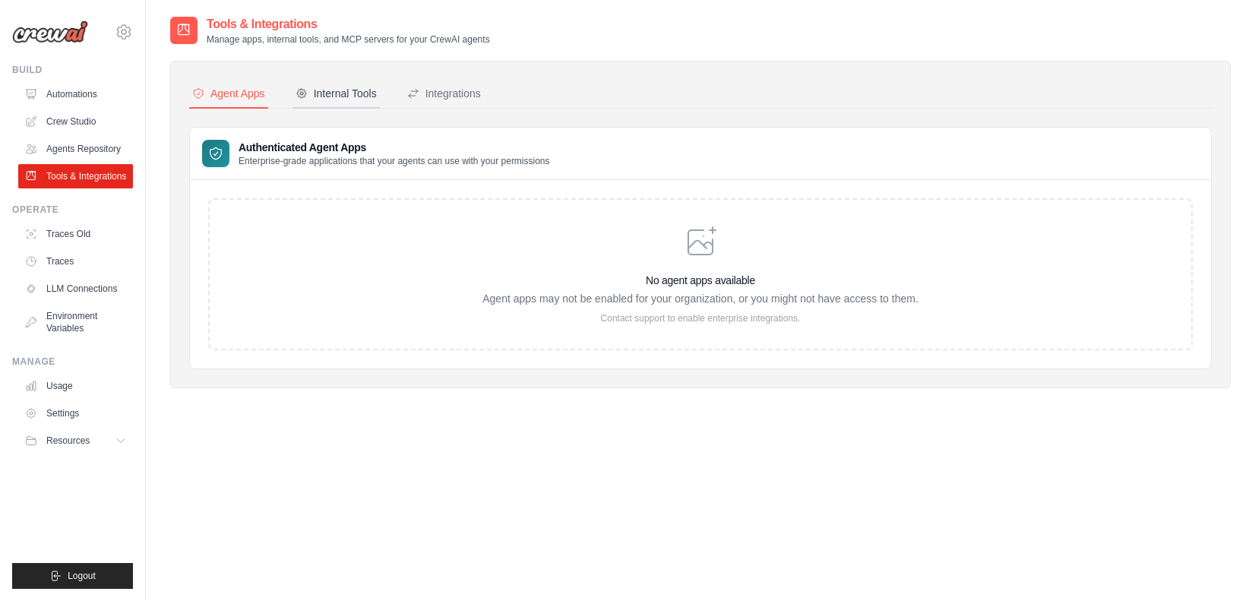
click at [333, 84] on button "Internal Tools" at bounding box center [335, 94] width 87 height 29
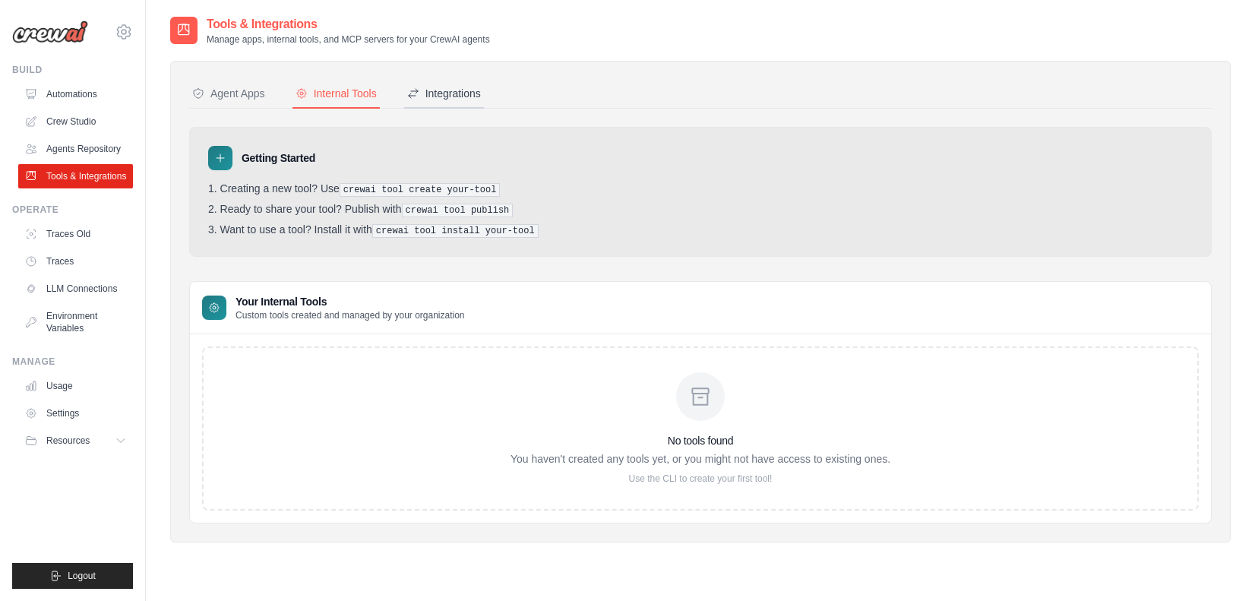
click at [416, 104] on button "Integrations" at bounding box center [444, 94] width 80 height 29
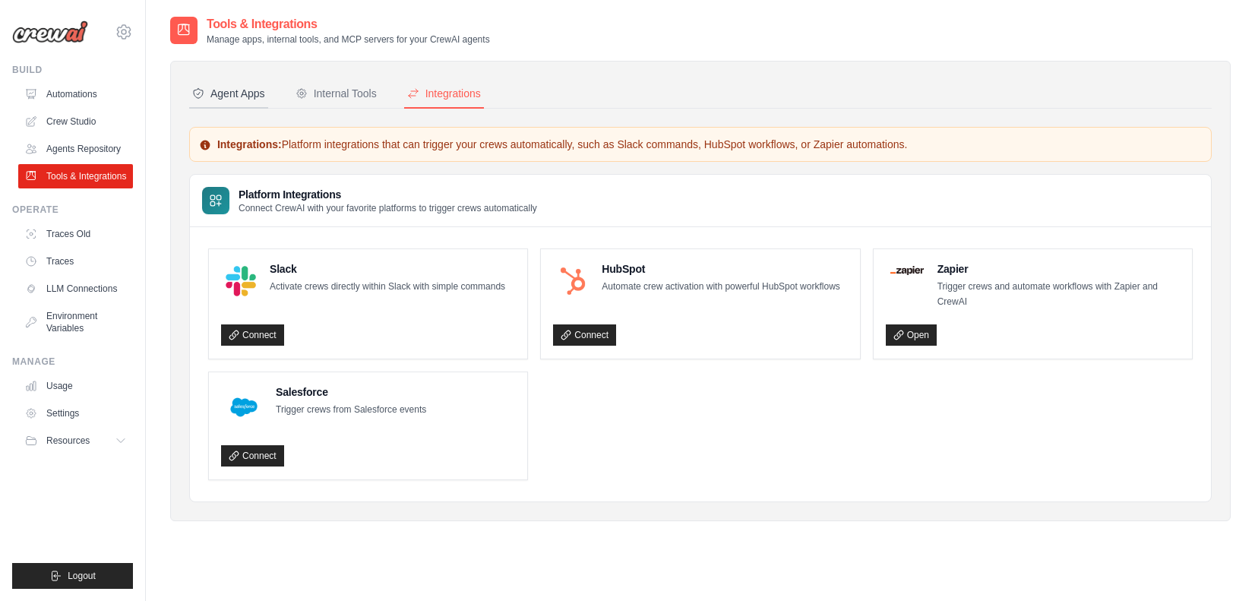
click at [231, 87] on div "Agent Apps" at bounding box center [228, 93] width 73 height 15
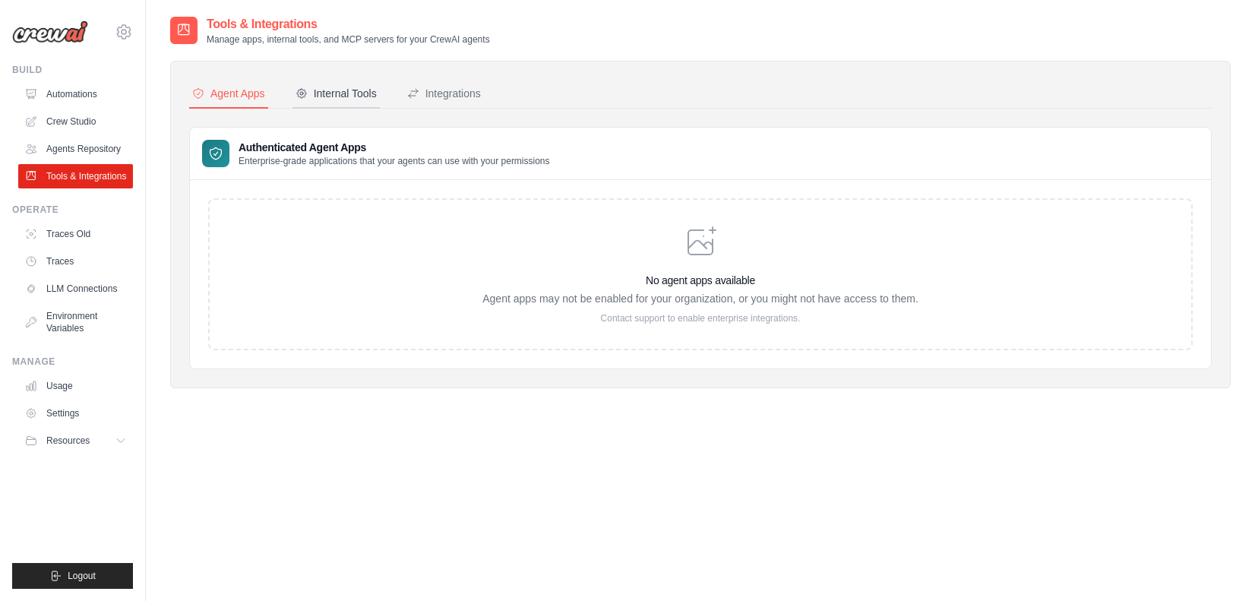
click at [354, 100] on div "Internal Tools" at bounding box center [336, 93] width 81 height 15
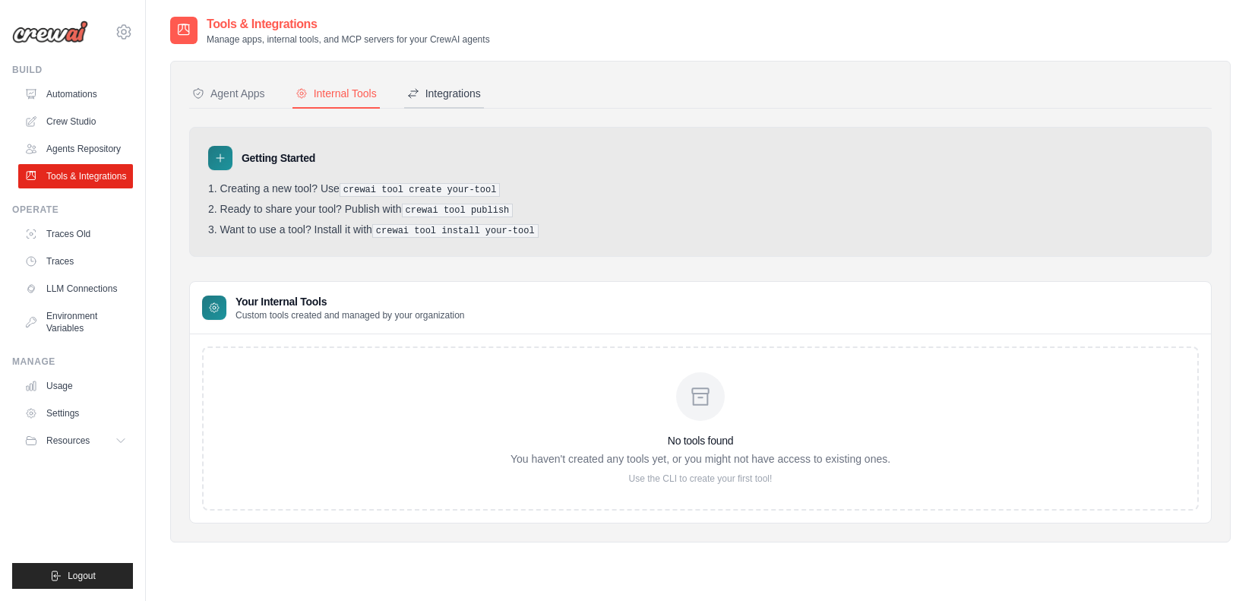
click at [443, 100] on div "Integrations" at bounding box center [444, 93] width 74 height 15
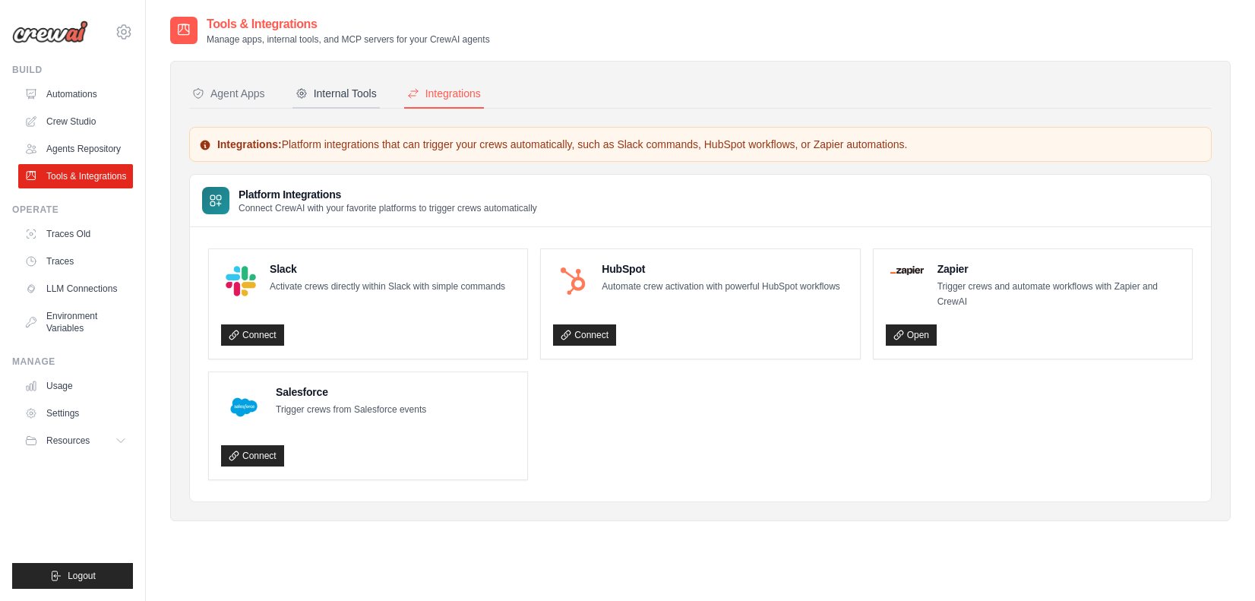
click at [355, 83] on button "Internal Tools" at bounding box center [335, 94] width 87 height 29
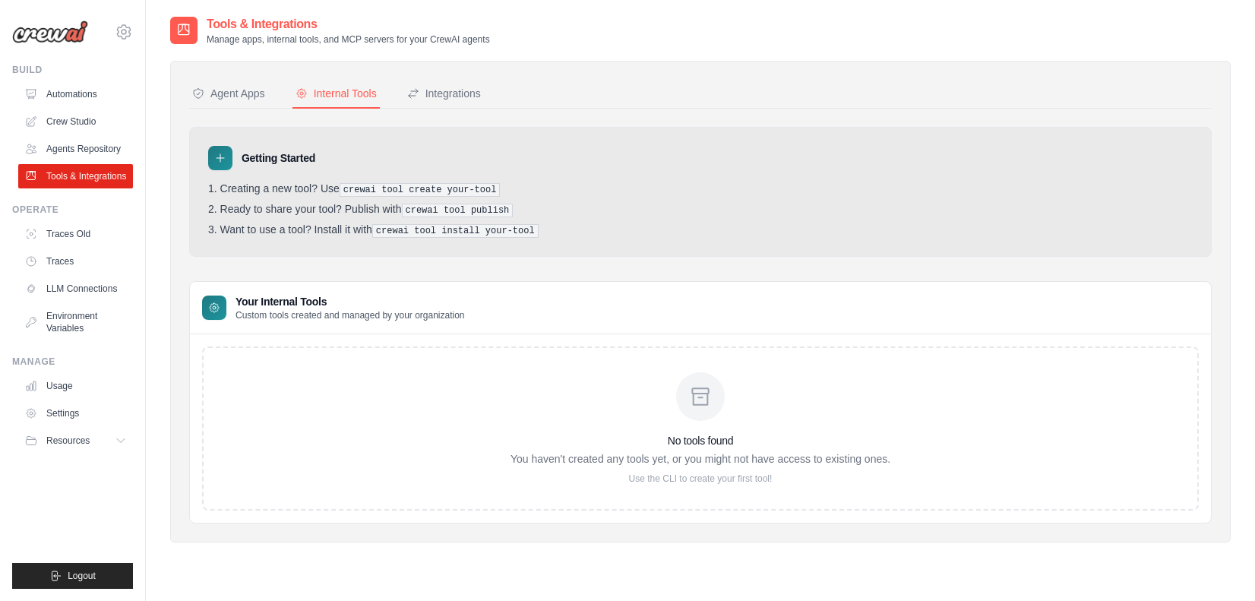
click at [716, 410] on div at bounding box center [700, 396] width 49 height 49
click at [703, 400] on icon at bounding box center [700, 396] width 24 height 24
click at [700, 473] on p "Use the CLI to create your first tool!" at bounding box center [701, 479] width 380 height 12
drag, startPoint x: 775, startPoint y: 476, endPoint x: 716, endPoint y: 468, distance: 59.8
click at [716, 468] on div "No tools found You haven't created any tools yet, or you might not have access …" at bounding box center [701, 428] width 380 height 112
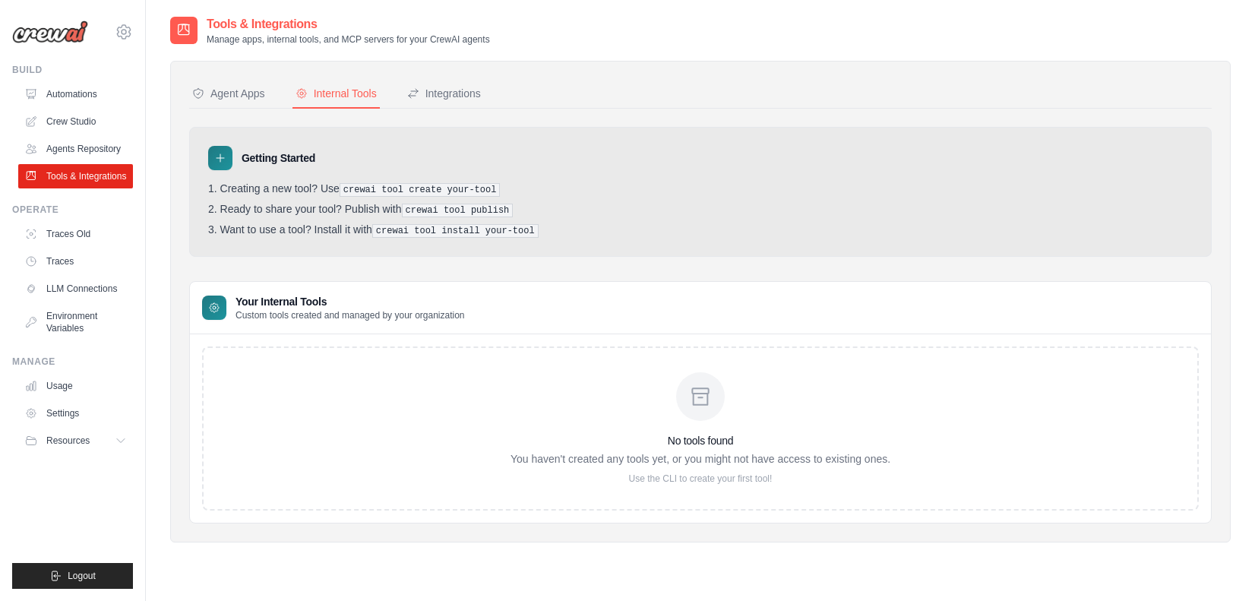
click at [756, 451] on p "You haven't created any tools yet, or you might not have access to existing one…" at bounding box center [701, 458] width 380 height 15
click at [699, 394] on icon at bounding box center [700, 396] width 24 height 24
click at [230, 110] on div "Agent Apps Internal Tools Integrations Authenticated Agent Apps Enterprise-grad…" at bounding box center [700, 302] width 1023 height 444
click at [230, 104] on button "Agent Apps" at bounding box center [228, 94] width 79 height 29
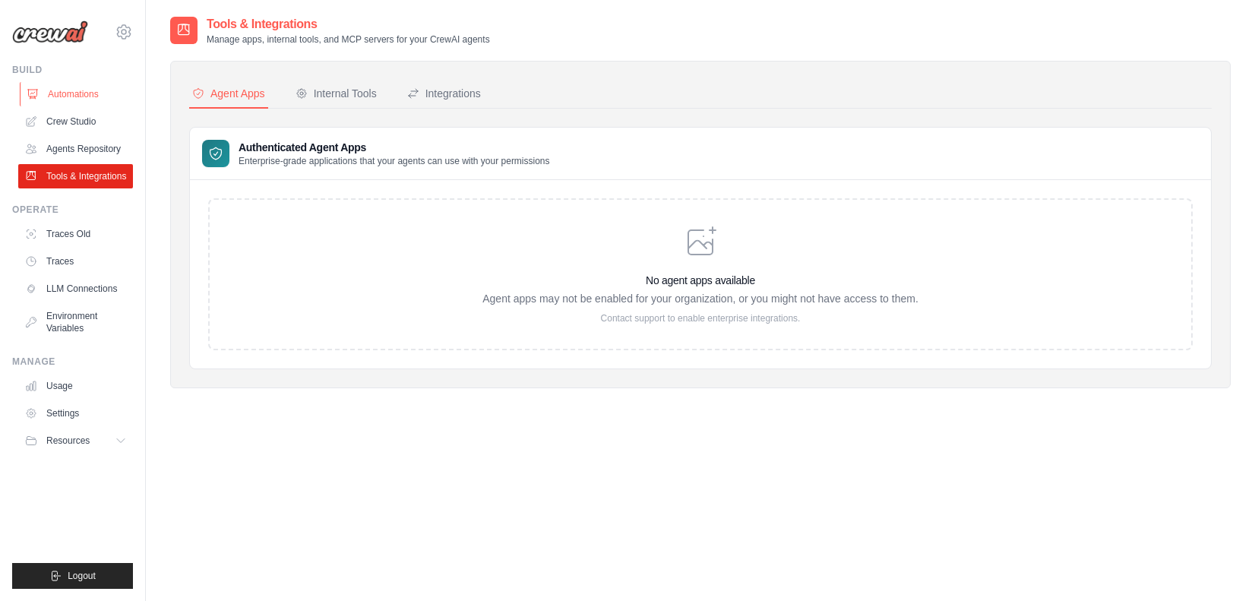
click at [91, 89] on link "Automations" at bounding box center [77, 94] width 115 height 24
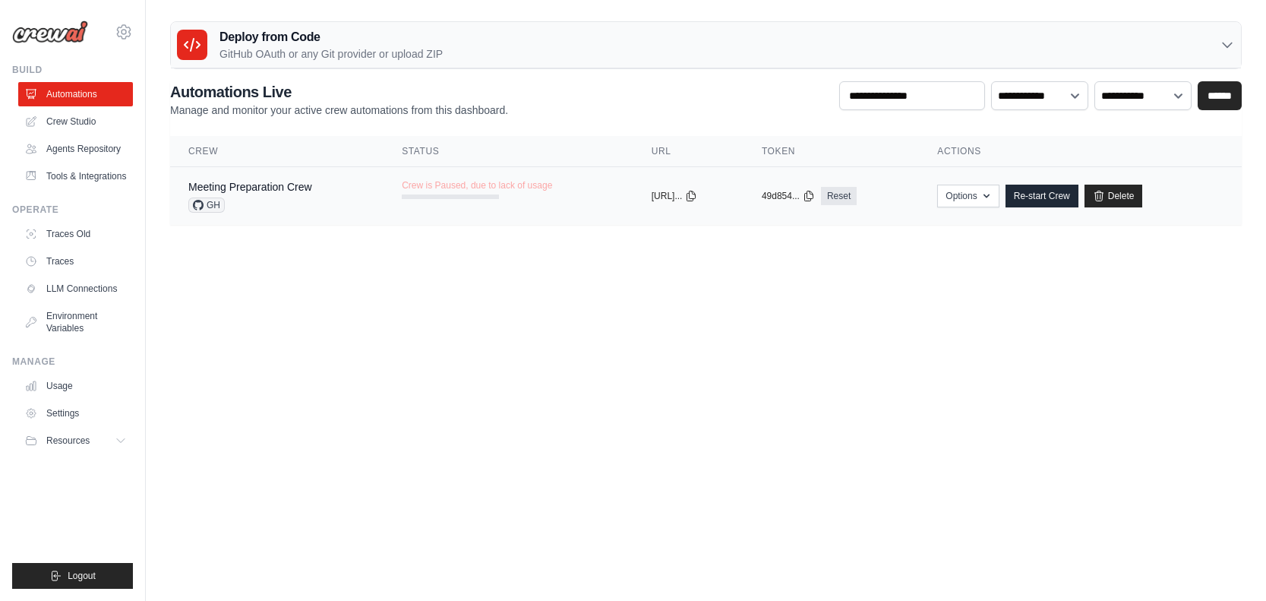
click at [1057, 209] on td "Options Export React JSX Component Export React TSX Component Export MCP Server…" at bounding box center [1080, 196] width 323 height 58
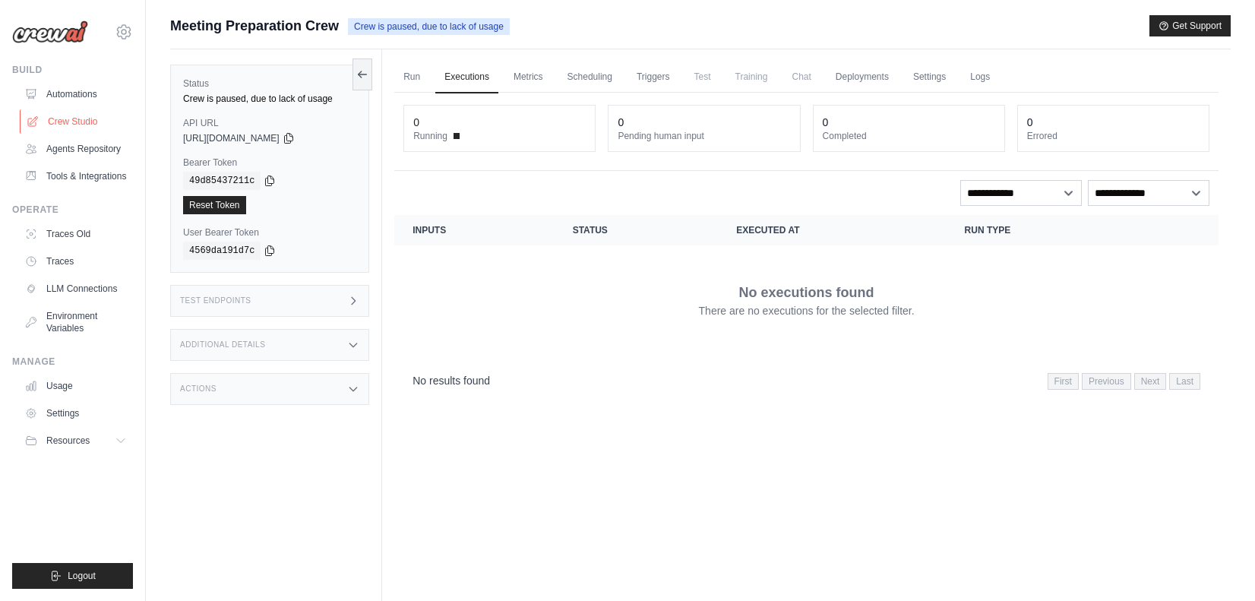
click at [83, 126] on link "Crew Studio" at bounding box center [77, 121] width 115 height 24
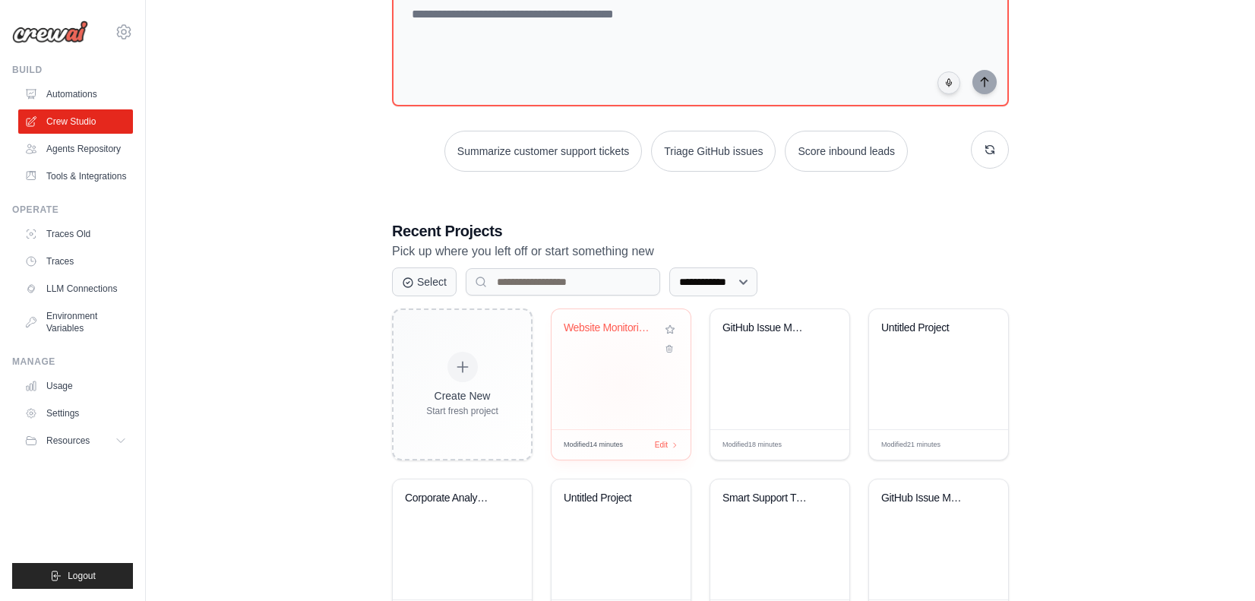
scroll to position [147, 0]
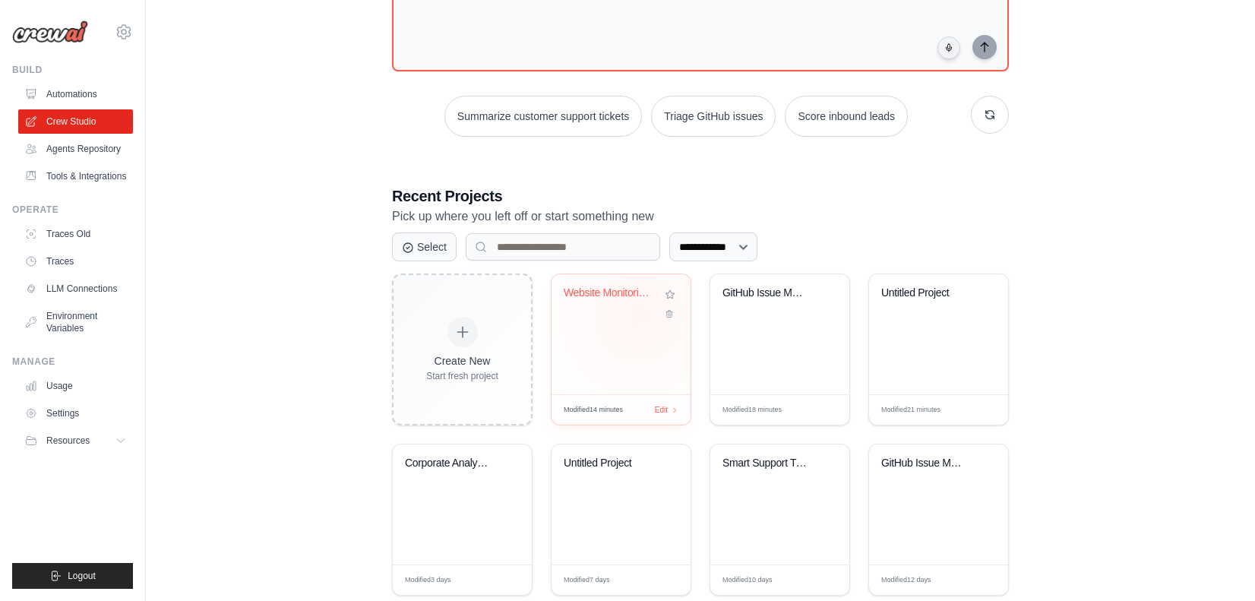
click at [640, 315] on div "Website Monitoring & Performance Tr..." at bounding box center [621, 303] width 115 height 35
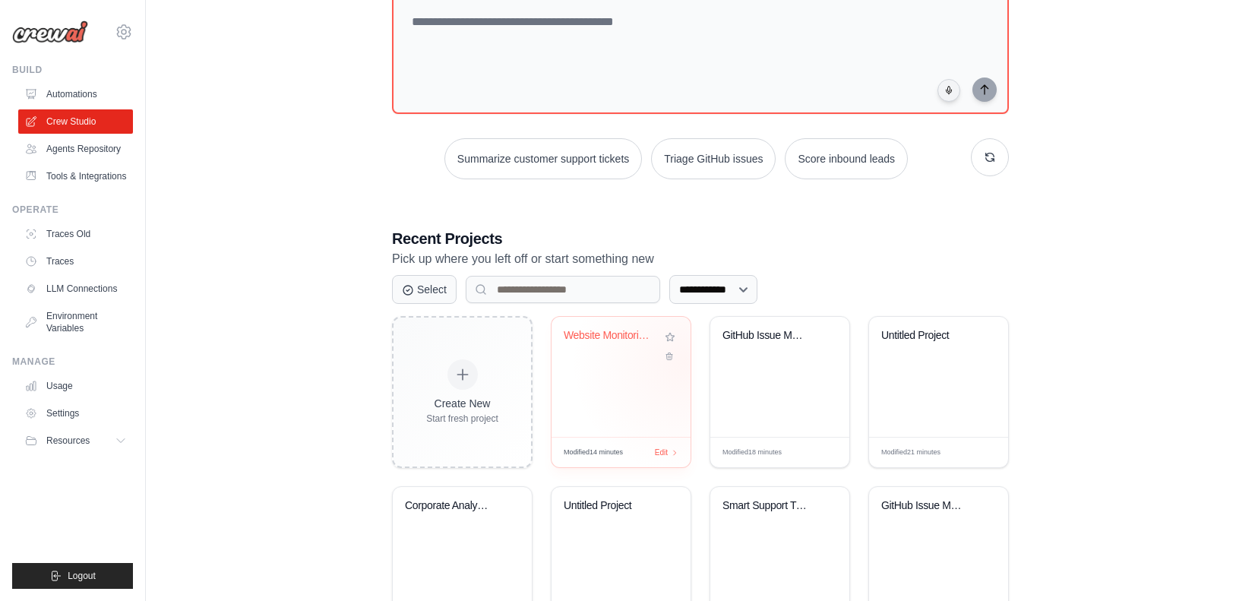
scroll to position [182, 0]
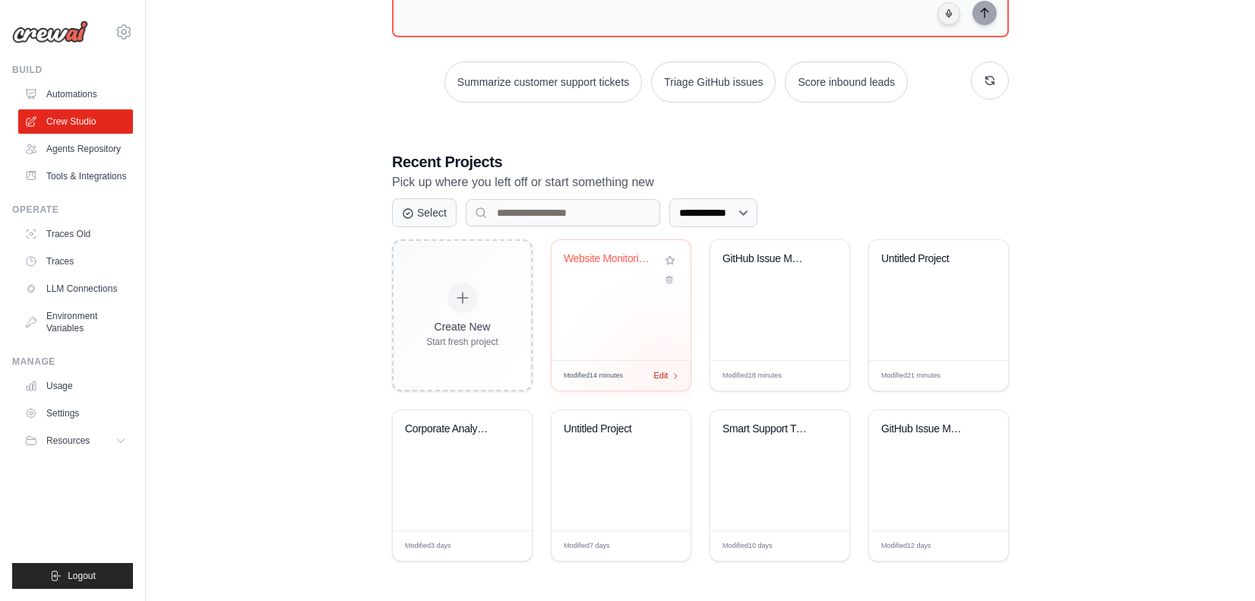
click at [664, 377] on span "Edit" at bounding box center [660, 375] width 14 height 13
click at [96, 103] on link "Automations" at bounding box center [77, 94] width 115 height 24
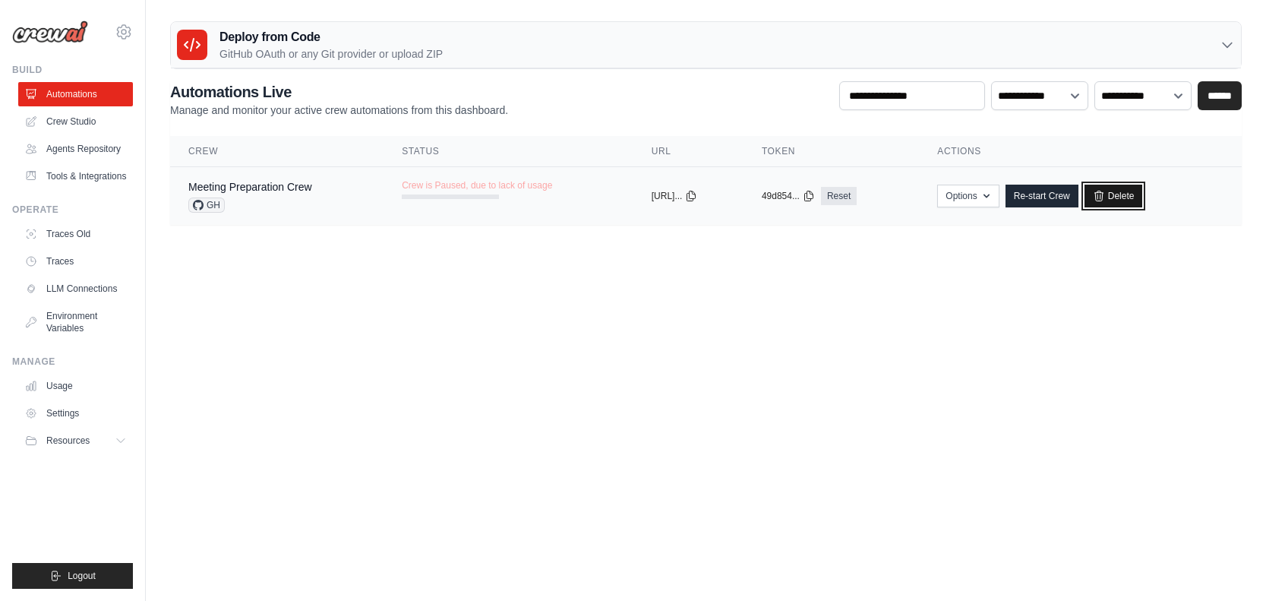
click at [1141, 192] on link "Delete" at bounding box center [1114, 196] width 58 height 23
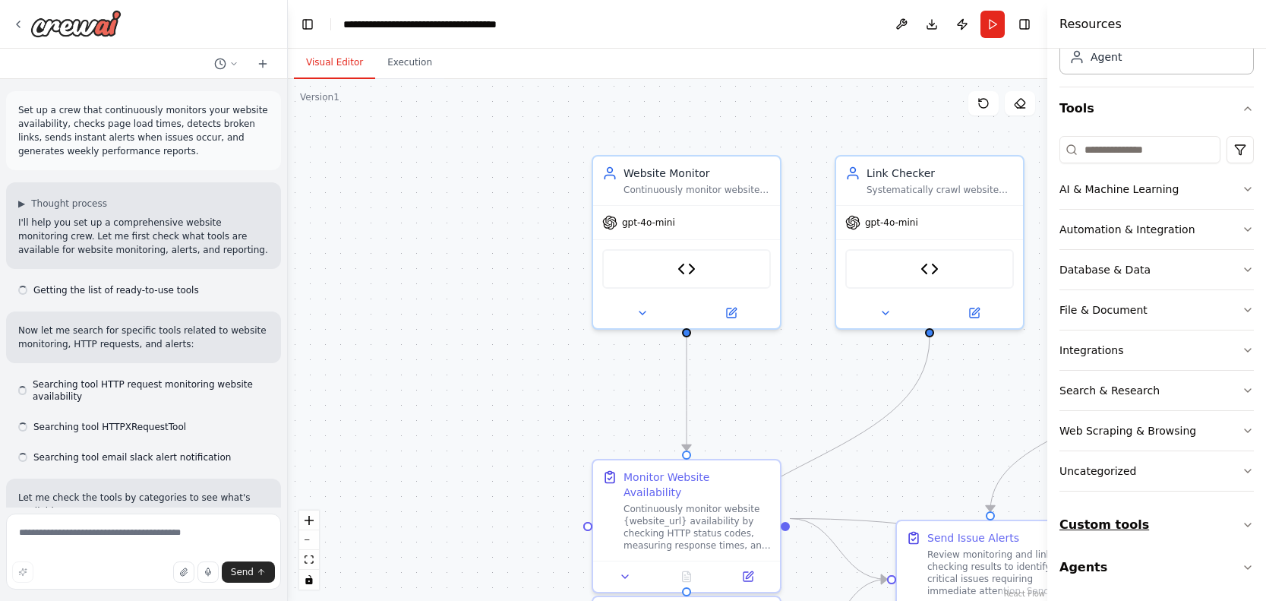
scroll to position [4933, 0]
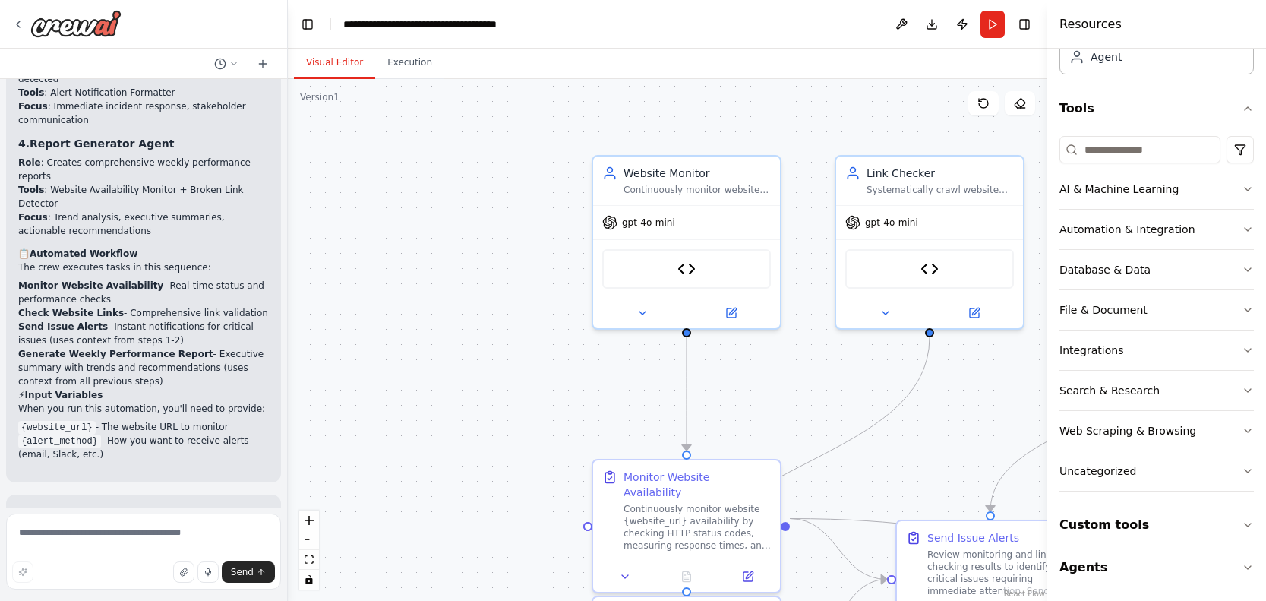
click at [1135, 523] on button "Custom tools" at bounding box center [1157, 525] width 194 height 43
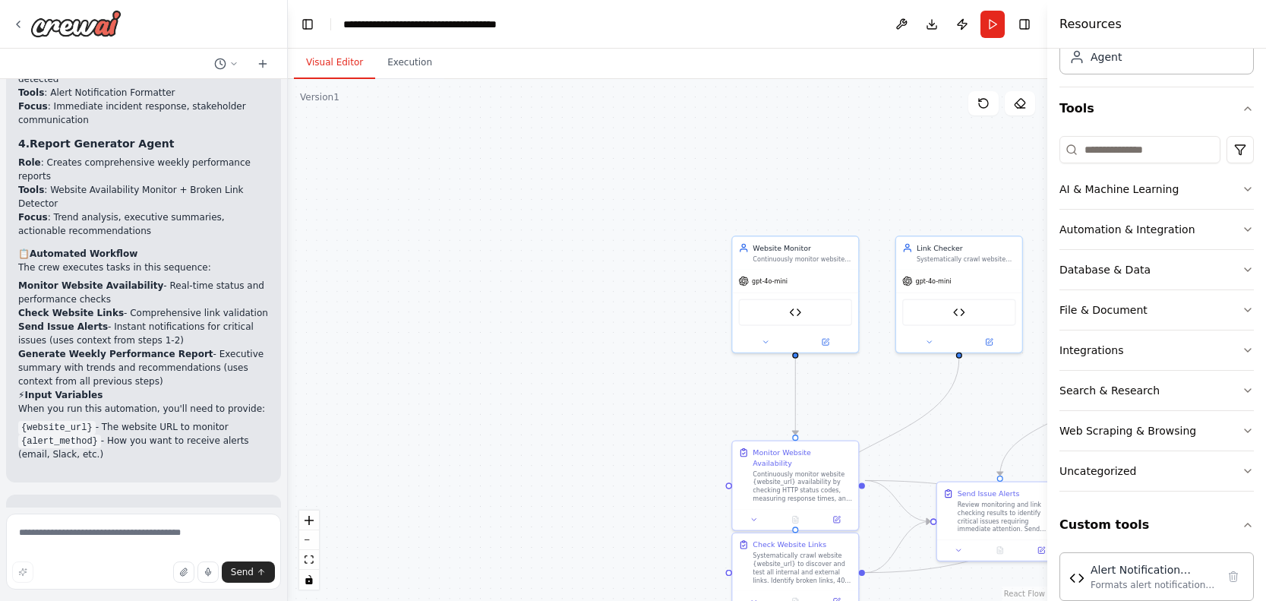
drag, startPoint x: 1019, startPoint y: 403, endPoint x: 825, endPoint y: 218, distance: 268.1
click at [827, 219] on div ".deletable-edge-delete-btn { width: 20px; height: 20px; border: 0px solid #ffff…" at bounding box center [668, 340] width 760 height 522
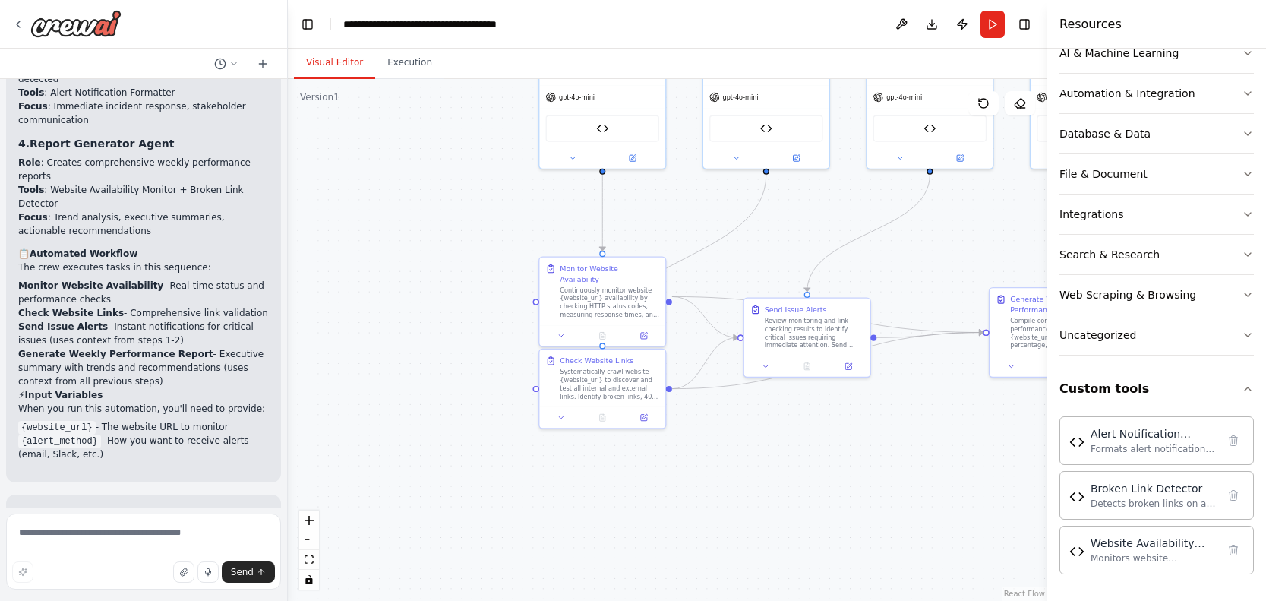
scroll to position [281, 0]
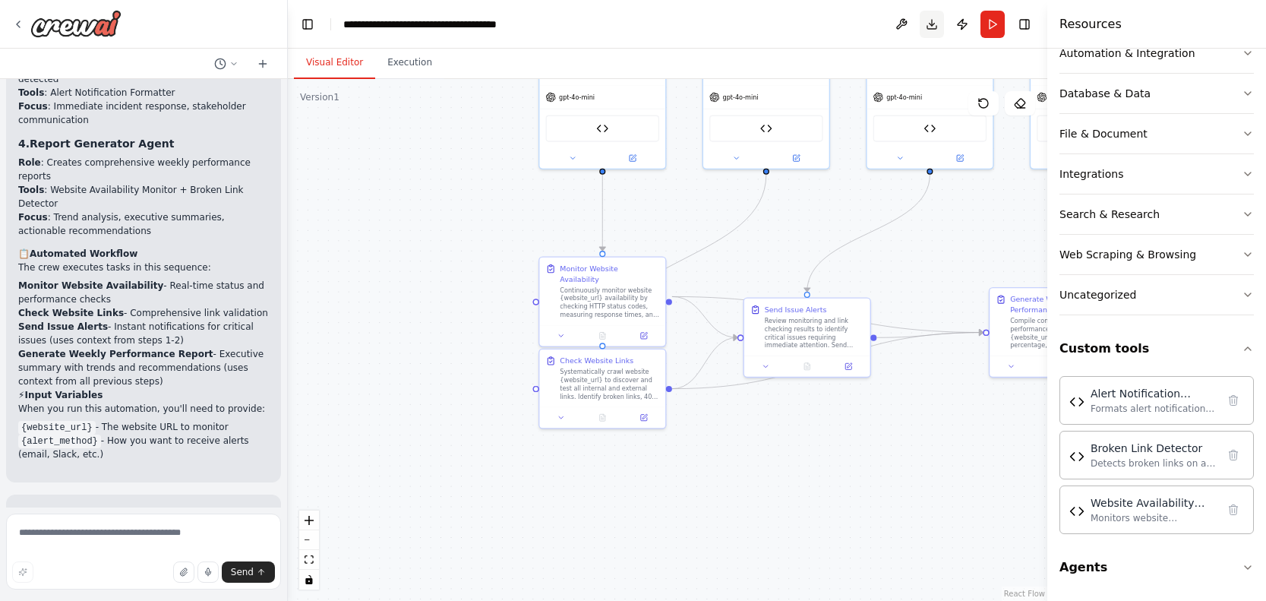
click at [938, 30] on button "Download" at bounding box center [932, 24] width 24 height 27
click at [902, 18] on button at bounding box center [902, 24] width 24 height 27
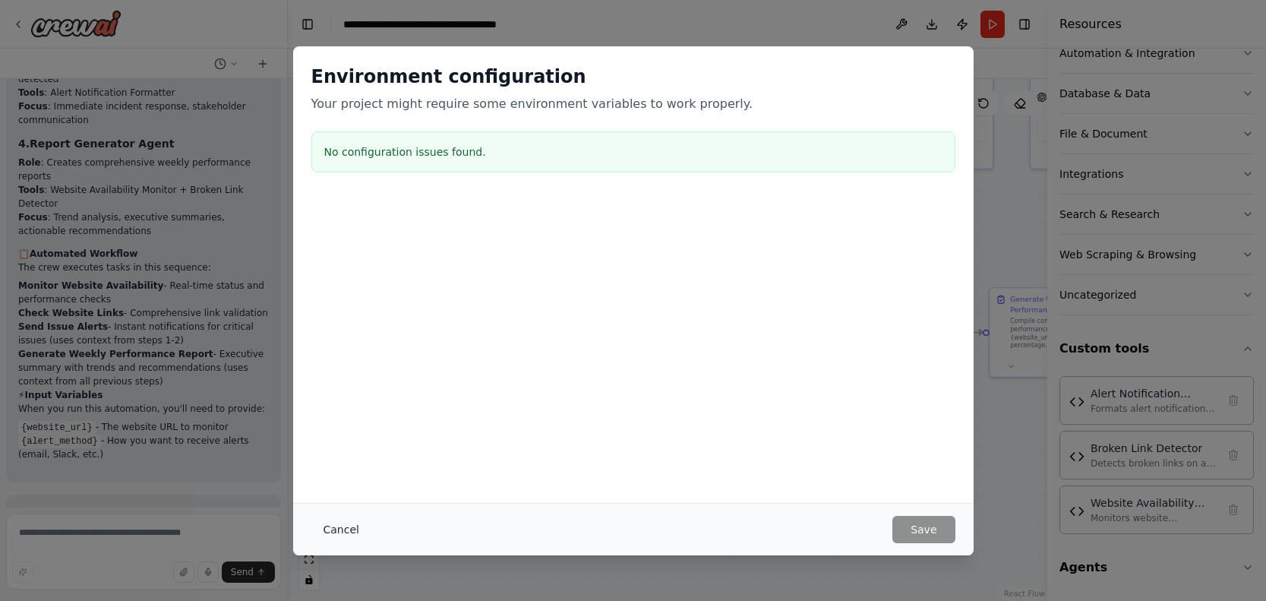
click at [344, 529] on button "Cancel" at bounding box center [341, 529] width 60 height 27
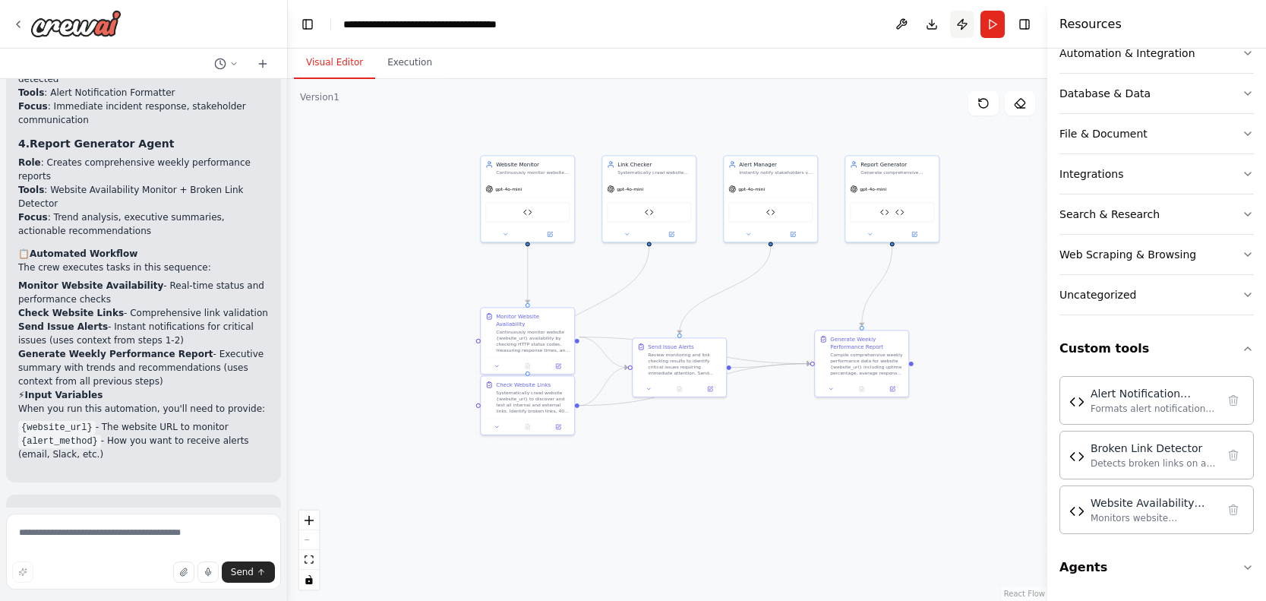
click at [959, 21] on button "Publish" at bounding box center [962, 24] width 24 height 27
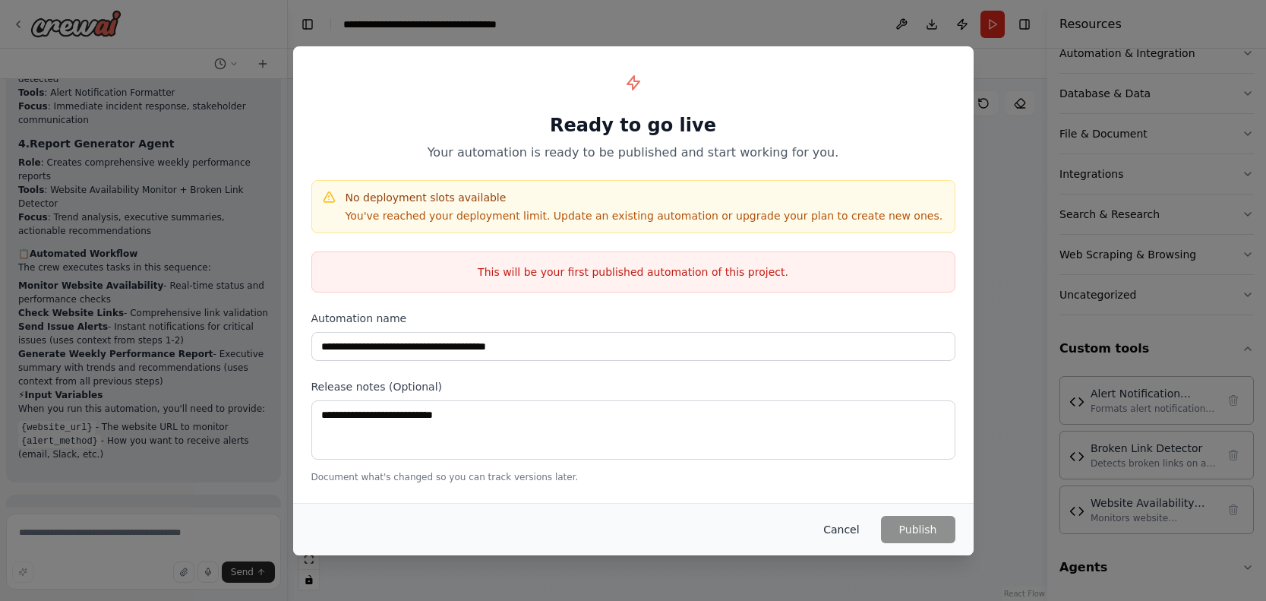
click at [852, 529] on button "Cancel" at bounding box center [841, 529] width 60 height 27
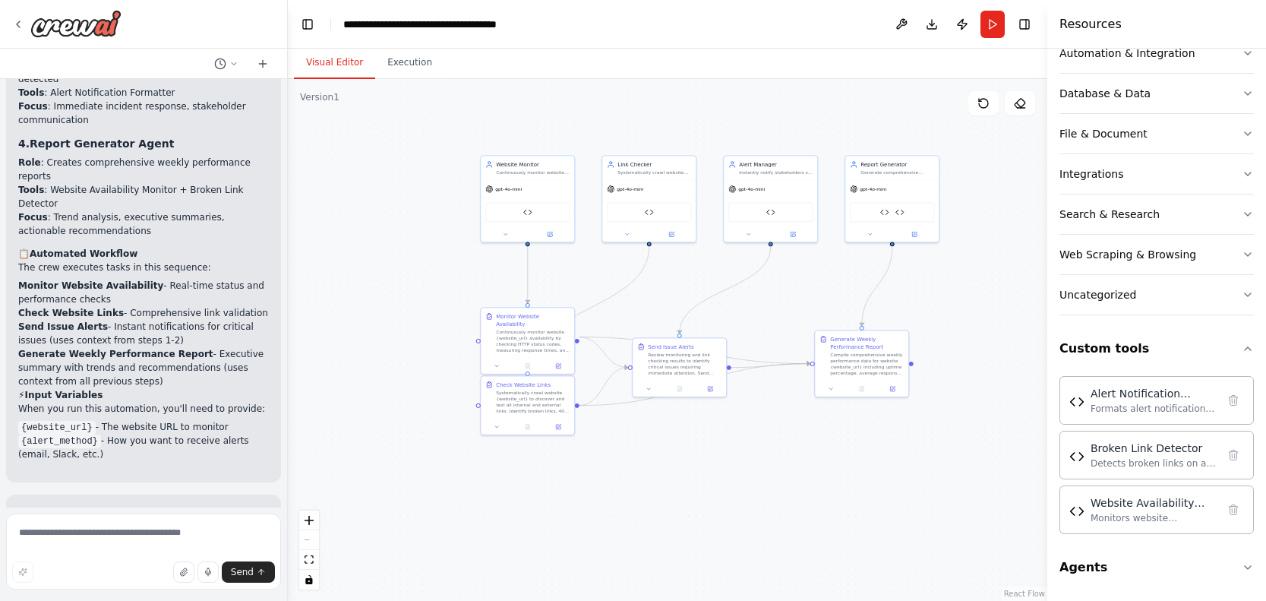
click at [924, 460] on div ".deletable-edge-delete-btn { width: 20px; height: 20px; border: 0px solid #ffff…" at bounding box center [668, 340] width 760 height 522
click at [14, 19] on icon at bounding box center [18, 24] width 12 height 12
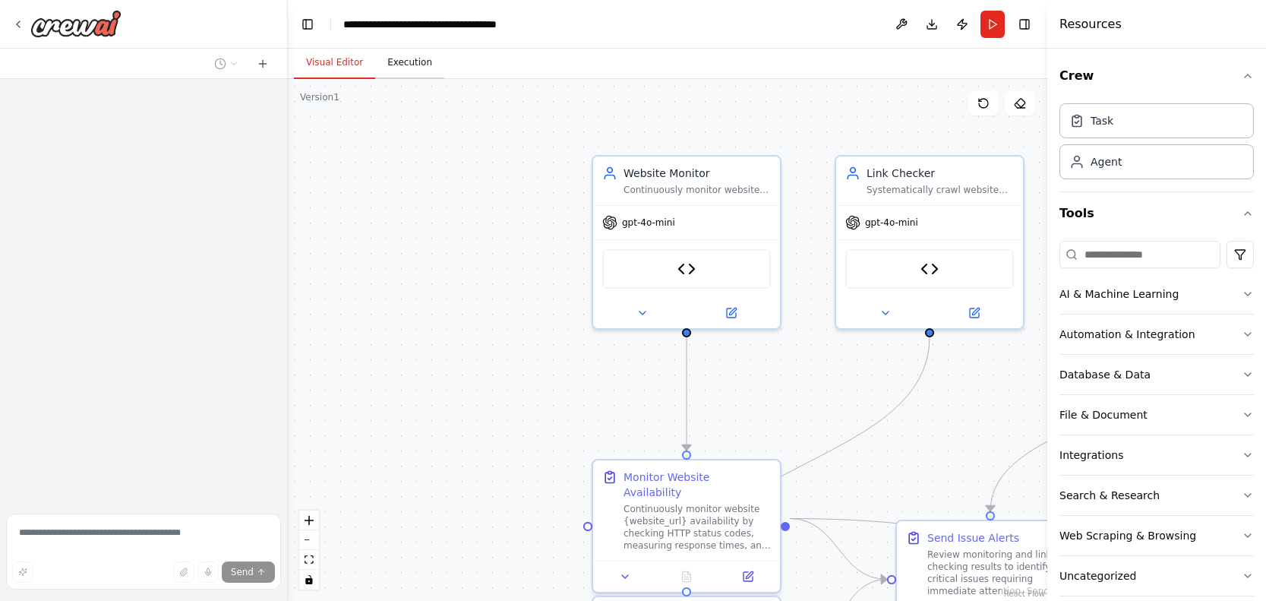
click at [411, 72] on button "Execution" at bounding box center [409, 63] width 69 height 32
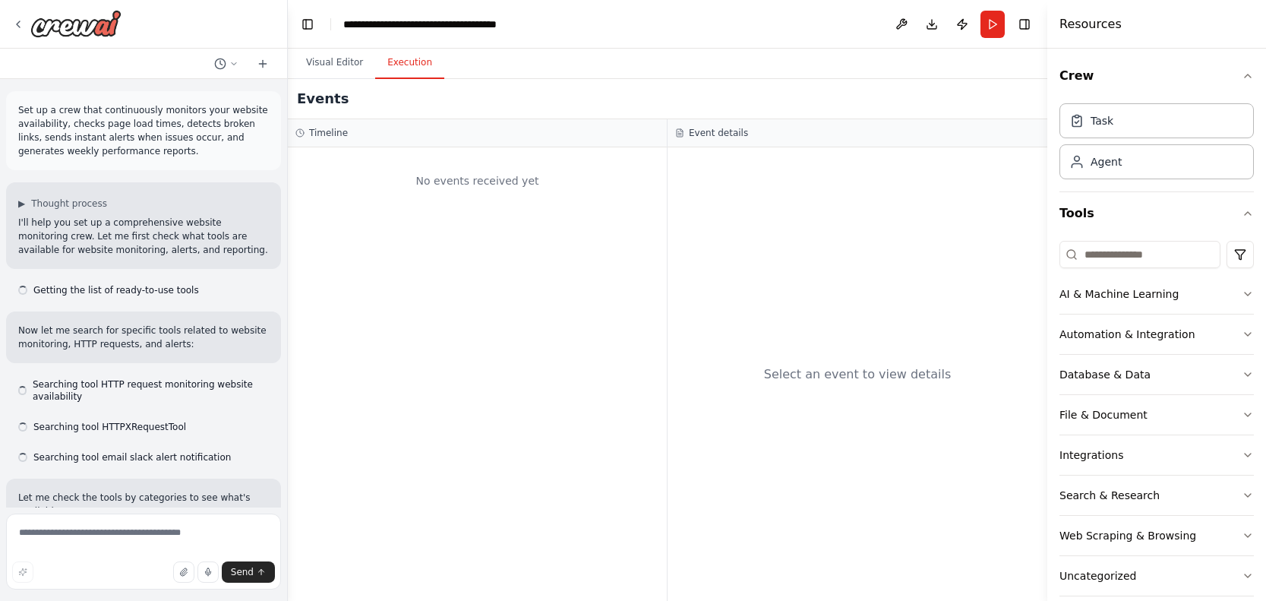
scroll to position [4933, 0]
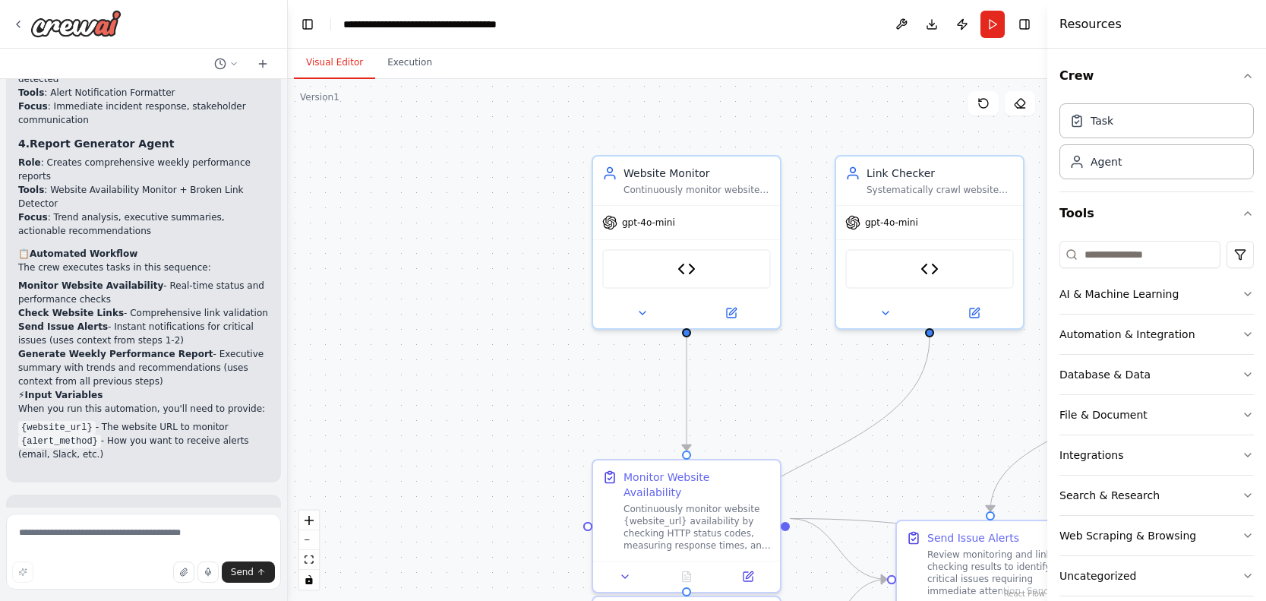
click at [349, 65] on button "Visual Editor" at bounding box center [334, 63] width 81 height 32
click at [401, 69] on button "Execution" at bounding box center [409, 63] width 69 height 32
click at [368, 60] on button "Visual Editor" at bounding box center [334, 63] width 81 height 32
click at [46, 25] on img at bounding box center [75, 23] width 91 height 27
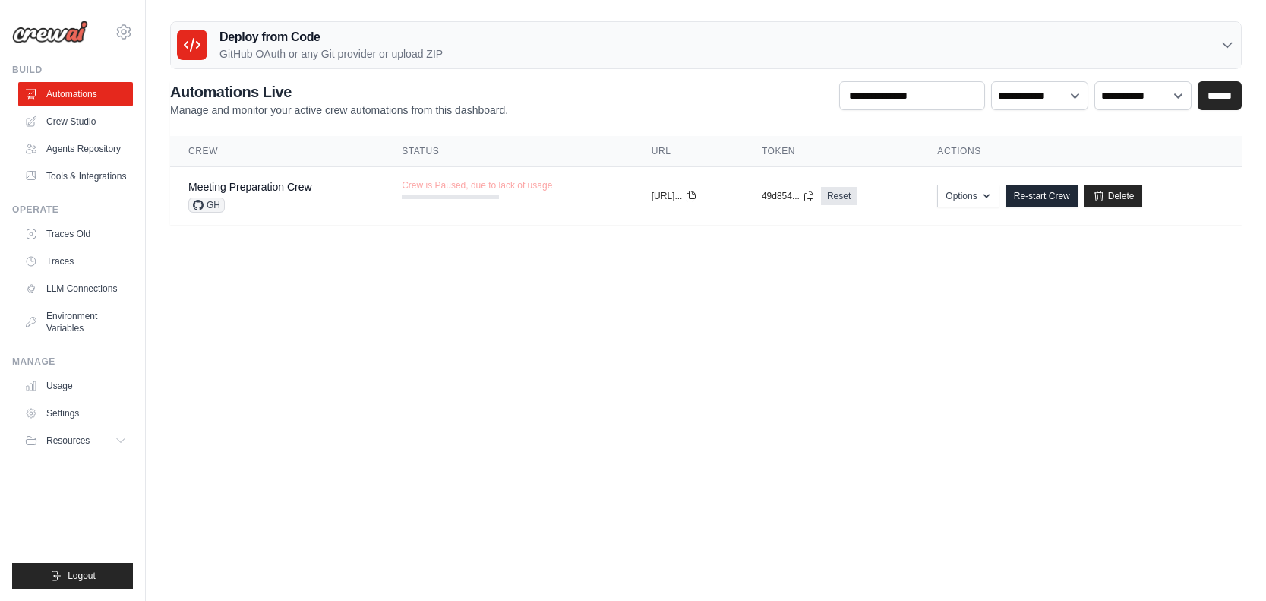
click at [284, 45] on h3 "Deploy from Code" at bounding box center [331, 37] width 223 height 18
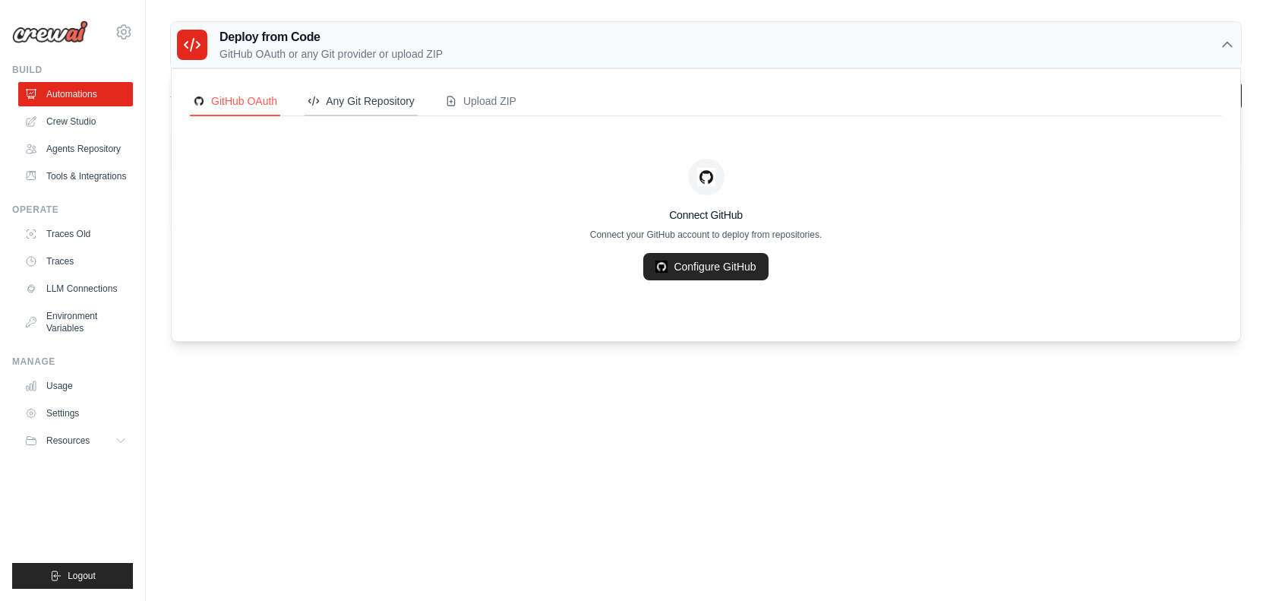
click at [346, 103] on div "Any Git Repository" at bounding box center [361, 100] width 107 height 15
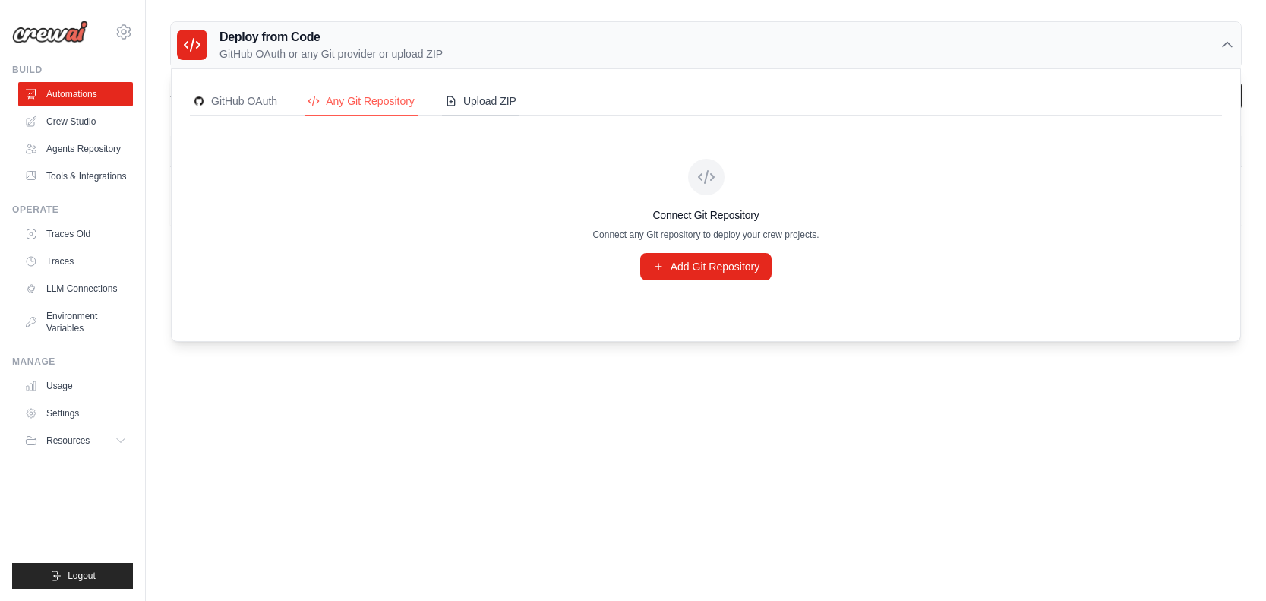
click at [474, 97] on div "Upload ZIP" at bounding box center [480, 100] width 71 height 15
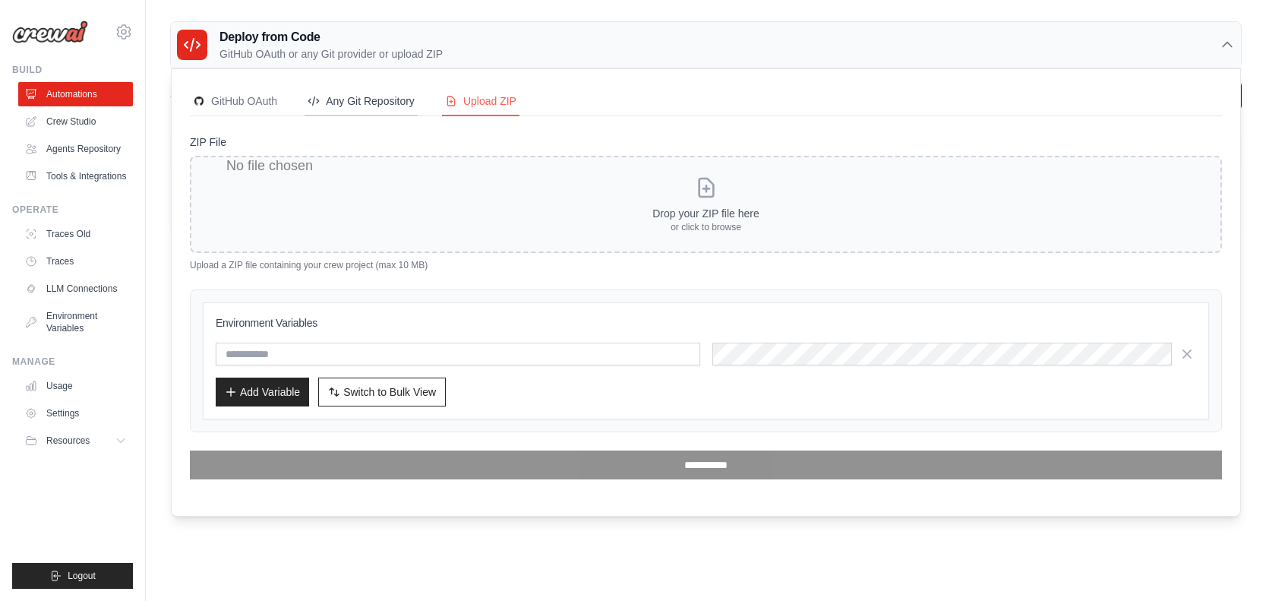
click at [362, 96] on div "Any Git Repository" at bounding box center [361, 100] width 107 height 15
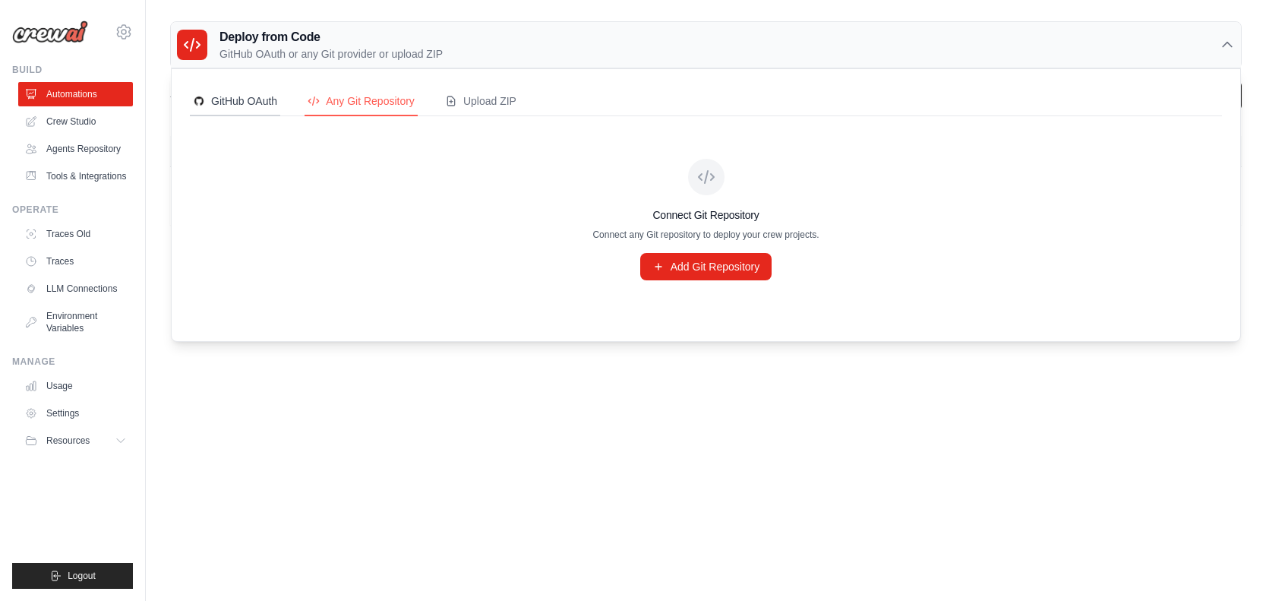
click at [275, 96] on button "GitHub OAuth" at bounding box center [235, 101] width 90 height 29
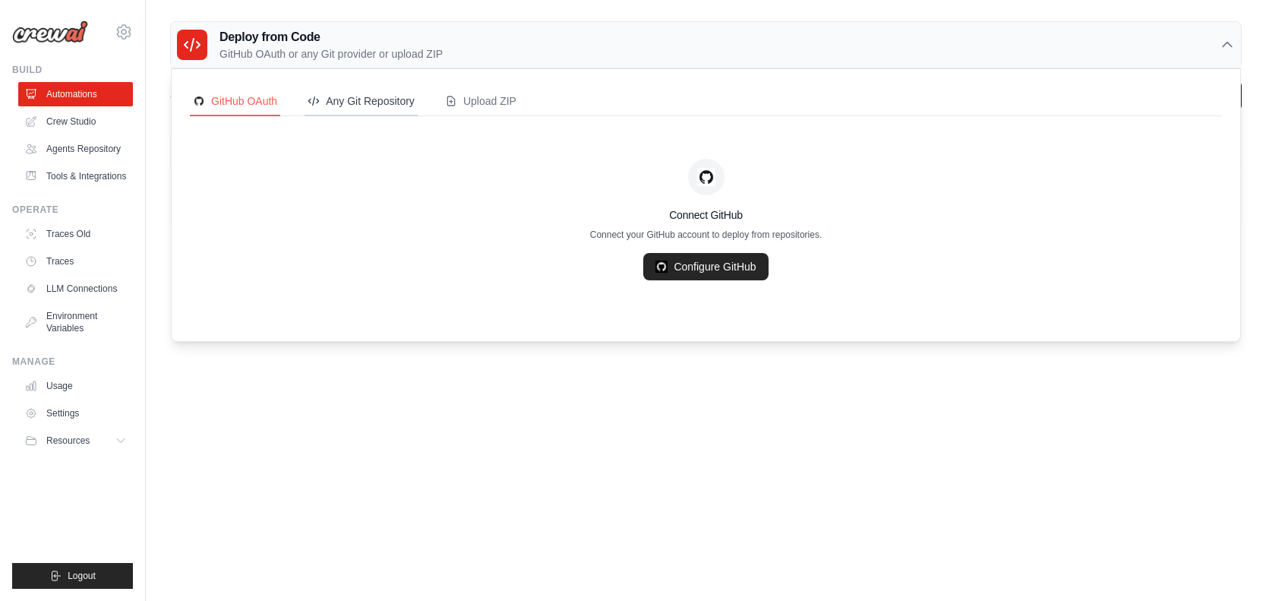
click at [352, 99] on div "Any Git Repository" at bounding box center [361, 100] width 107 height 15
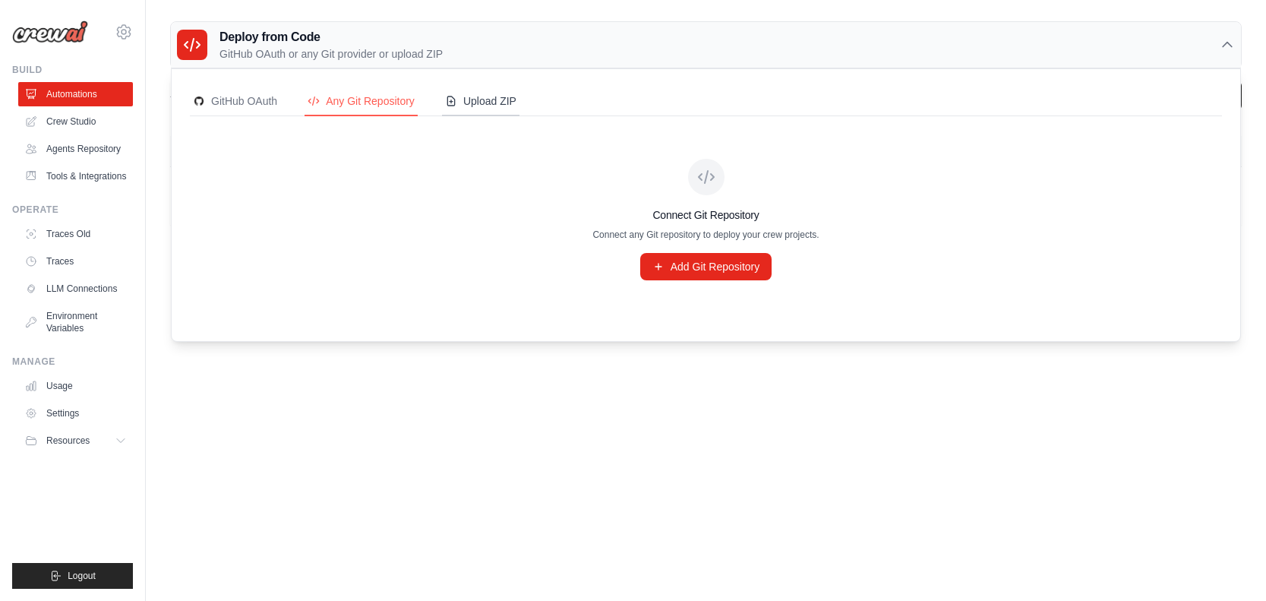
click at [496, 100] on div "Upload ZIP" at bounding box center [480, 100] width 71 height 15
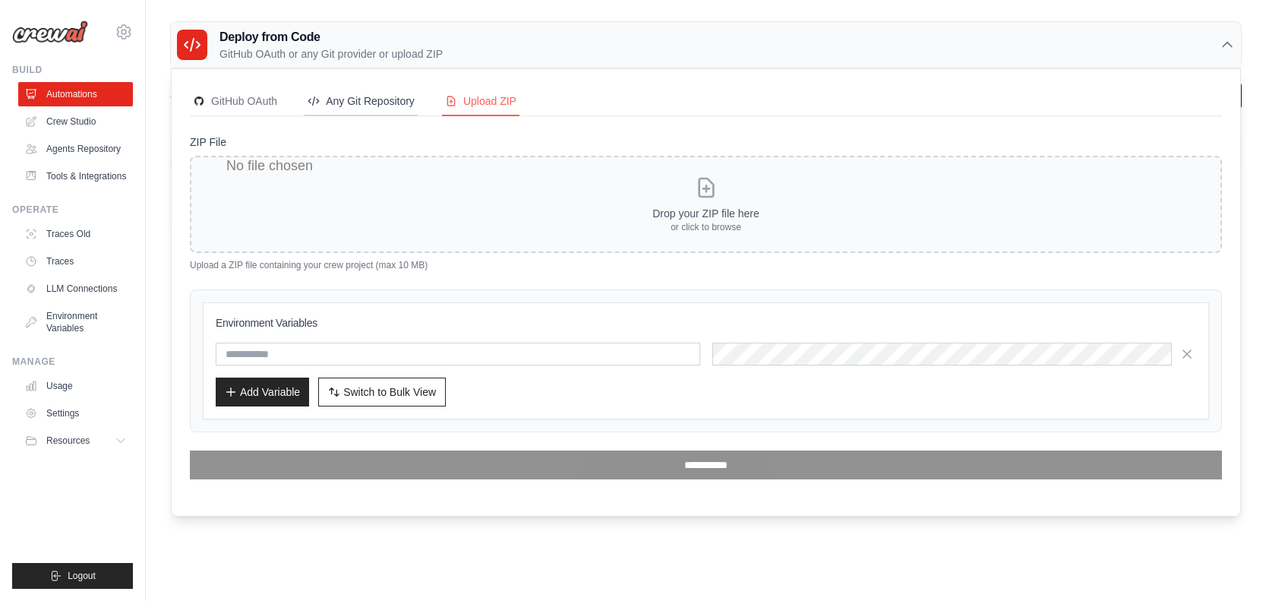
click at [371, 114] on button "Any Git Repository" at bounding box center [361, 101] width 113 height 29
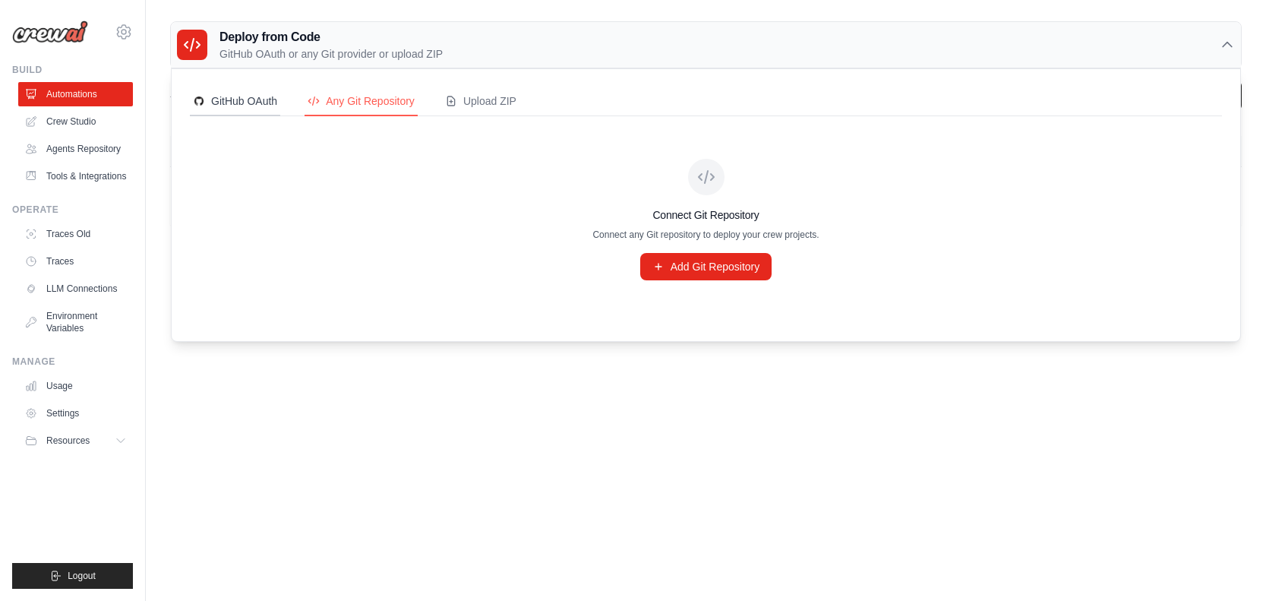
click at [248, 107] on div "GitHub OAuth" at bounding box center [235, 100] width 84 height 15
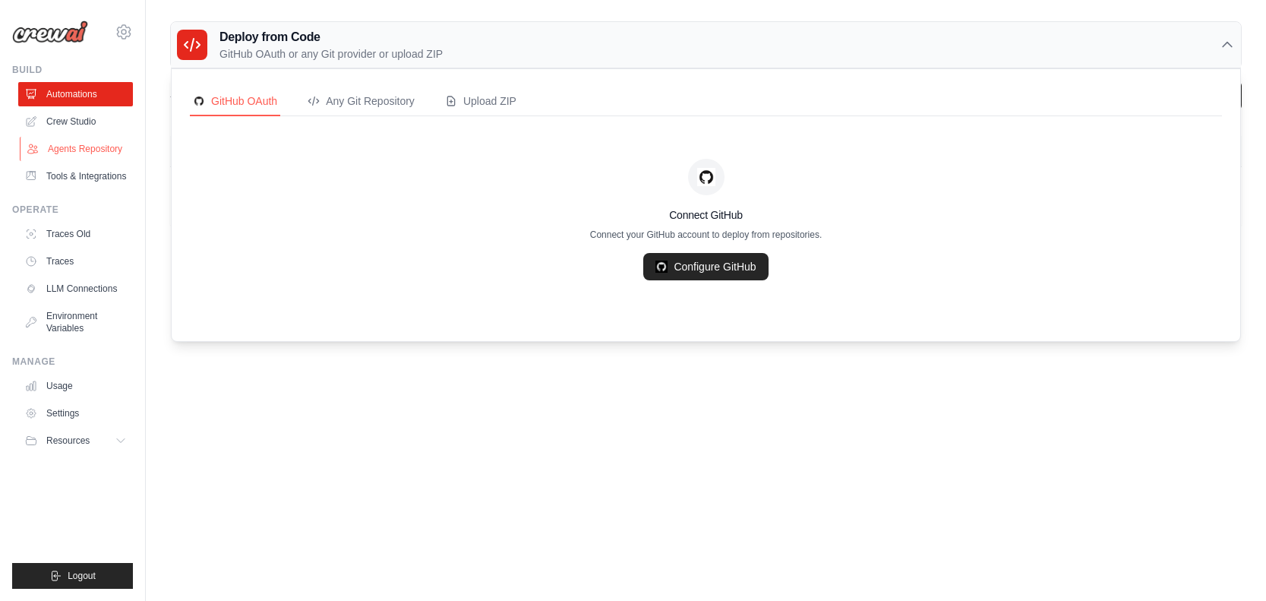
click at [93, 147] on link "Agents Repository" at bounding box center [77, 149] width 115 height 24
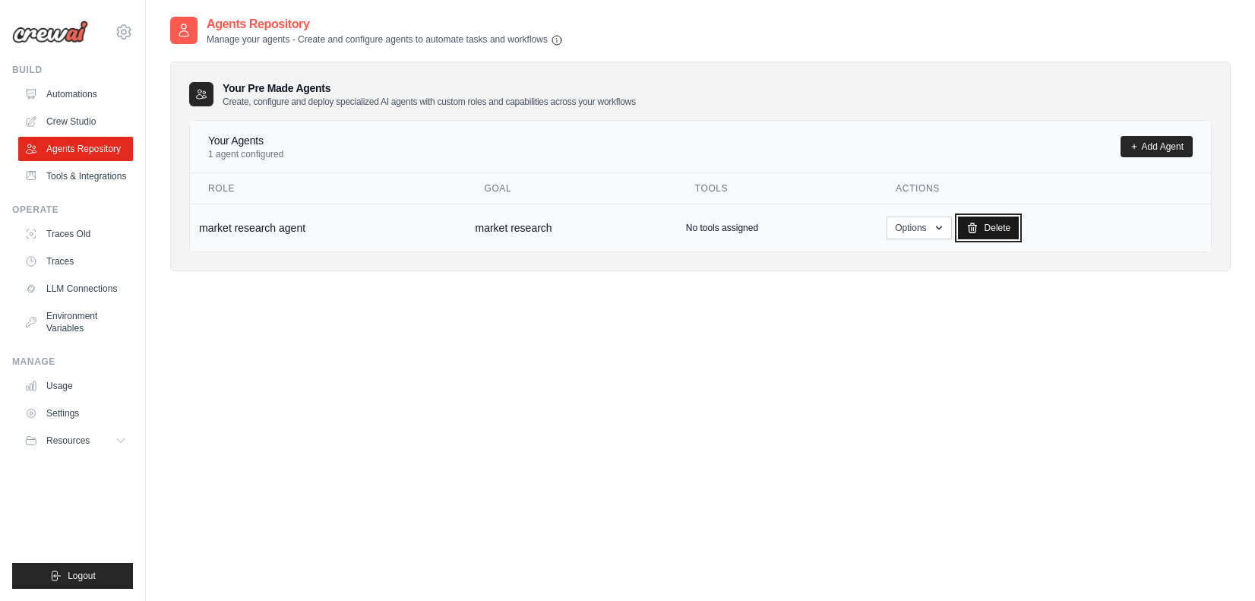
click at [966, 223] on icon at bounding box center [972, 228] width 12 height 12
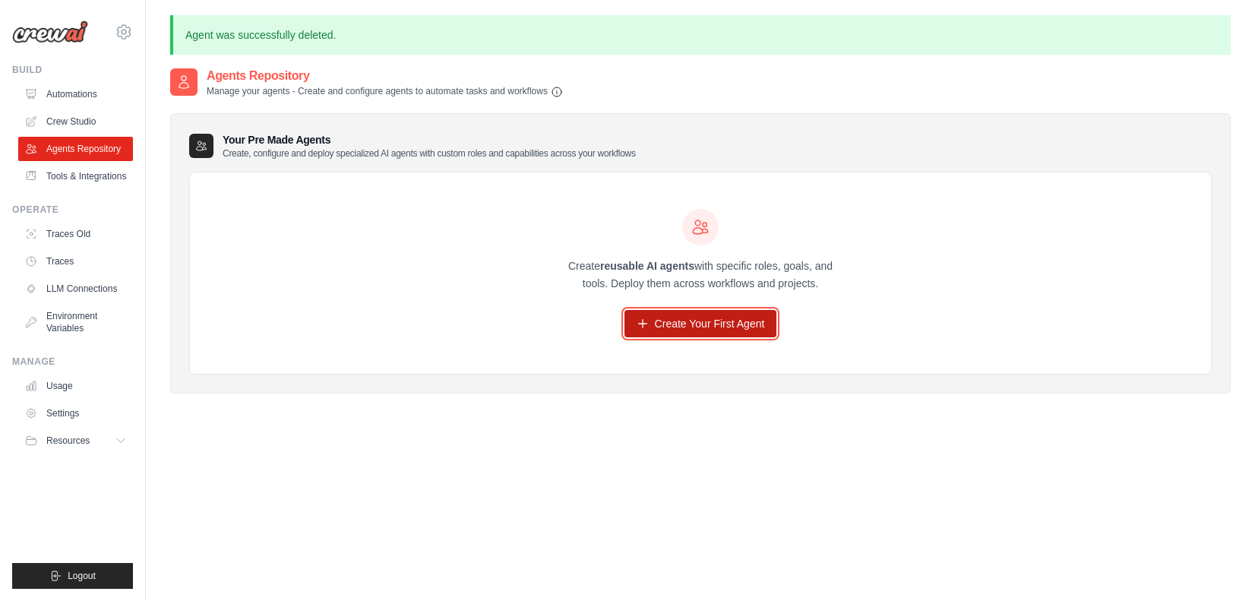
click at [745, 335] on link "Create Your First Agent" at bounding box center [700, 323] width 153 height 27
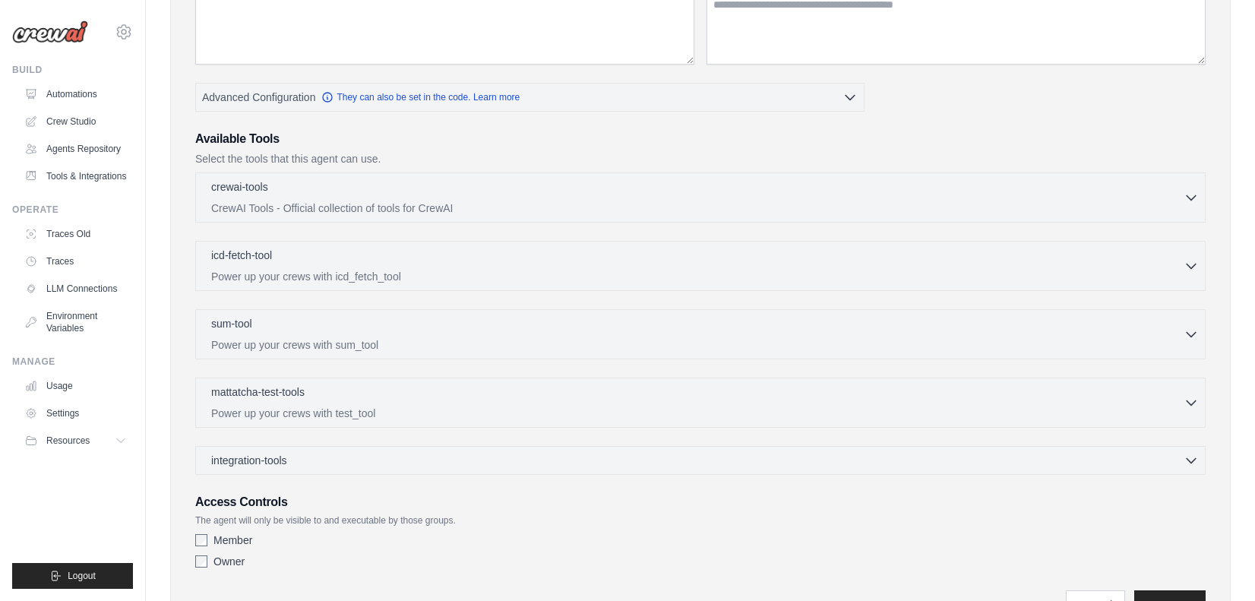
scroll to position [254, 0]
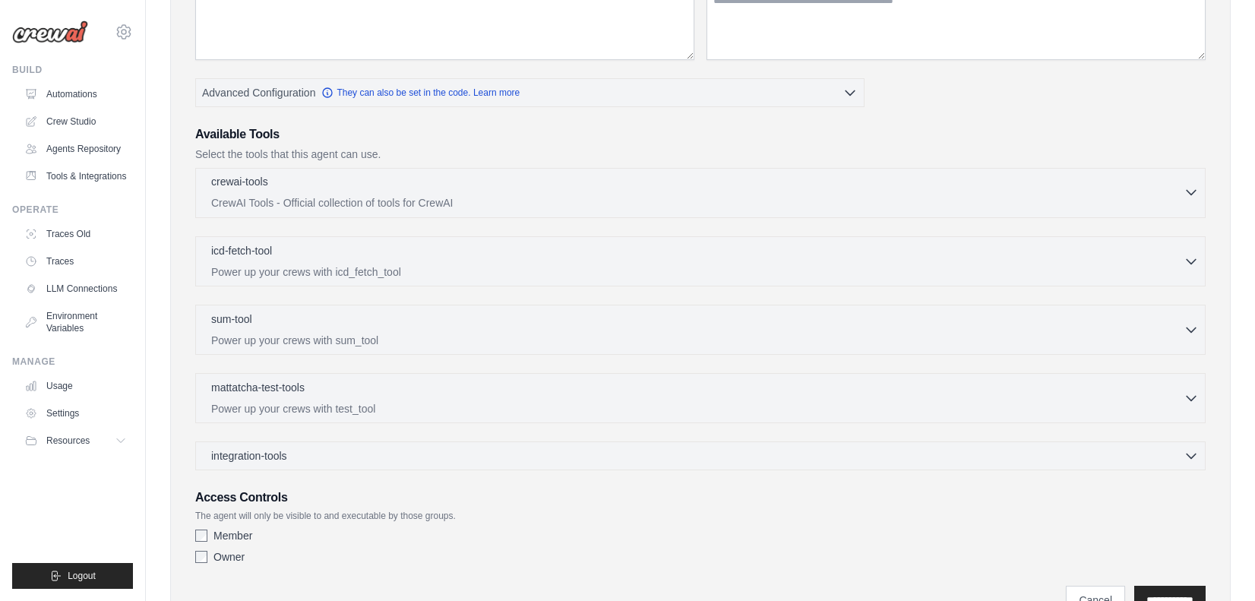
click at [567, 191] on div "crewai-tools 0 selected" at bounding box center [697, 183] width 972 height 18
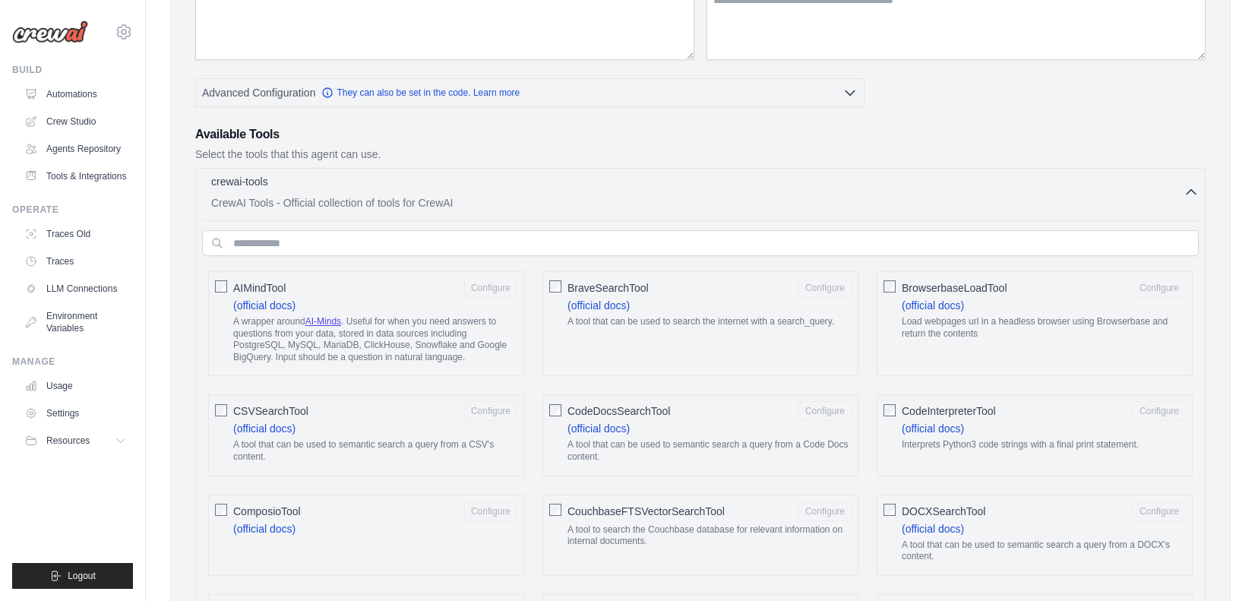
click at [567, 192] on div "crewai-tools 0 selected CrewAI Tools - Official collection of tools for CrewAI" at bounding box center [697, 192] width 972 height 36
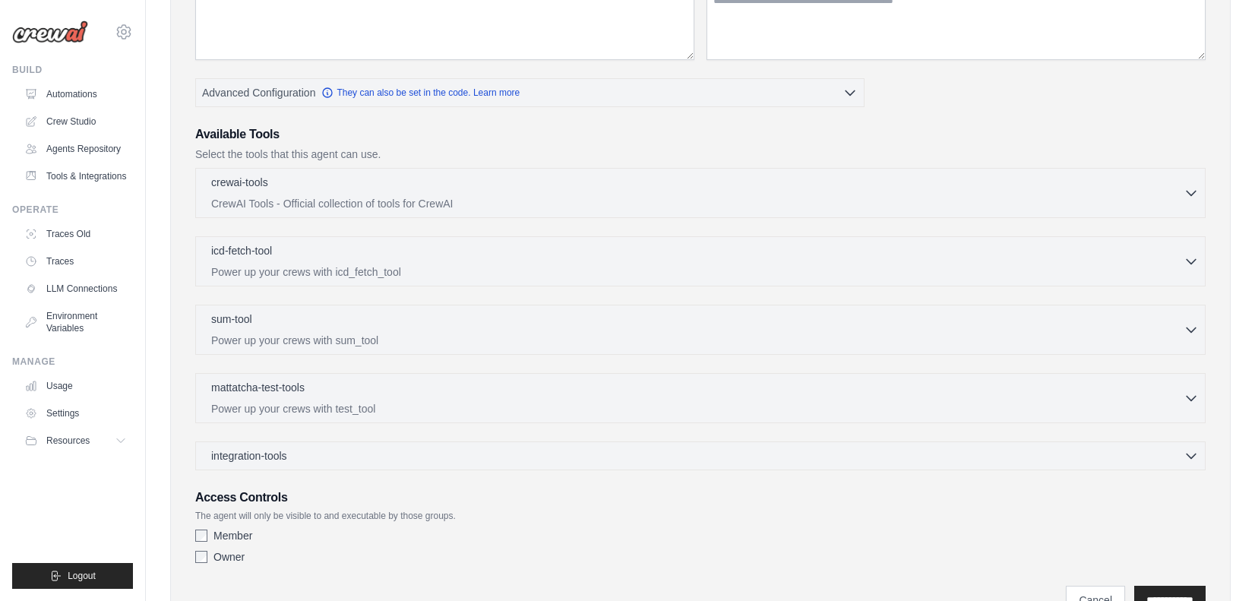
click at [541, 438] on div "crewai-tools 0 selected CrewAI Tools - Official collection of tools for CrewAI" at bounding box center [700, 319] width 1010 height 302
click at [537, 457] on div "integration-tools 0 selected" at bounding box center [705, 454] width 988 height 15
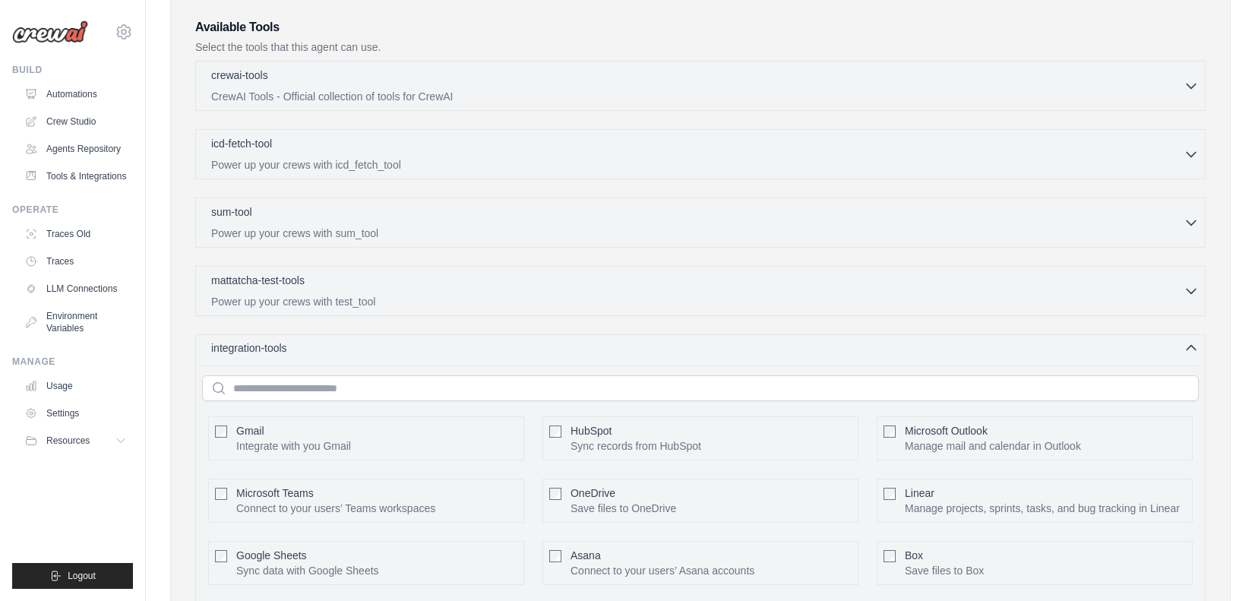
click at [542, 343] on div "integration-tools 0 selected" at bounding box center [705, 347] width 988 height 15
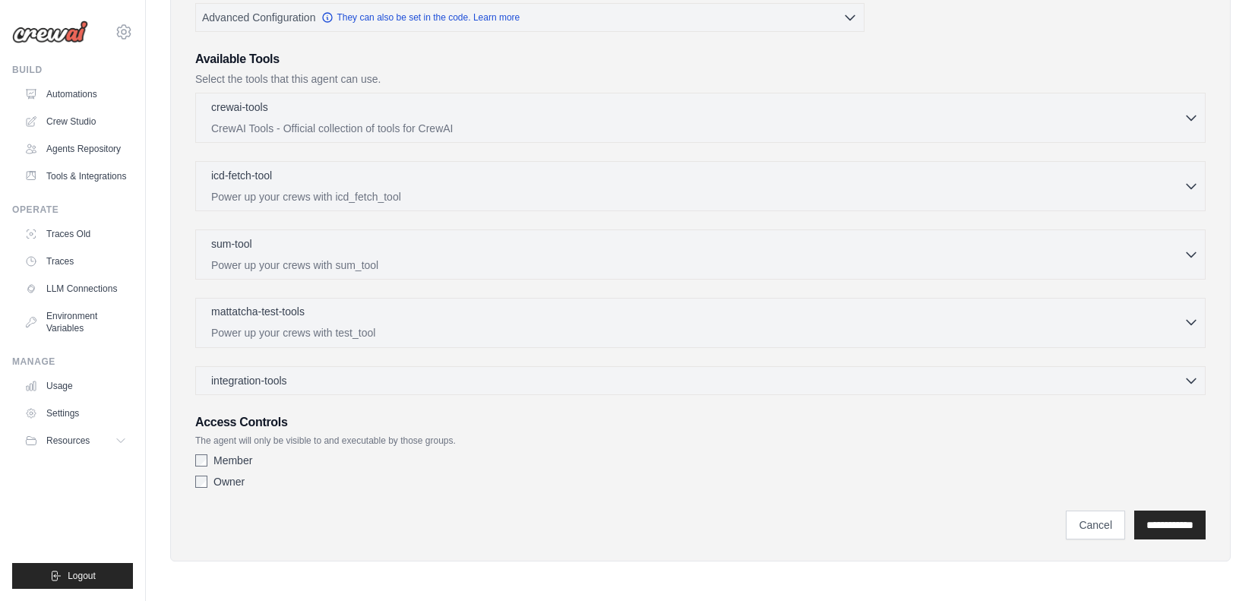
click at [547, 309] on div "mattatcha-test-tools 0 selected" at bounding box center [697, 313] width 972 height 18
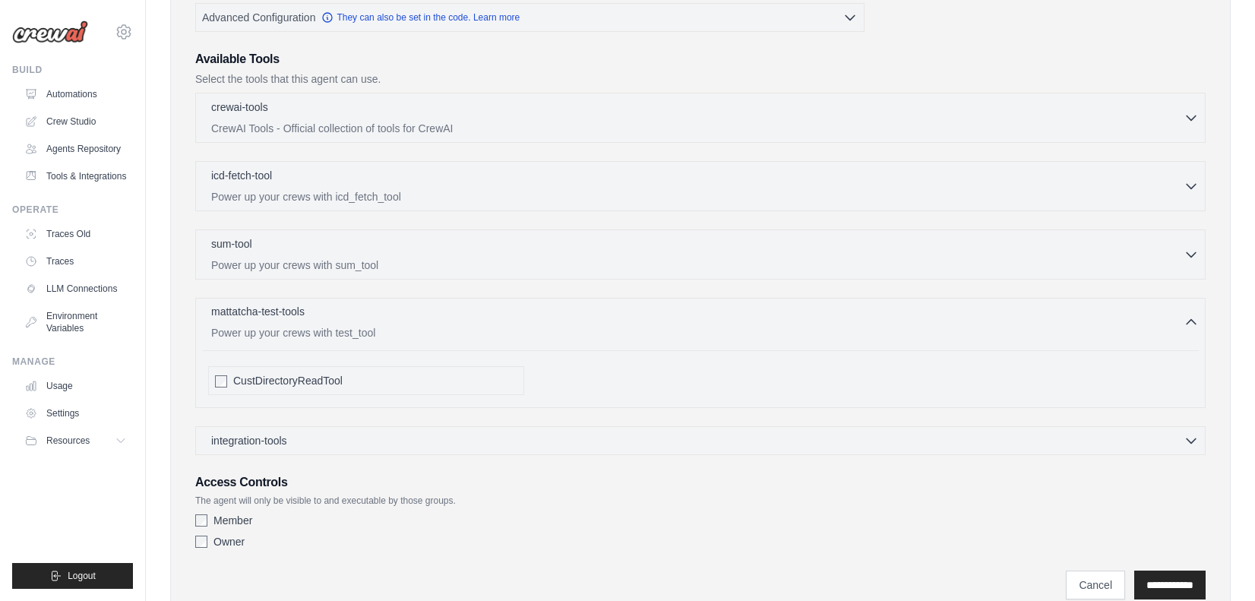
click at [547, 309] on div "mattatcha-test-tools 0 selected" at bounding box center [697, 313] width 972 height 18
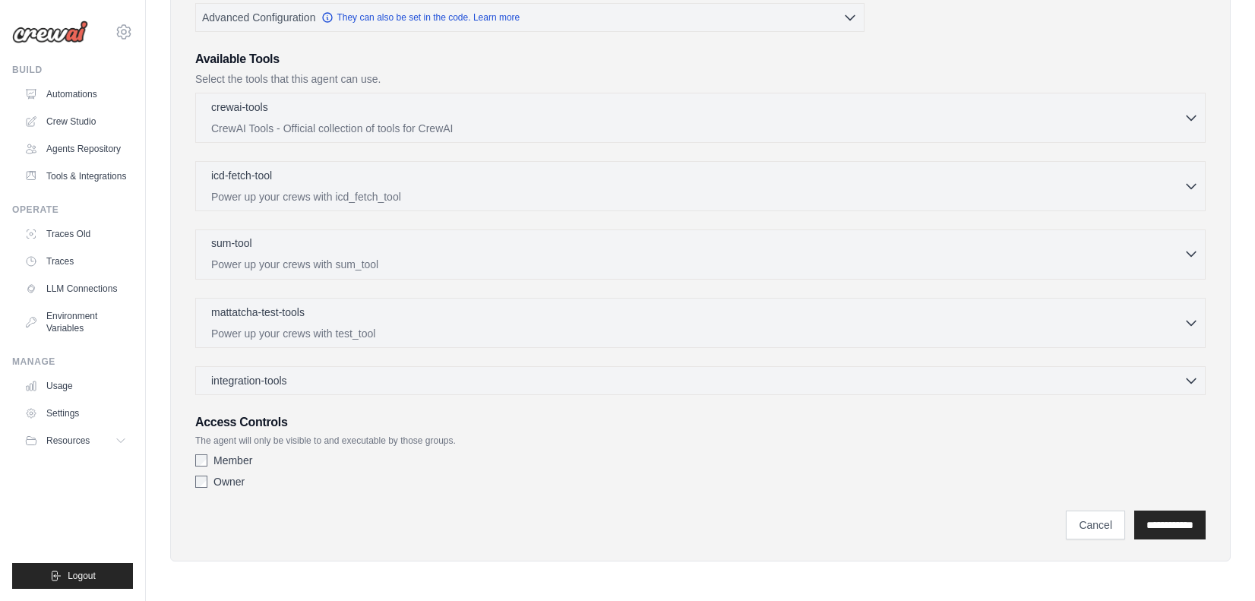
click at [548, 264] on p "Power up your crews with sum_tool" at bounding box center [697, 264] width 972 height 15
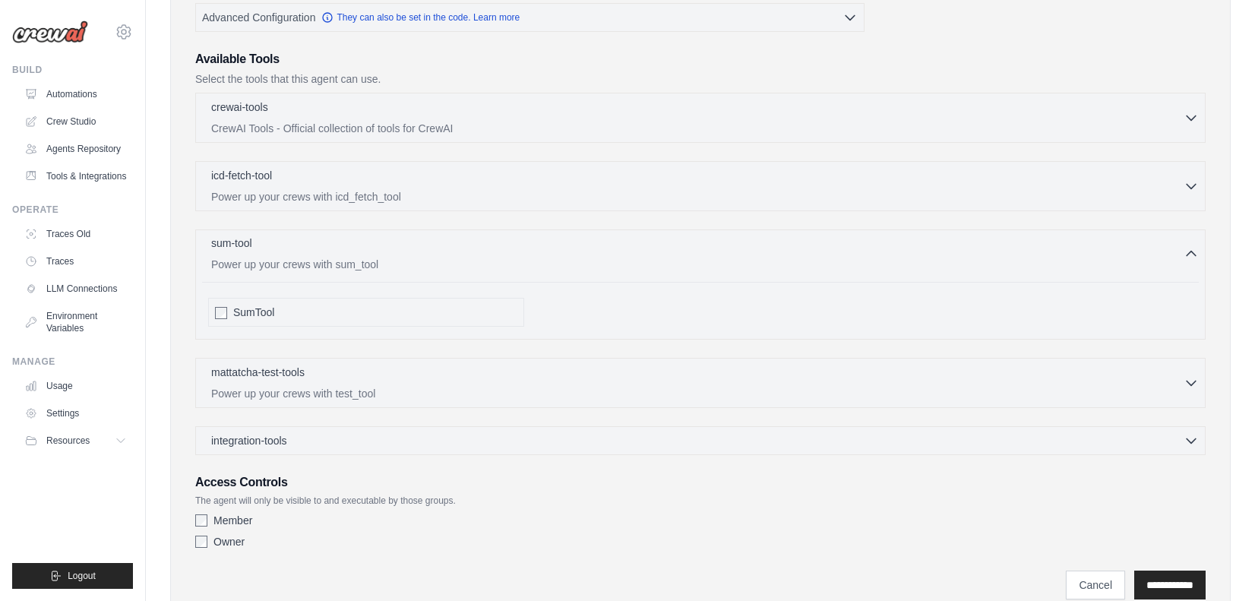
click at [548, 264] on p "Power up your crews with sum_tool" at bounding box center [697, 264] width 972 height 15
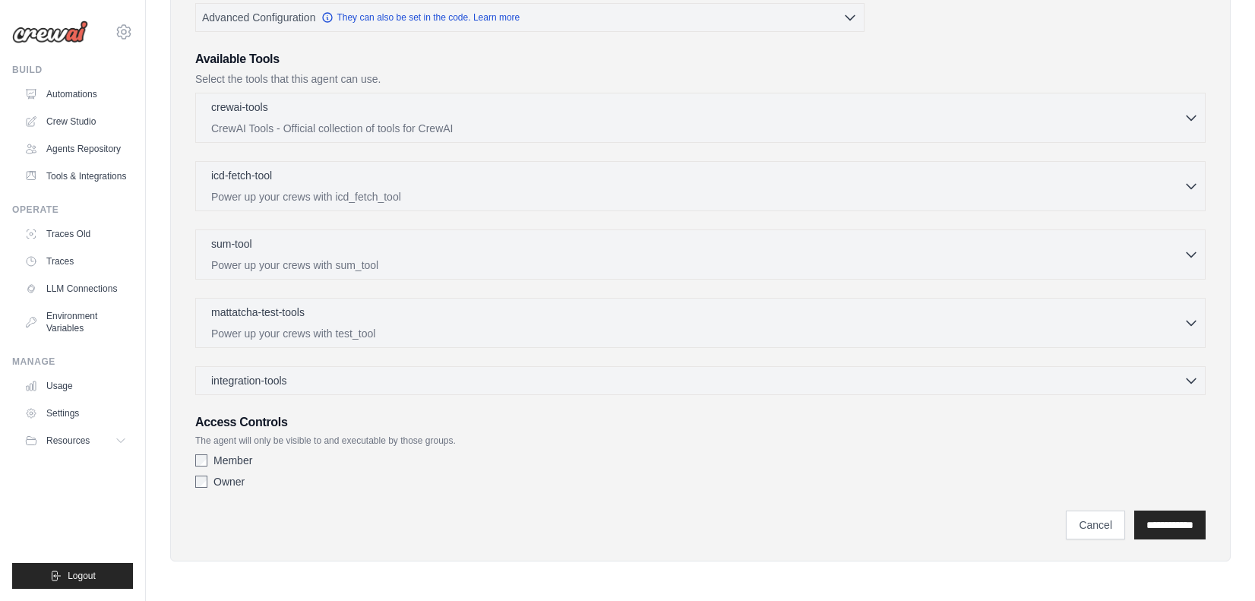
click at [566, 148] on div "crewai-tools 0 selected CrewAI Tools - Official collection of tools for CrewAI" at bounding box center [700, 244] width 1010 height 302
click at [559, 168] on div "icd-fetch-tool 0 selected" at bounding box center [697, 176] width 972 height 18
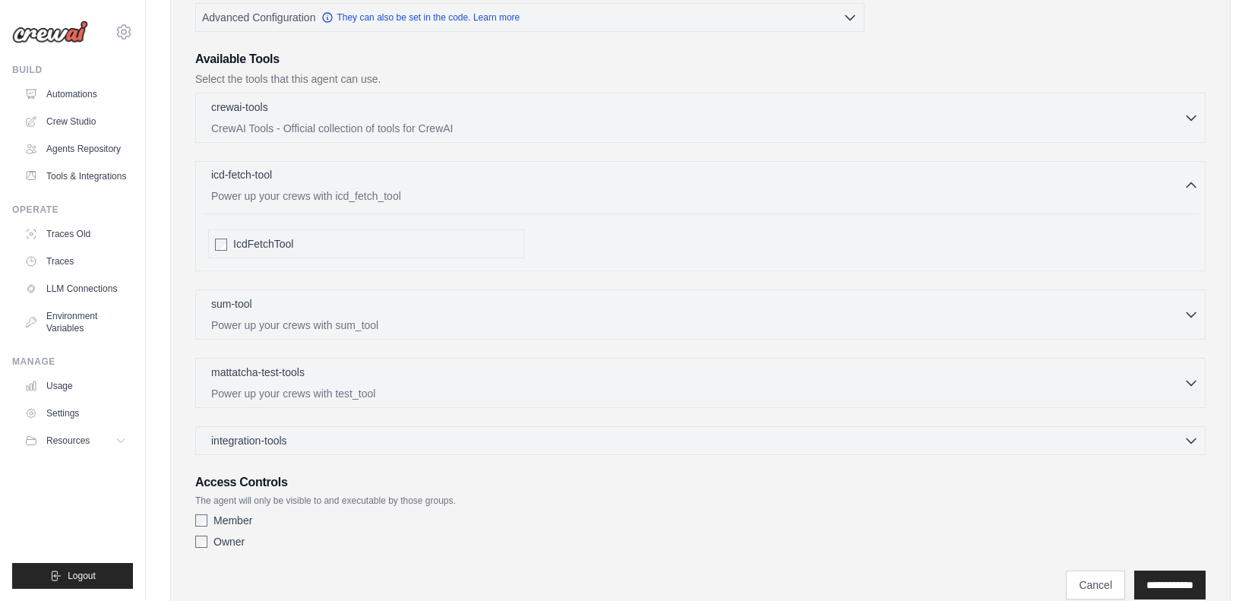
click at [559, 168] on div "icd-fetch-tool 0 selected" at bounding box center [697, 176] width 972 height 18
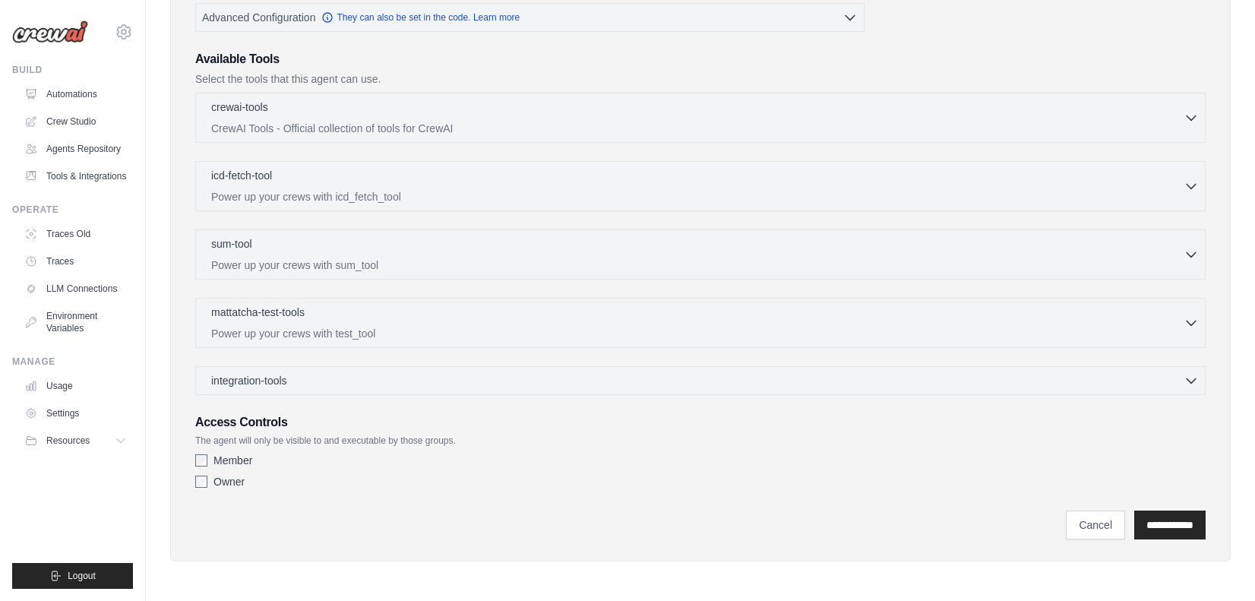
click at [561, 139] on div "crewai-tools 0 selected CrewAI Tools - Official collection of tools for CrewAI …" at bounding box center [700, 118] width 1010 height 50
click at [562, 123] on p "CrewAI Tools - Official collection of tools for CrewAI" at bounding box center [697, 127] width 972 height 15
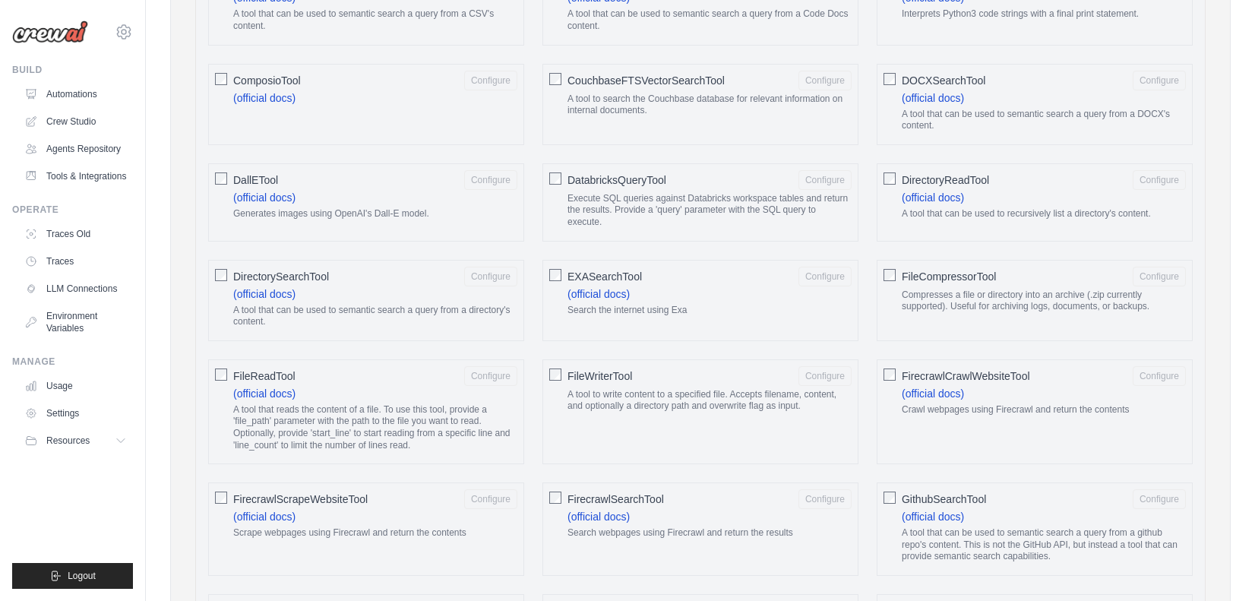
scroll to position [669, 0]
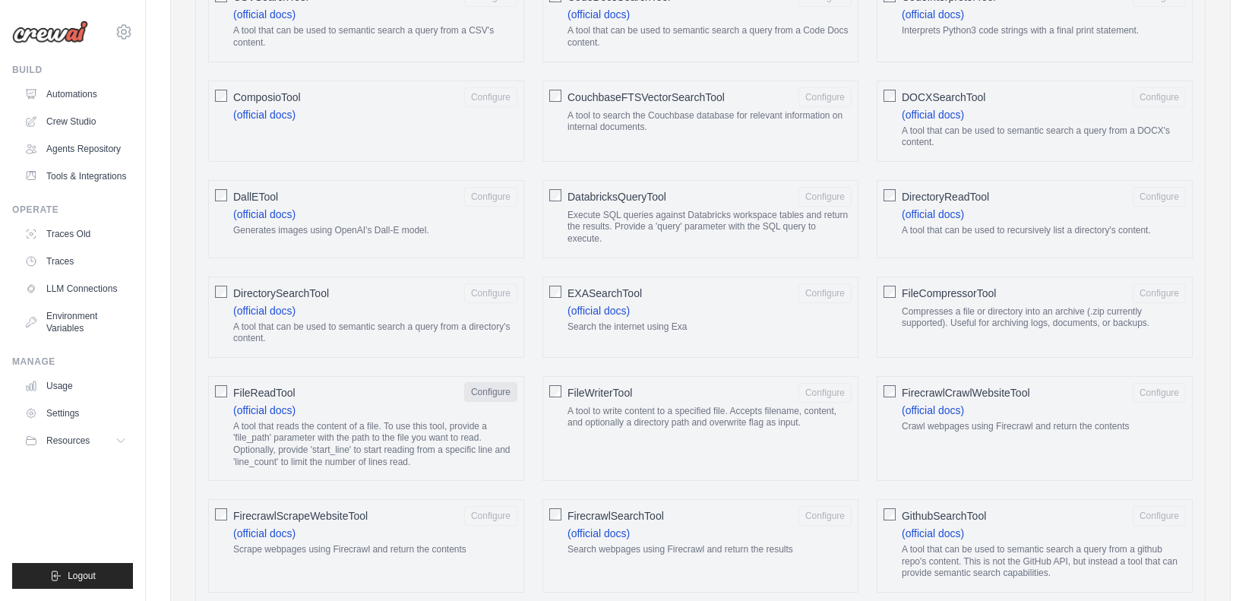
click at [505, 382] on button "Configure" at bounding box center [490, 392] width 53 height 20
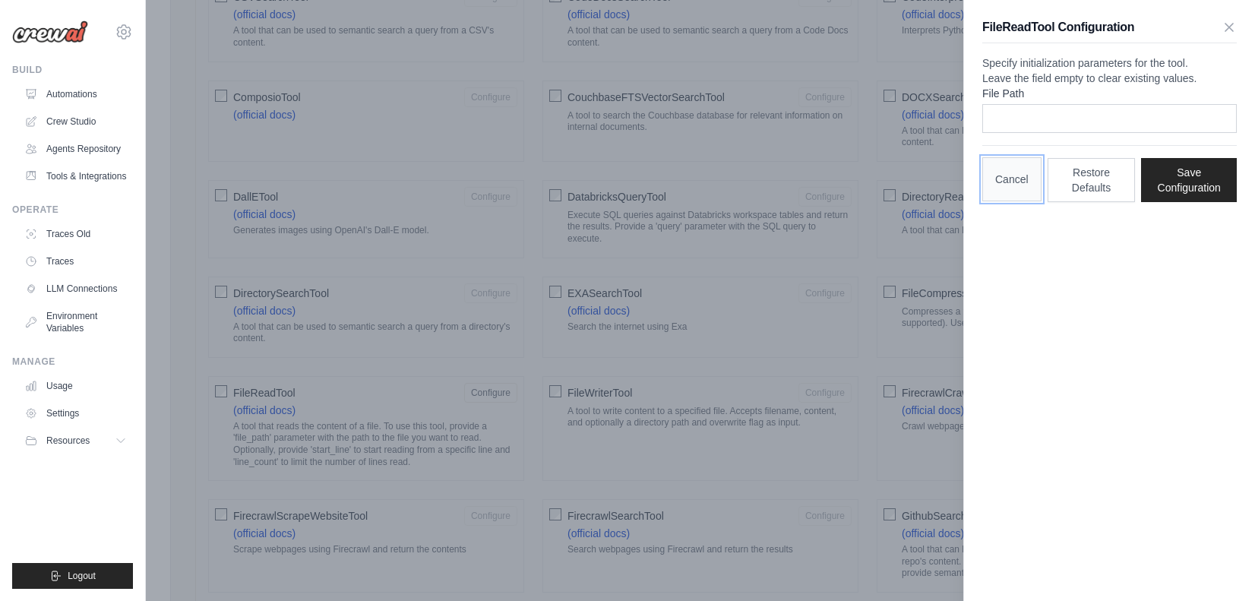
click at [1013, 201] on button "Cancel" at bounding box center [1011, 179] width 59 height 44
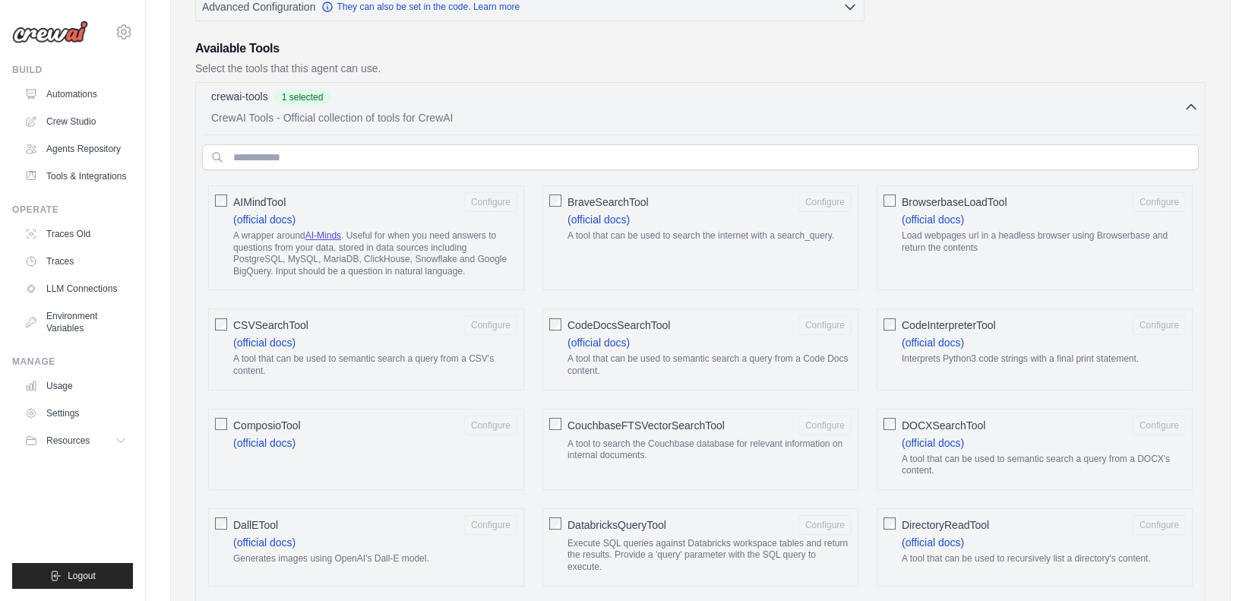
scroll to position [29, 0]
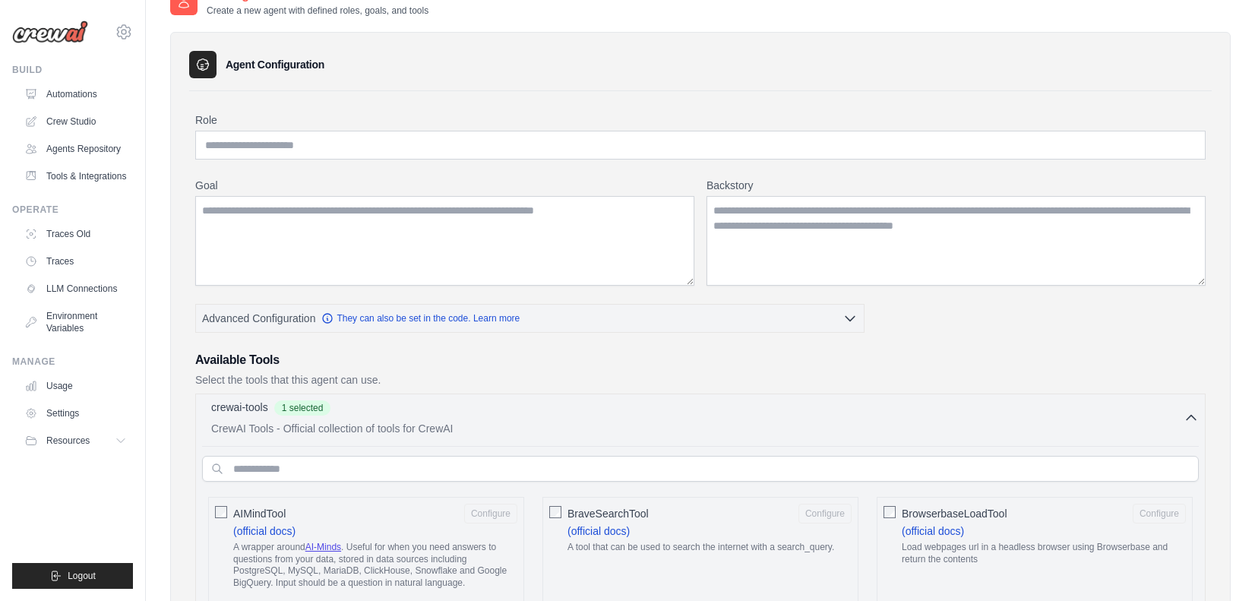
click at [1195, 416] on icon "button" at bounding box center [1191, 417] width 15 height 15
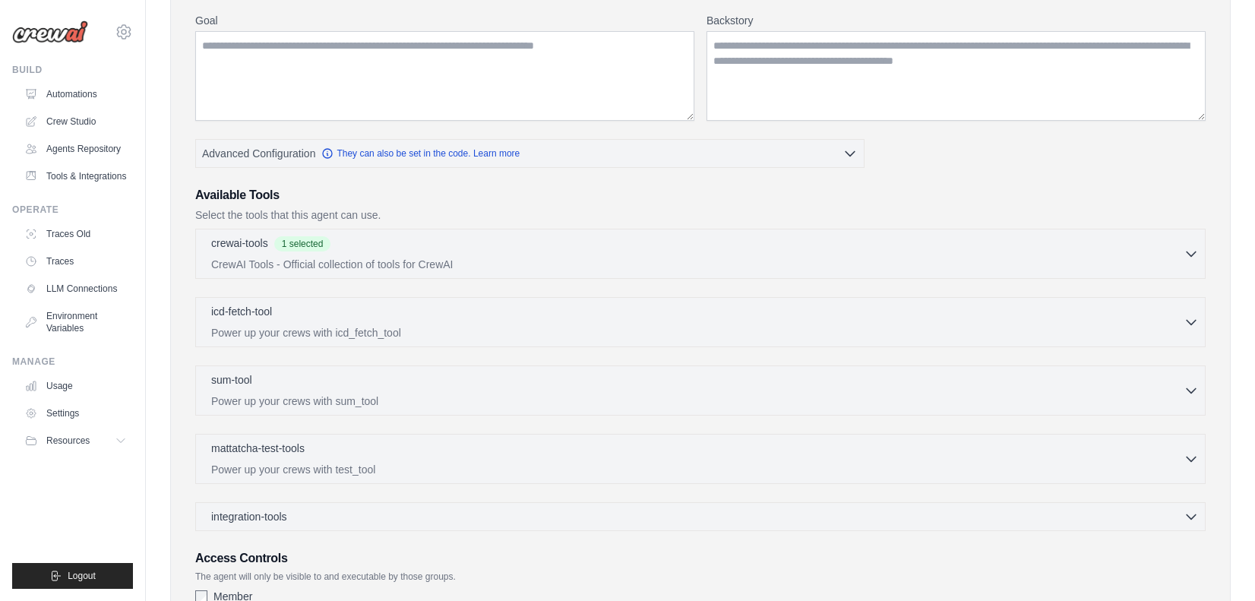
scroll to position [296, 0]
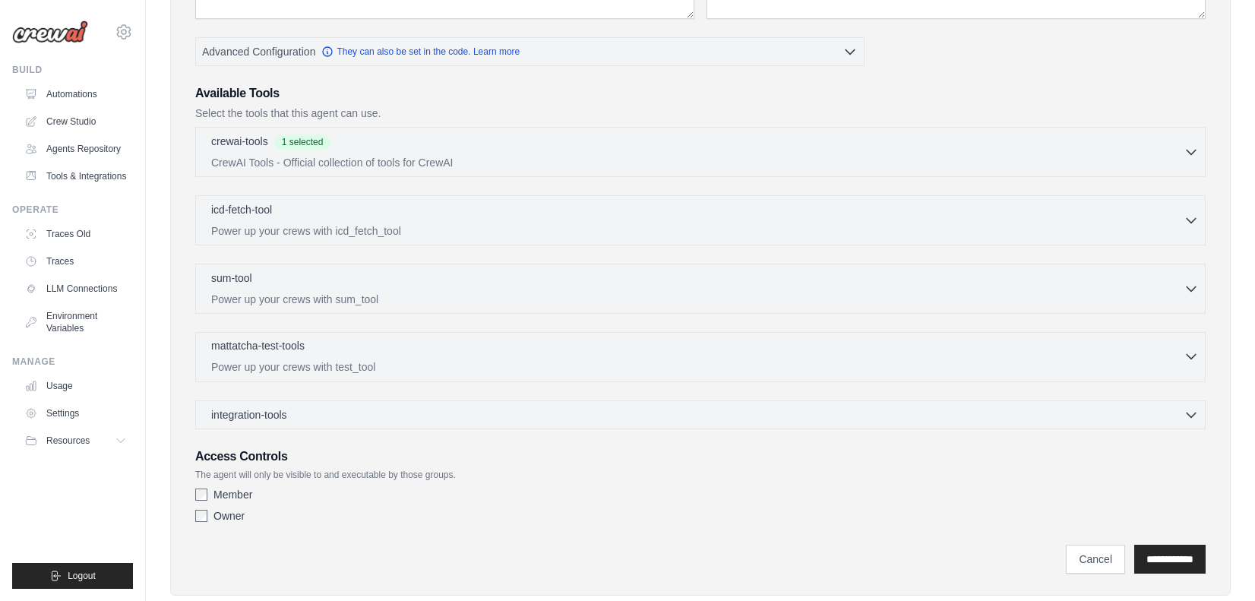
click at [619, 359] on div "mattatcha-test-tools 0 selected Power up your crews with test_tool" at bounding box center [697, 356] width 972 height 36
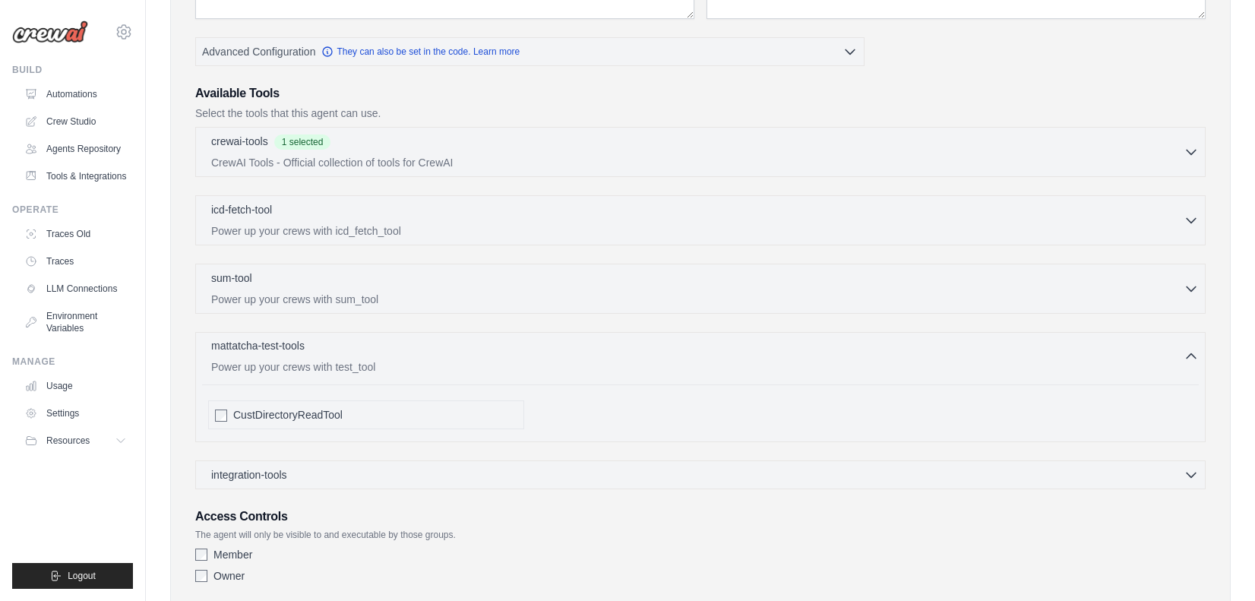
click at [619, 358] on div "mattatcha-test-tools 0 selected Power up your crews with test_tool" at bounding box center [697, 356] width 972 height 36
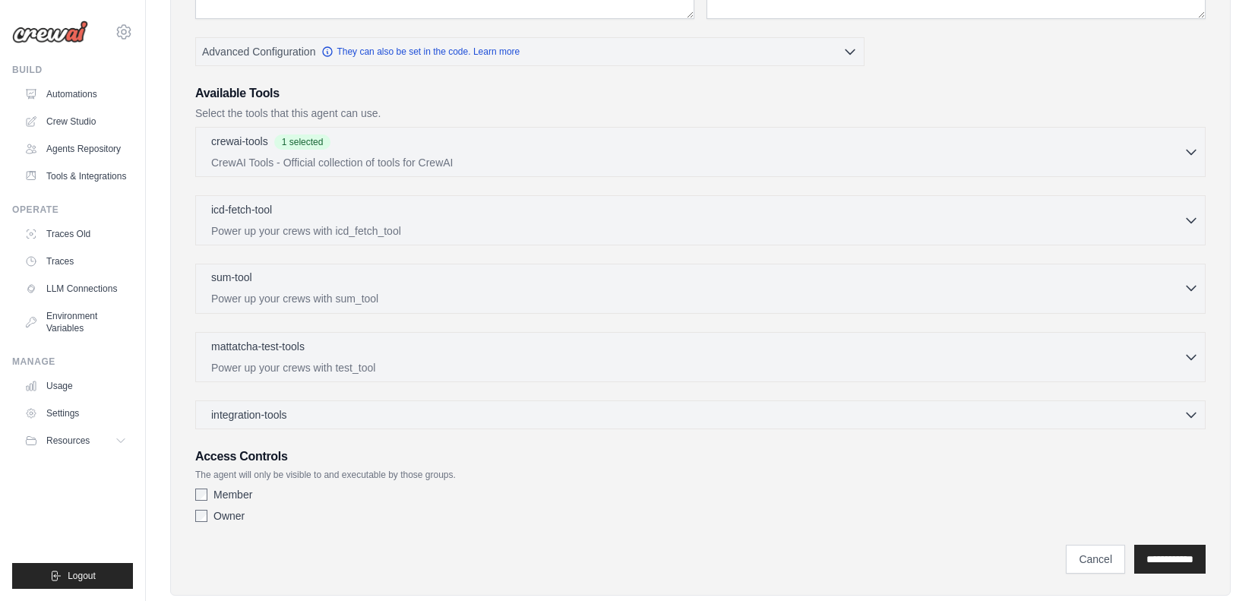
click at [637, 287] on div "sum-tool 0 selected" at bounding box center [697, 279] width 972 height 18
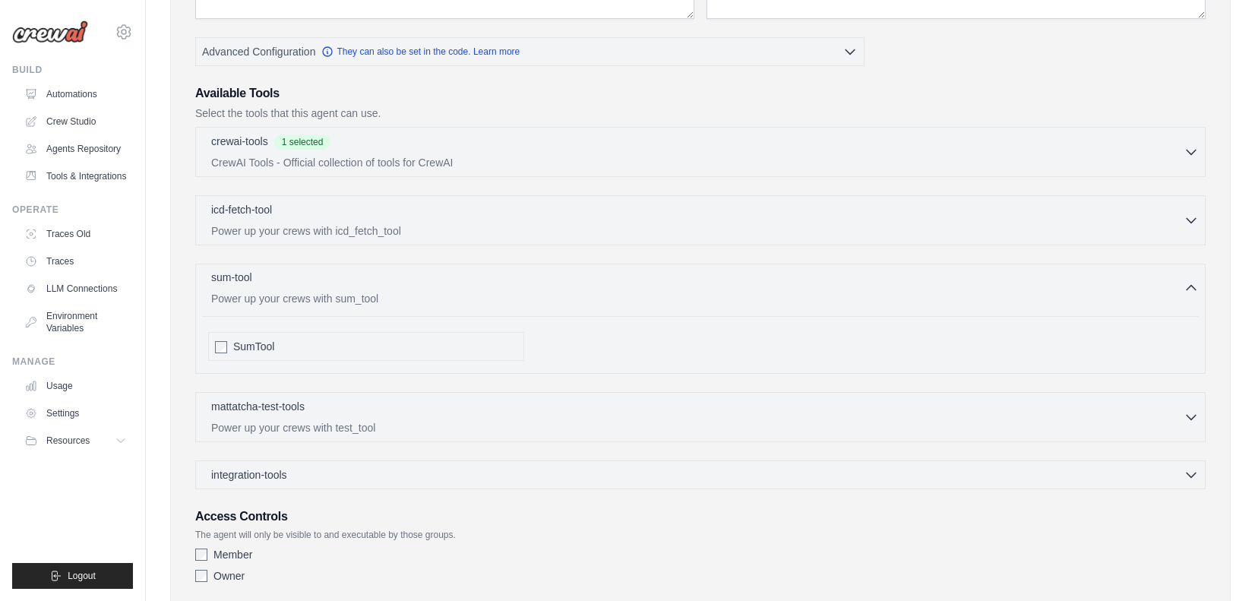
click at [637, 287] on div "sum-tool 0 selected" at bounding box center [697, 279] width 972 height 18
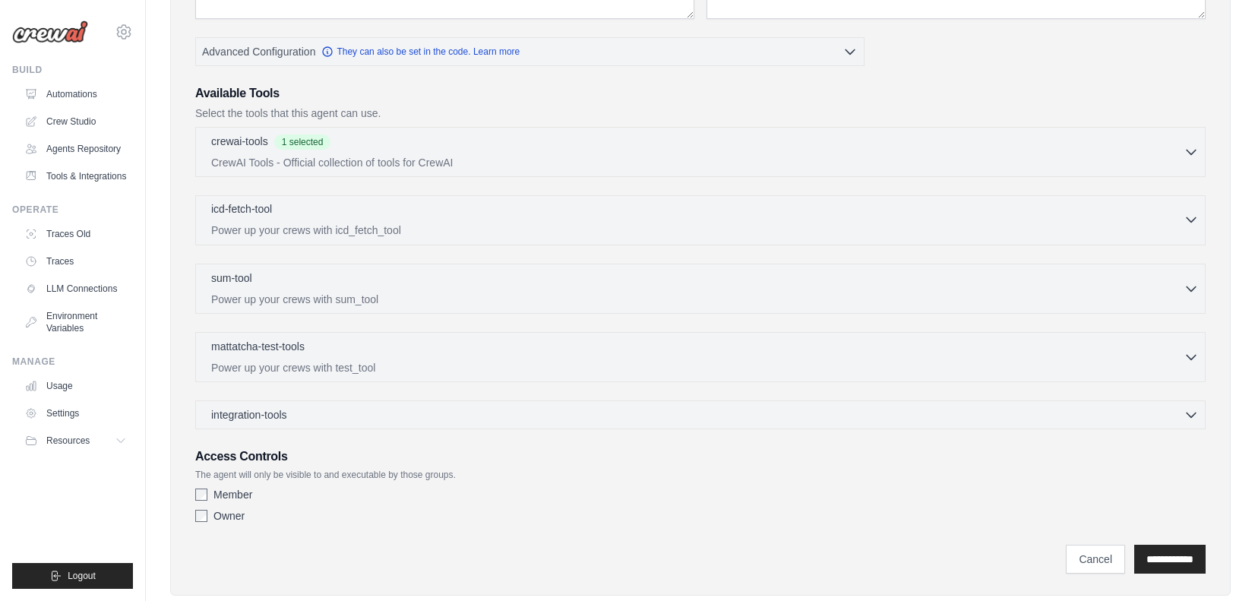
click at [655, 227] on p "Power up your crews with icd_fetch_tool" at bounding box center [697, 230] width 972 height 15
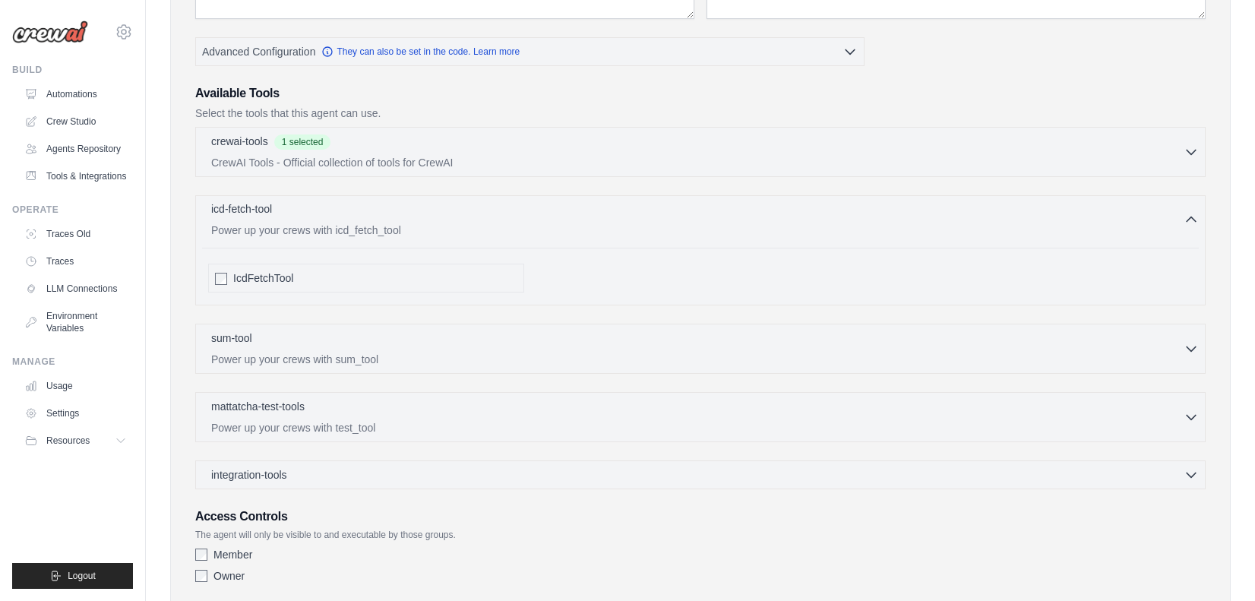
click at [655, 227] on p "Power up your crews with icd_fetch_tool" at bounding box center [697, 230] width 972 height 15
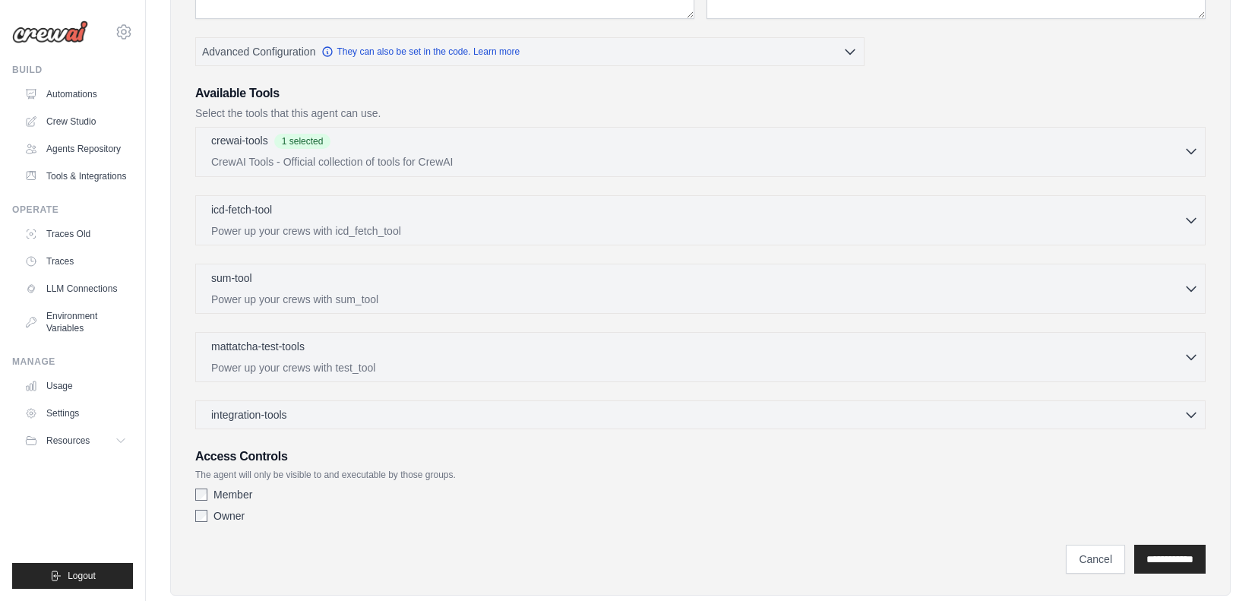
click at [675, 163] on p "CrewAI Tools - Official collection of tools for CrewAI" at bounding box center [697, 161] width 972 height 15
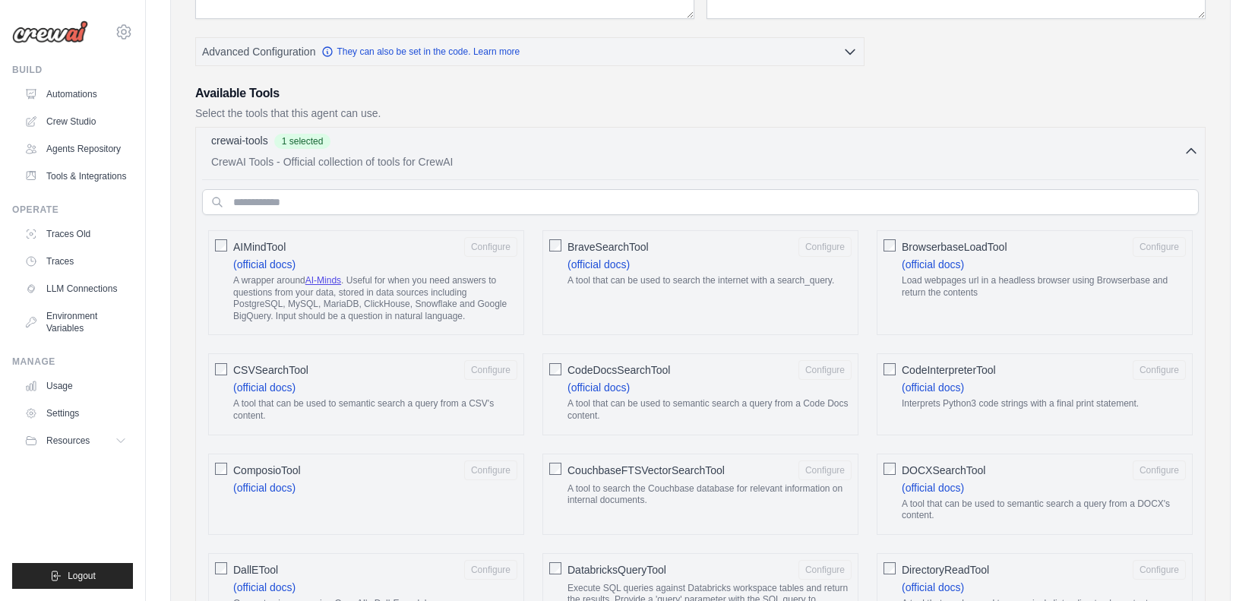
click at [675, 163] on p "CrewAI Tools - Official collection of tools for CrewAI" at bounding box center [697, 161] width 972 height 15
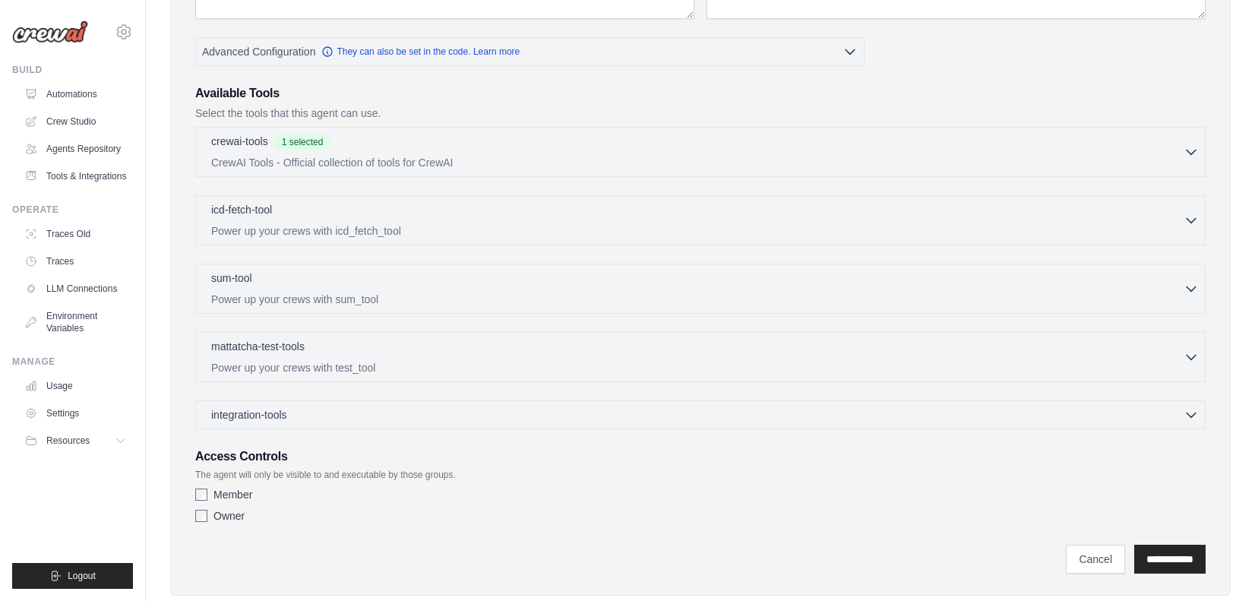
click at [542, 390] on div "crewai-tools 1 selected CrewAI Tools - Official collection of tools for CrewAI" at bounding box center [700, 278] width 1010 height 302
click at [532, 422] on div "integration-tools 0 selected Gmail HubSpot Microsoft Teams" at bounding box center [700, 414] width 1010 height 29
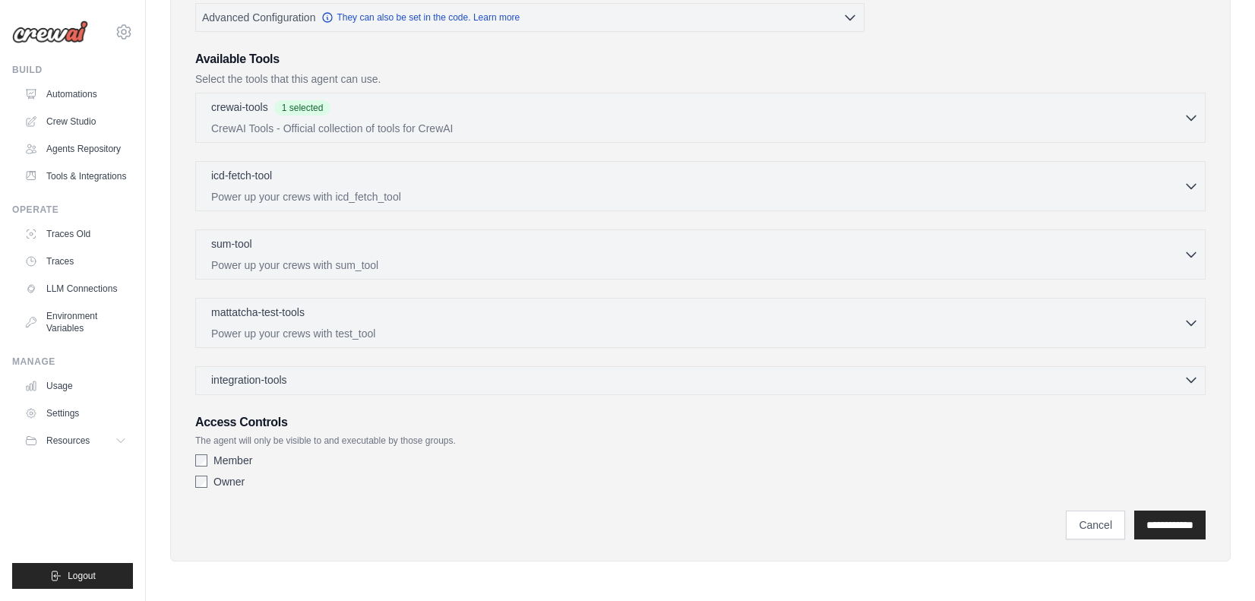
click at [533, 387] on div "integration-tools 0 selected" at bounding box center [705, 379] width 988 height 15
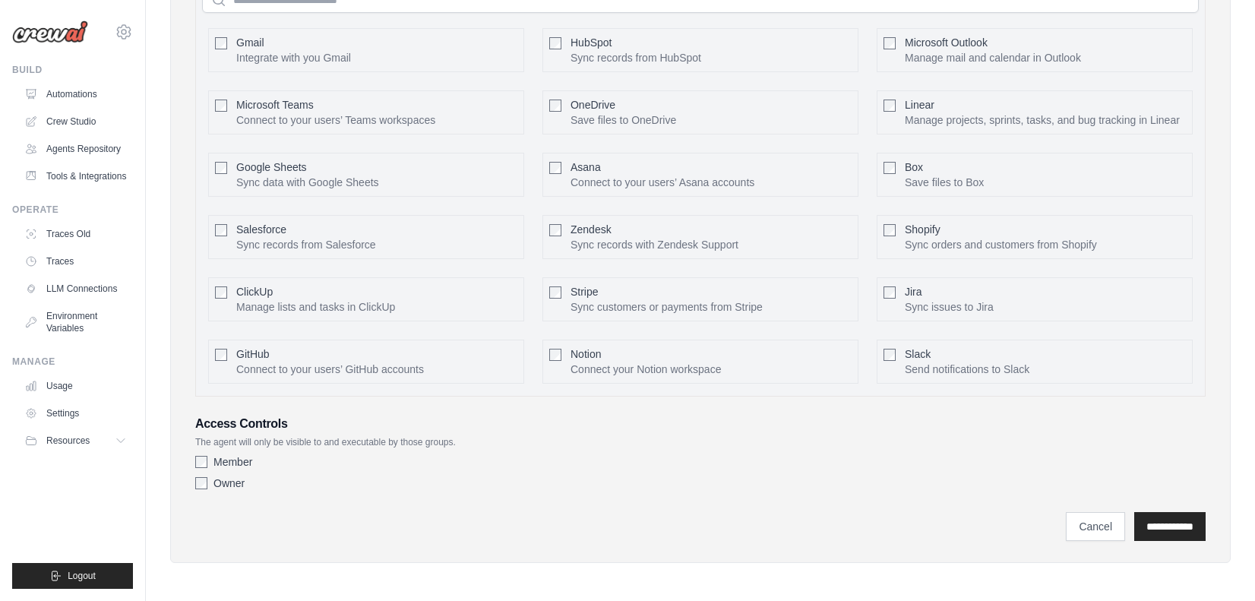
scroll to position [453, 0]
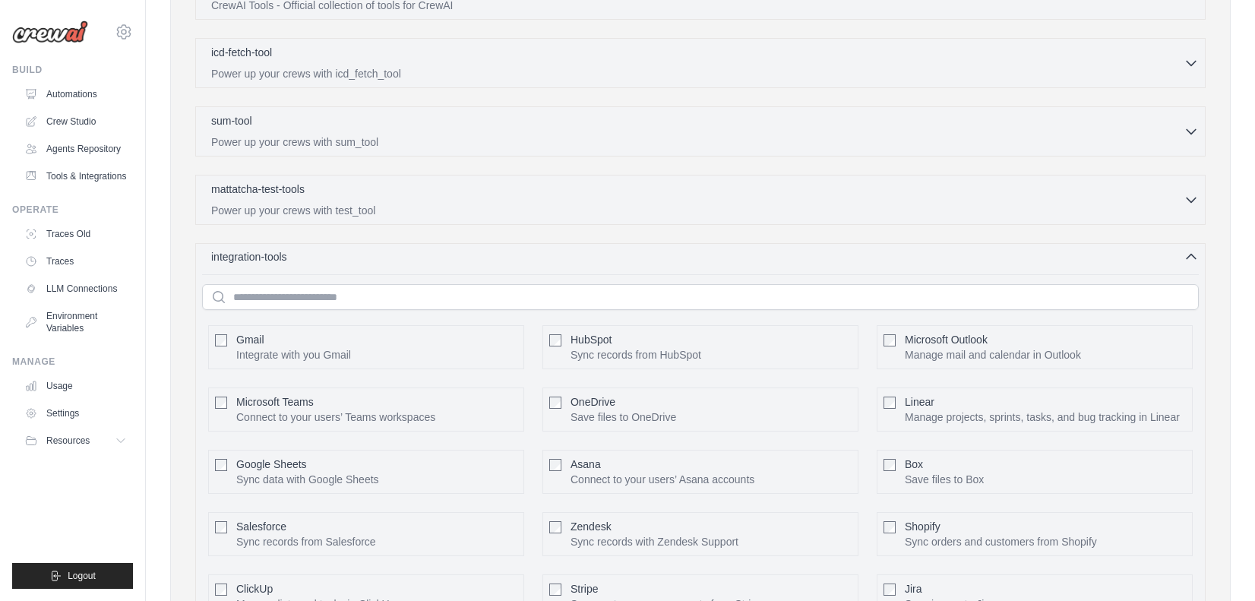
click at [593, 255] on div "integration-tools 0 selected" at bounding box center [705, 256] width 988 height 15
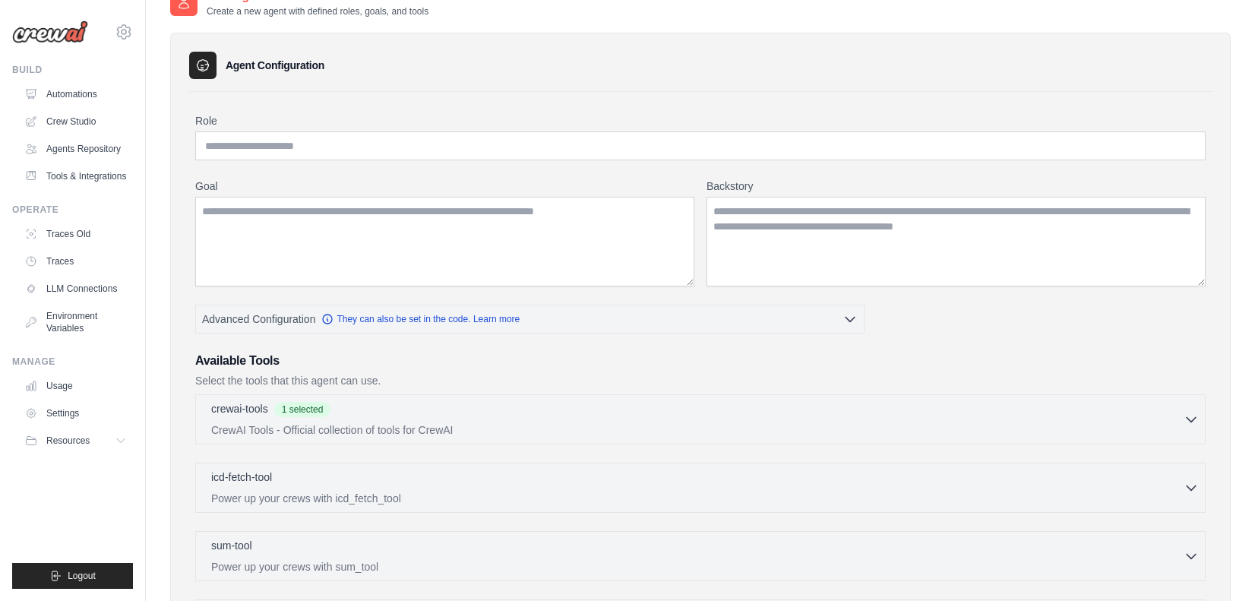
scroll to position [13, 0]
